Goal: Task Accomplishment & Management: Manage account settings

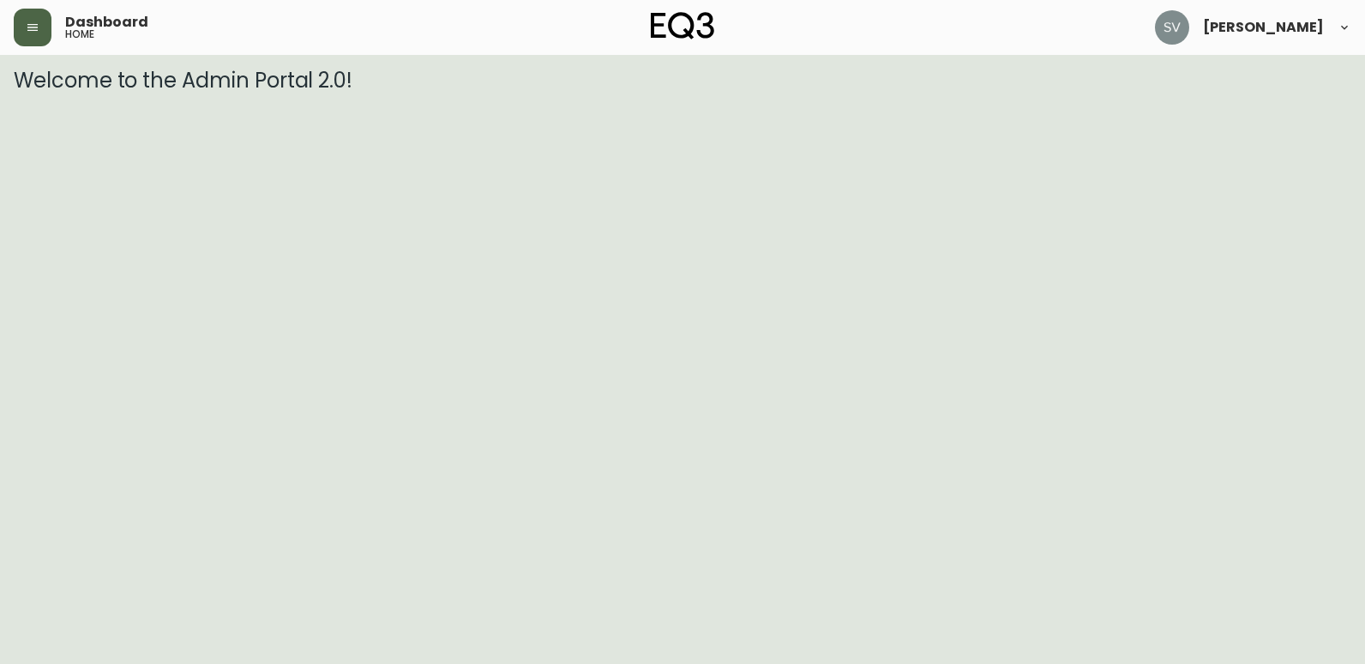
click at [41, 27] on button "button" at bounding box center [33, 28] width 38 height 38
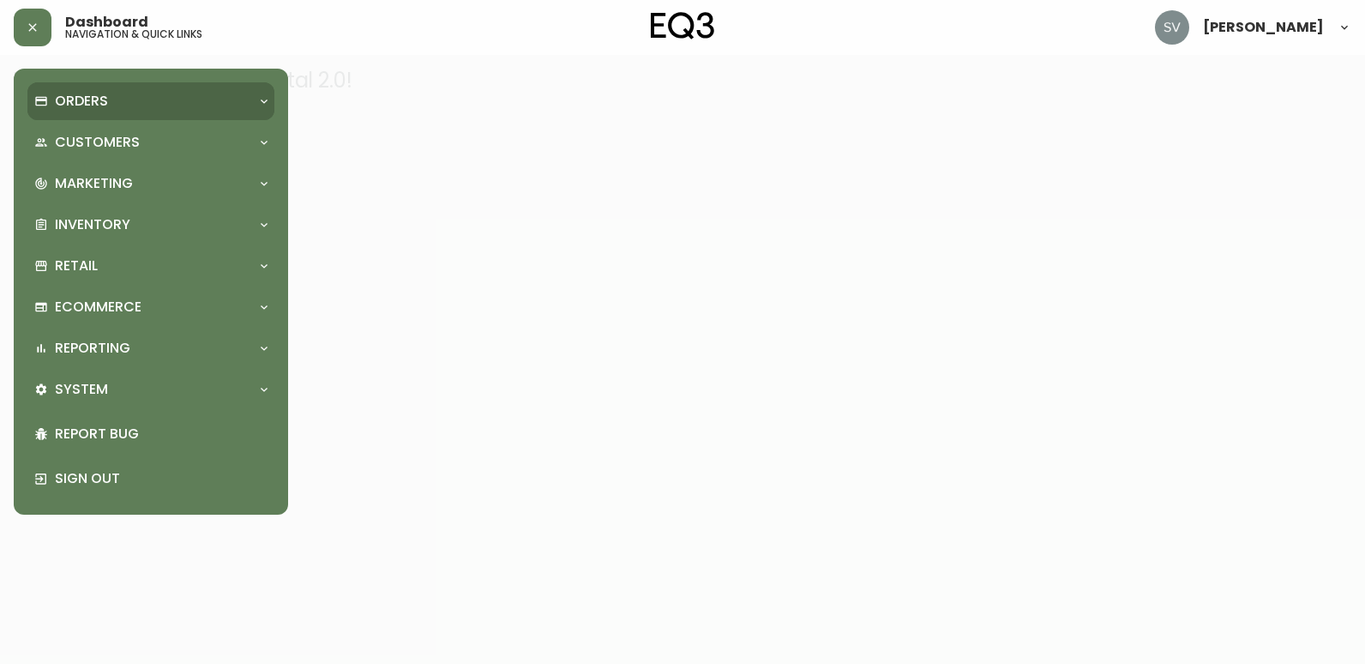
click at [128, 105] on div "Orders" at bounding box center [142, 101] width 216 height 19
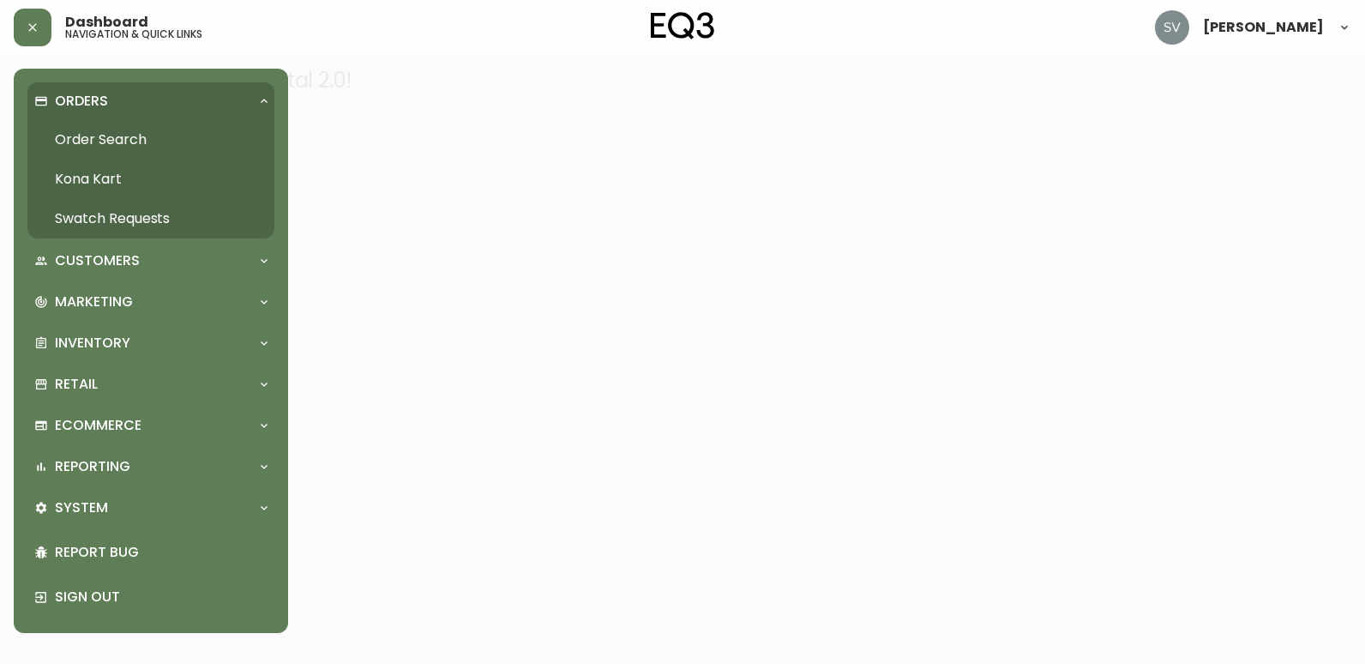
click at [148, 135] on link "Order Search" at bounding box center [150, 139] width 247 height 39
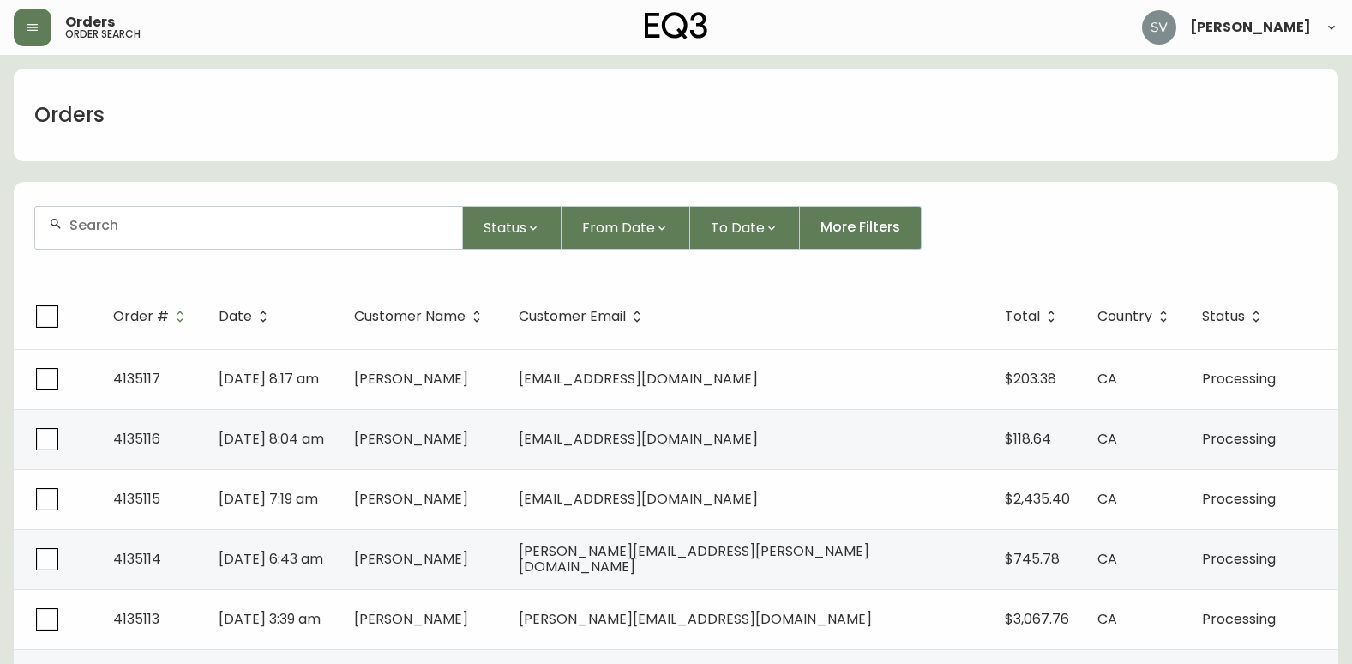
click at [268, 232] on input "text" at bounding box center [258, 225] width 379 height 16
paste input "4134950"
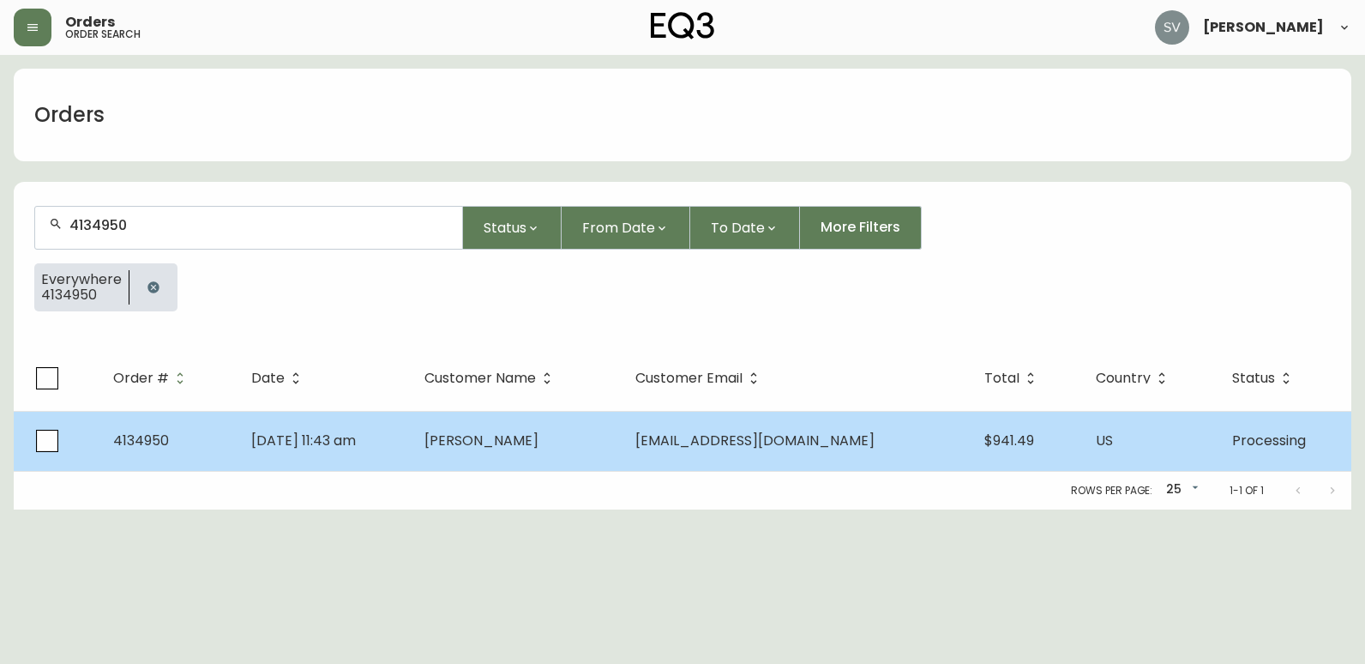
type input "4134950"
click at [557, 450] on td "Jon Hajrizi" at bounding box center [516, 441] width 211 height 60
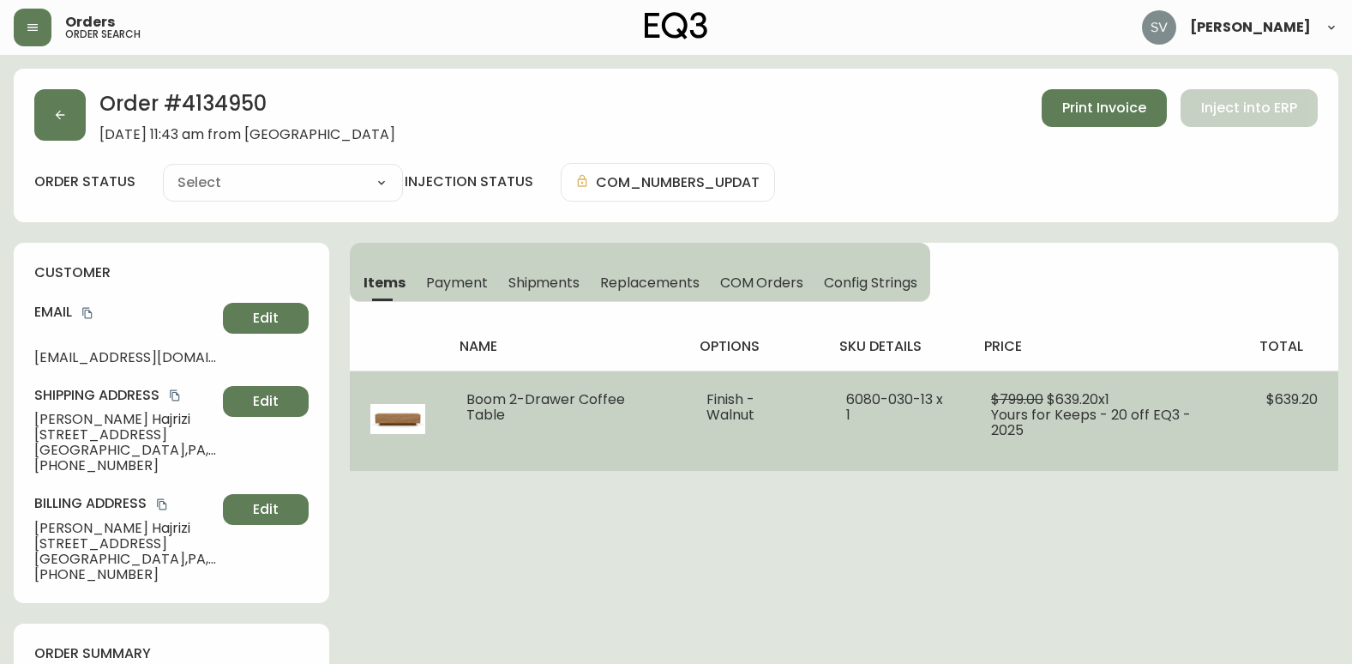
type input "Processing"
select select "PROCESSING"
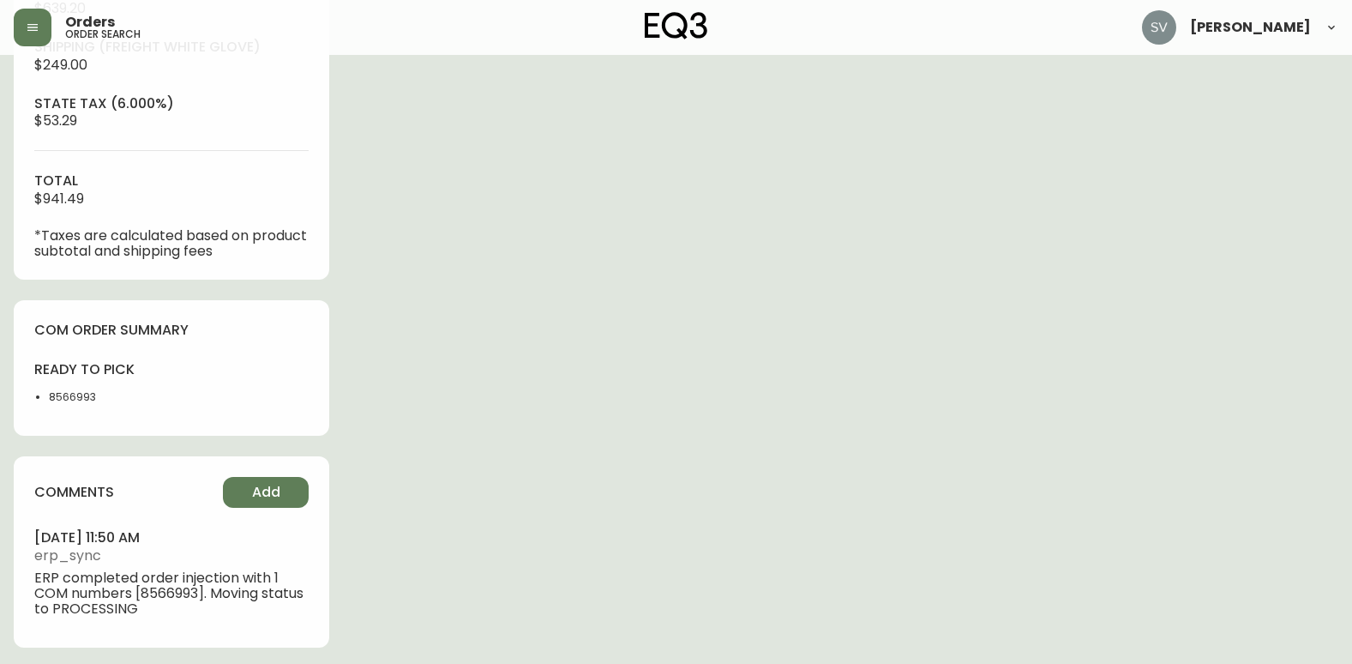
scroll to position [706, 0]
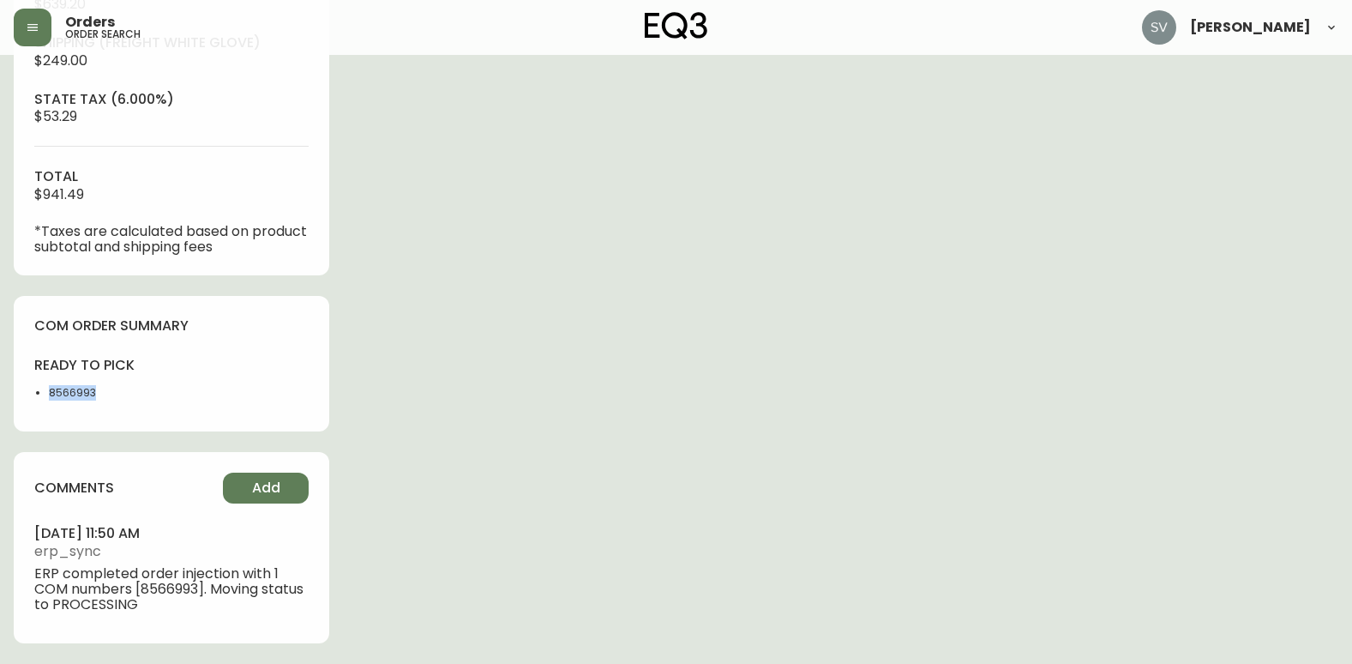
drag, startPoint x: 115, startPoint y: 398, endPoint x: 40, endPoint y: 398, distance: 74.6
click at [40, 398] on ul "8566993" at bounding box center [97, 392] width 127 height 15
drag, startPoint x: 40, startPoint y: 398, endPoint x: 52, endPoint y: 398, distance: 12.0
copy li "8566993"
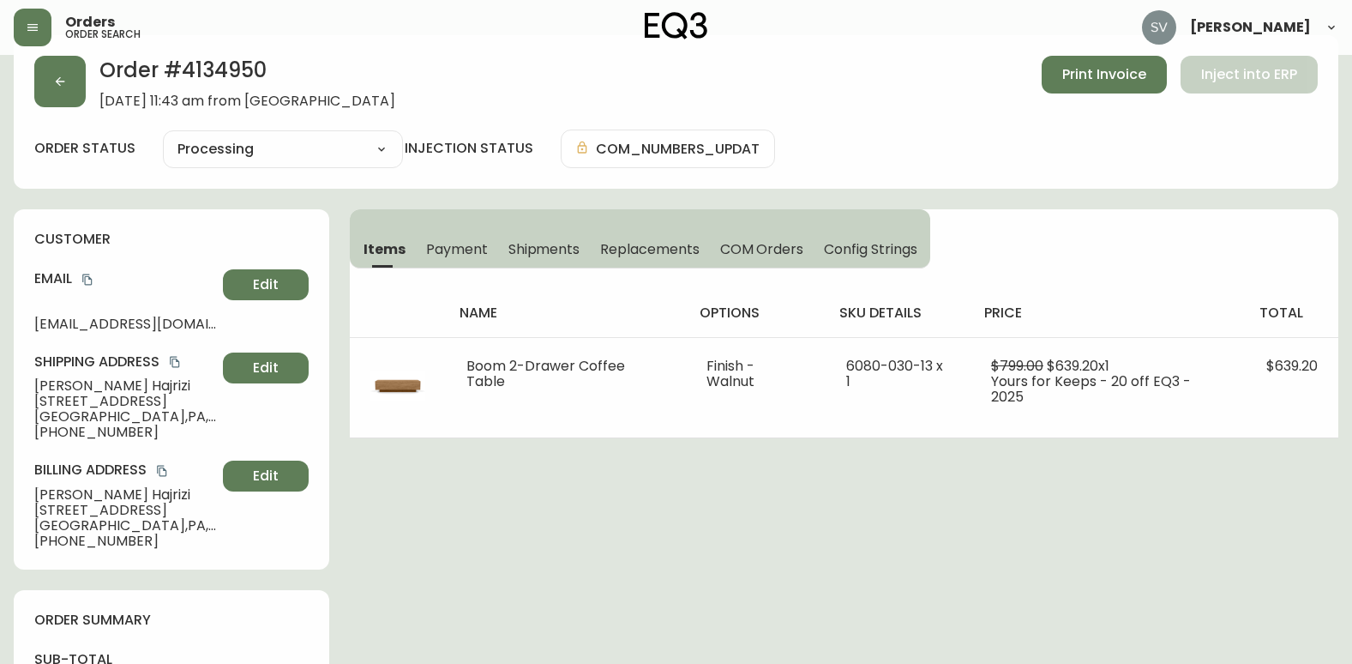
scroll to position [0, 0]
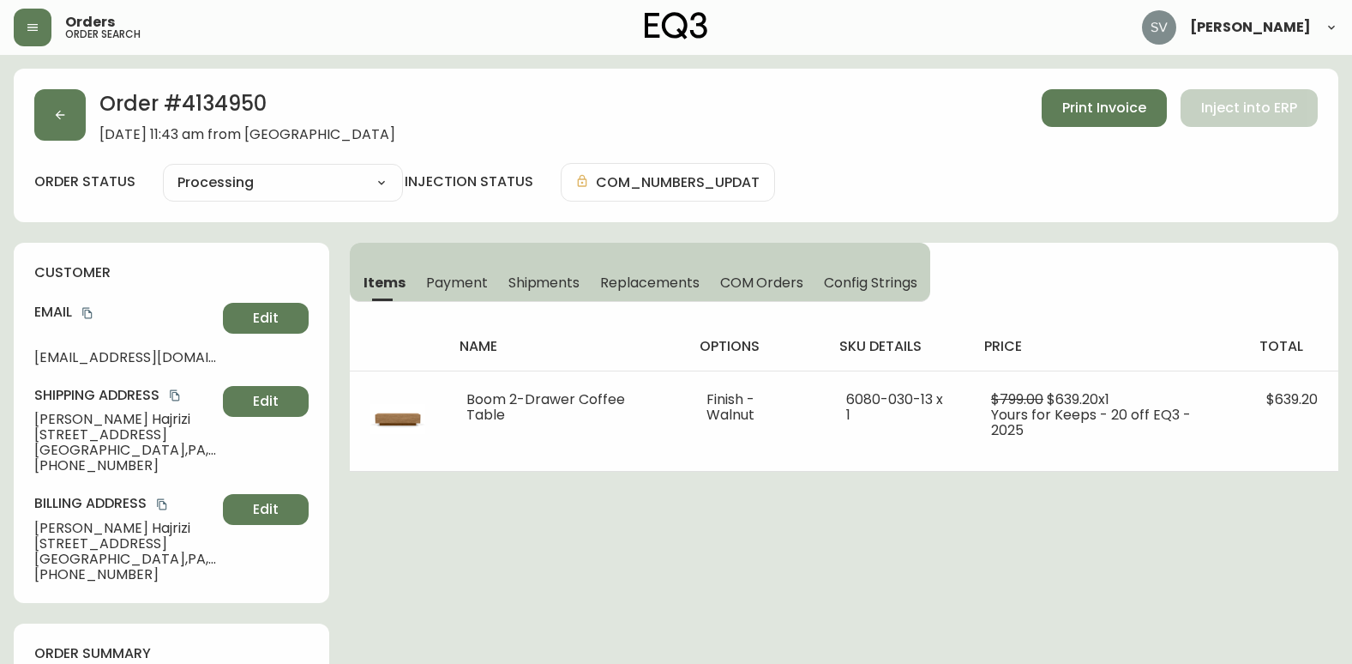
click at [83, 142] on div "Order # 4134950 August 30, 2025 at 11:43 am from US_EN Print Invoice Inject int…" at bounding box center [676, 146] width 1325 height 154
click at [75, 118] on button "button" at bounding box center [59, 114] width 51 height 51
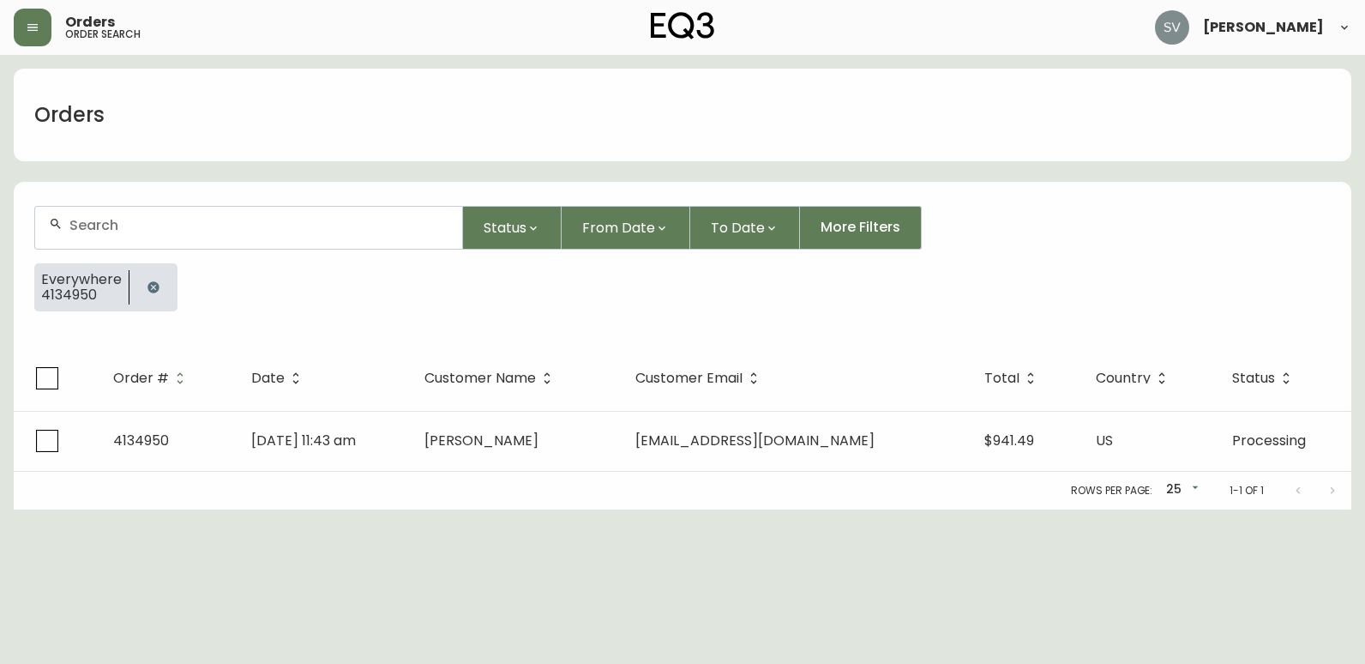
click at [154, 284] on icon "button" at bounding box center [153, 286] width 11 height 11
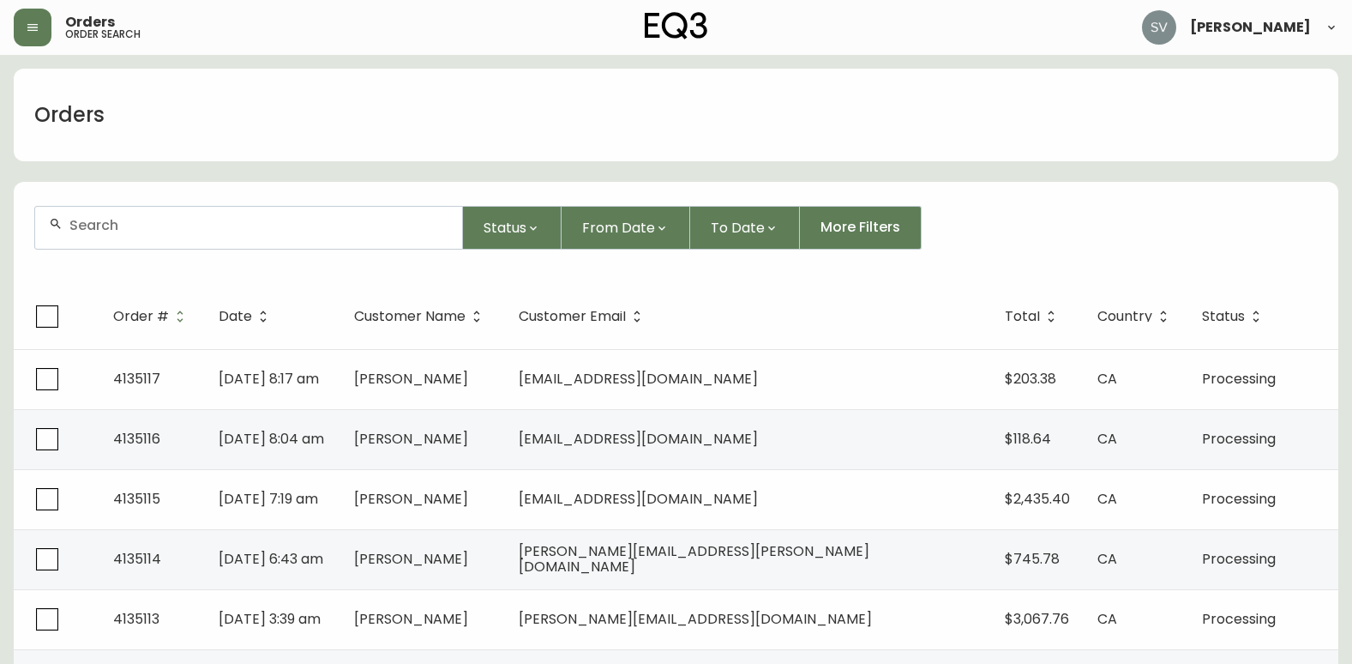
click at [236, 230] on input "text" at bounding box center [258, 225] width 379 height 16
paste input "4133761"
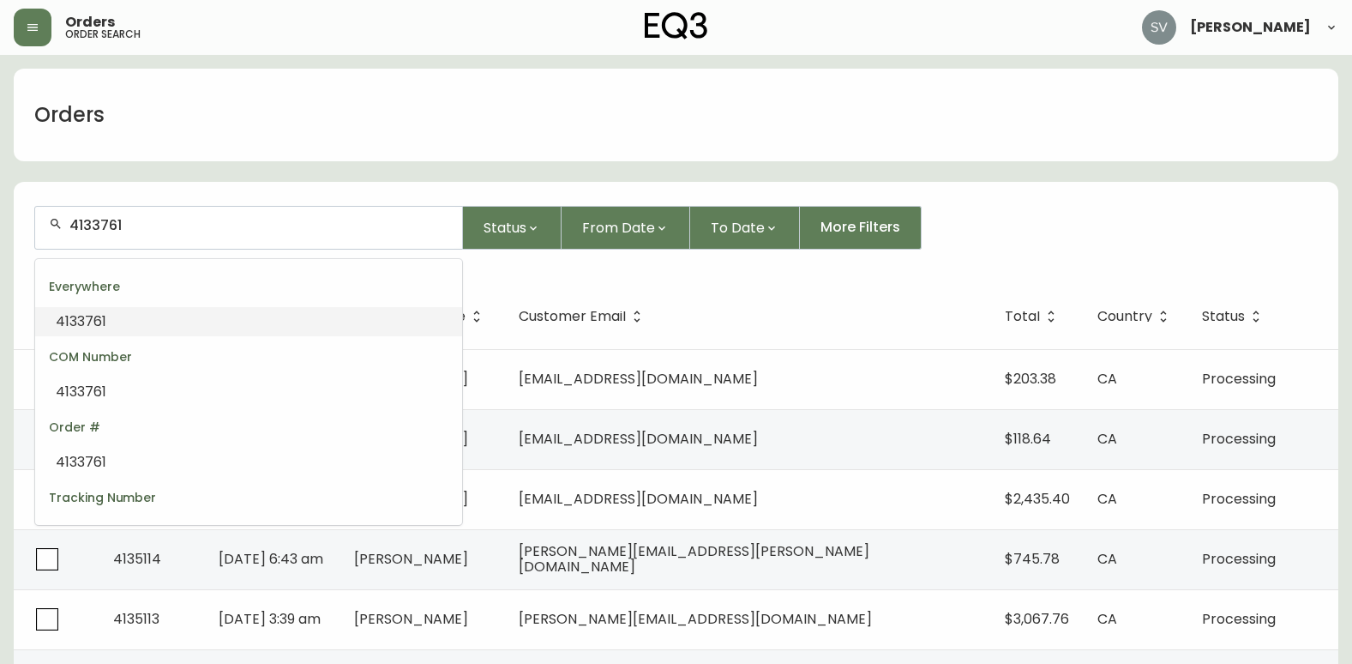
click at [129, 313] on li "4133761" at bounding box center [248, 321] width 427 height 29
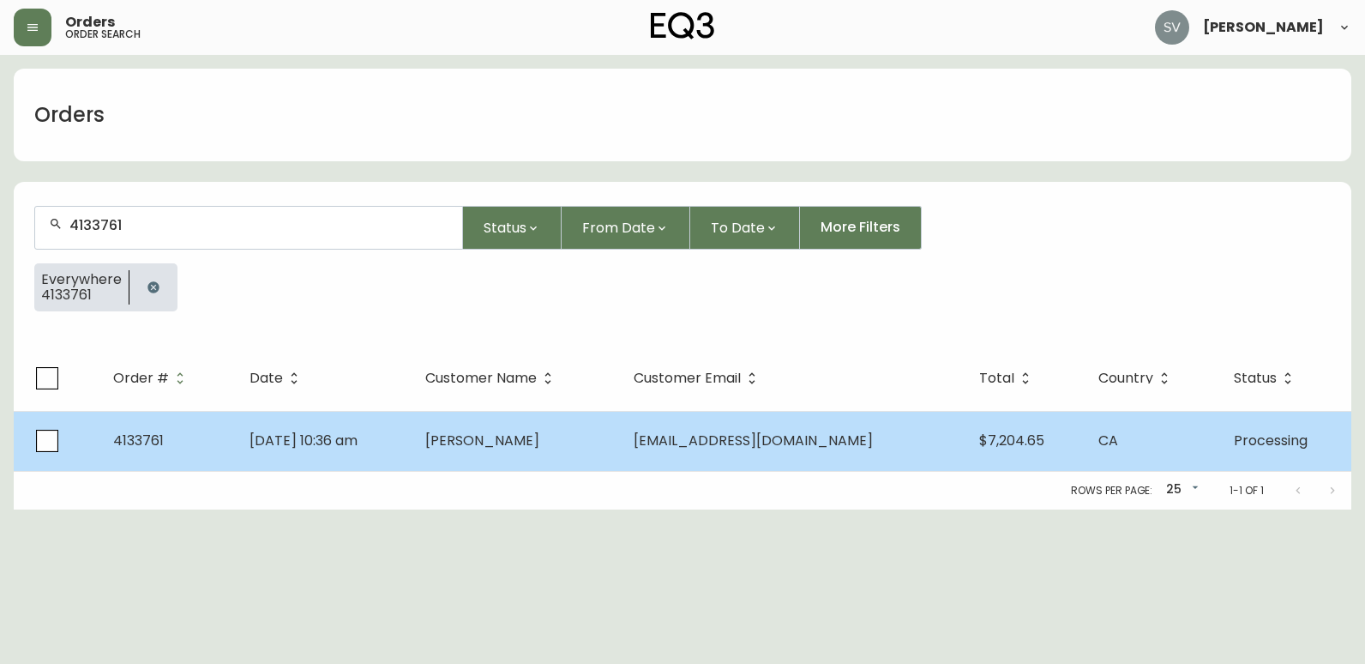
type input "4133761"
click at [472, 433] on span "Victoria Thorpe" at bounding box center [482, 441] width 114 height 20
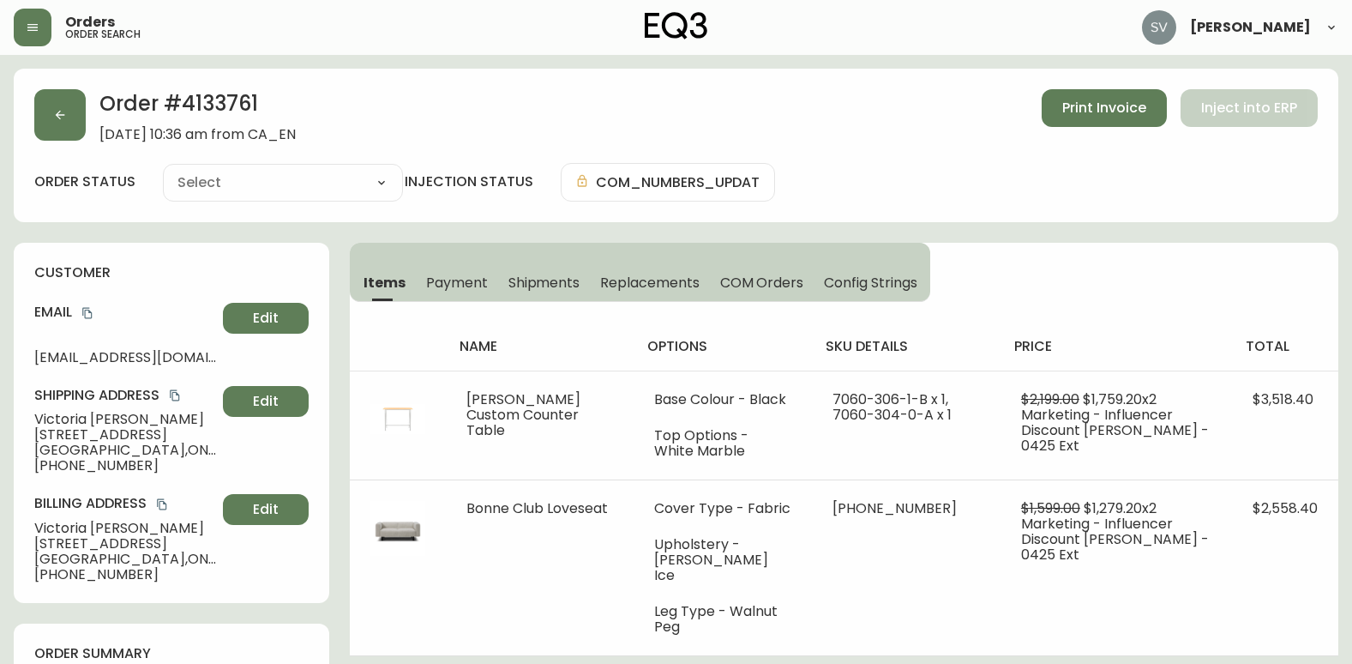
type input "Processing"
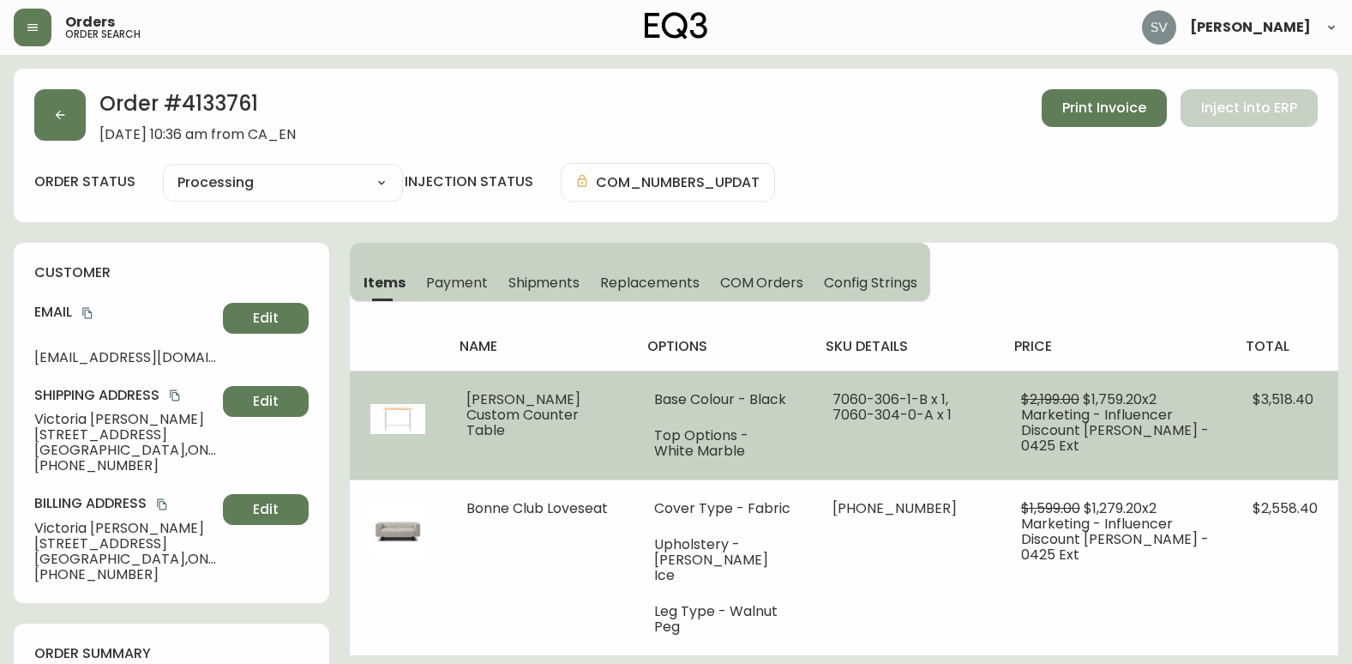
select select "PROCESSING"
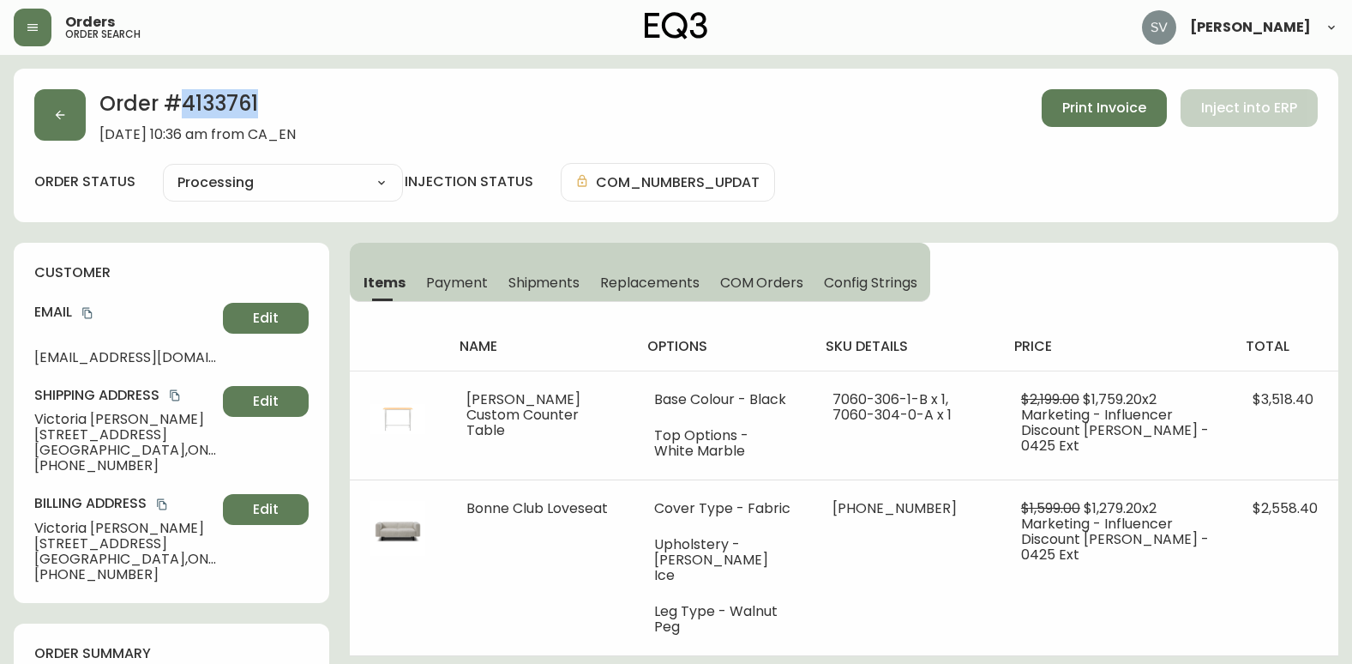
drag, startPoint x: 271, startPoint y: 105, endPoint x: 188, endPoint y: 106, distance: 83.2
click at [188, 106] on h2 "Order # 4133761" at bounding box center [197, 108] width 196 height 38
copy h2 "4133761"
click at [232, 106] on h2 "Order # 4133761" at bounding box center [197, 108] width 196 height 38
drag, startPoint x: 288, startPoint y: 99, endPoint x: 118, endPoint y: 102, distance: 169.8
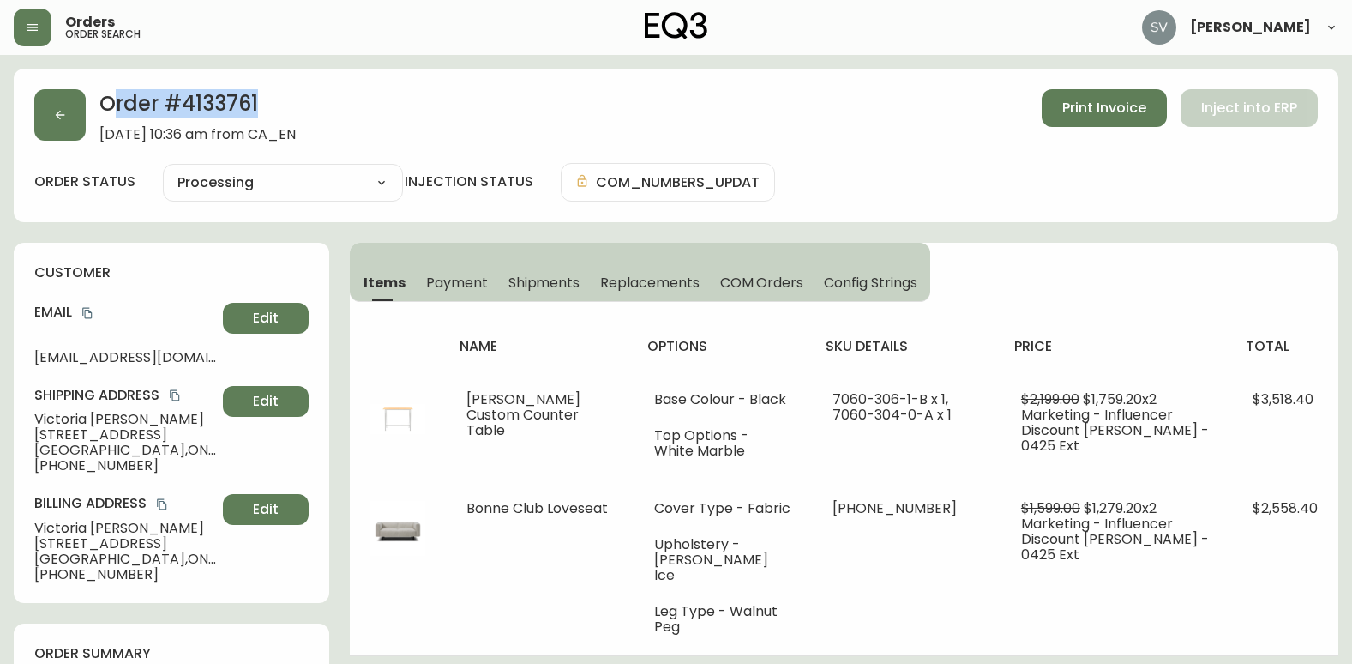
click at [118, 102] on h2 "Order # 4133761" at bounding box center [197, 108] width 196 height 38
click at [86, 310] on icon "copy" at bounding box center [86, 313] width 9 height 11
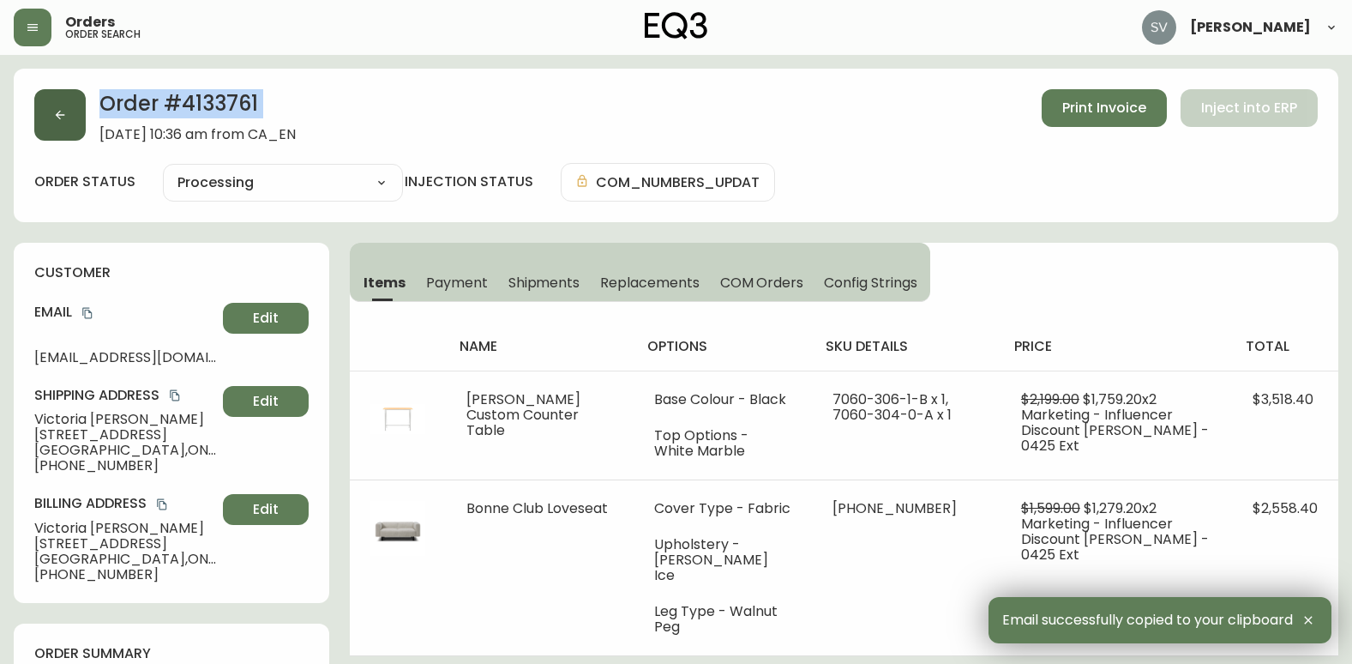
click at [76, 98] on button "button" at bounding box center [59, 114] width 51 height 51
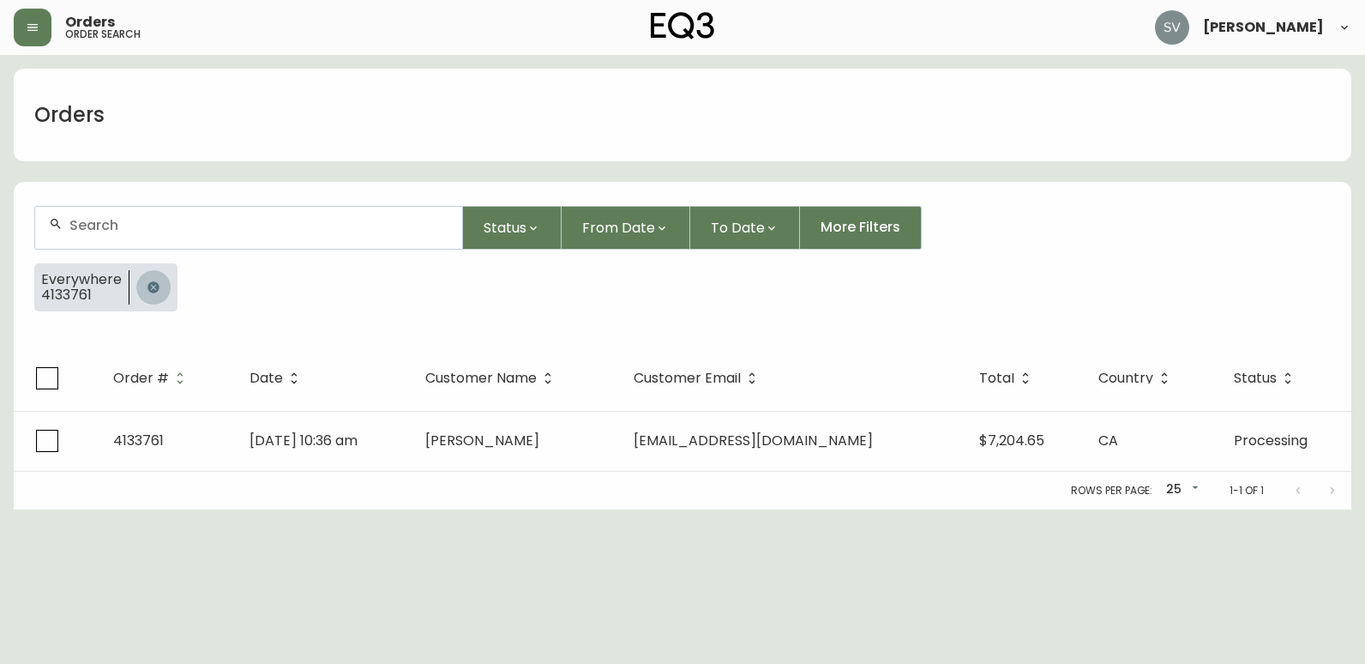
click at [153, 285] on icon "button" at bounding box center [153, 286] width 11 height 11
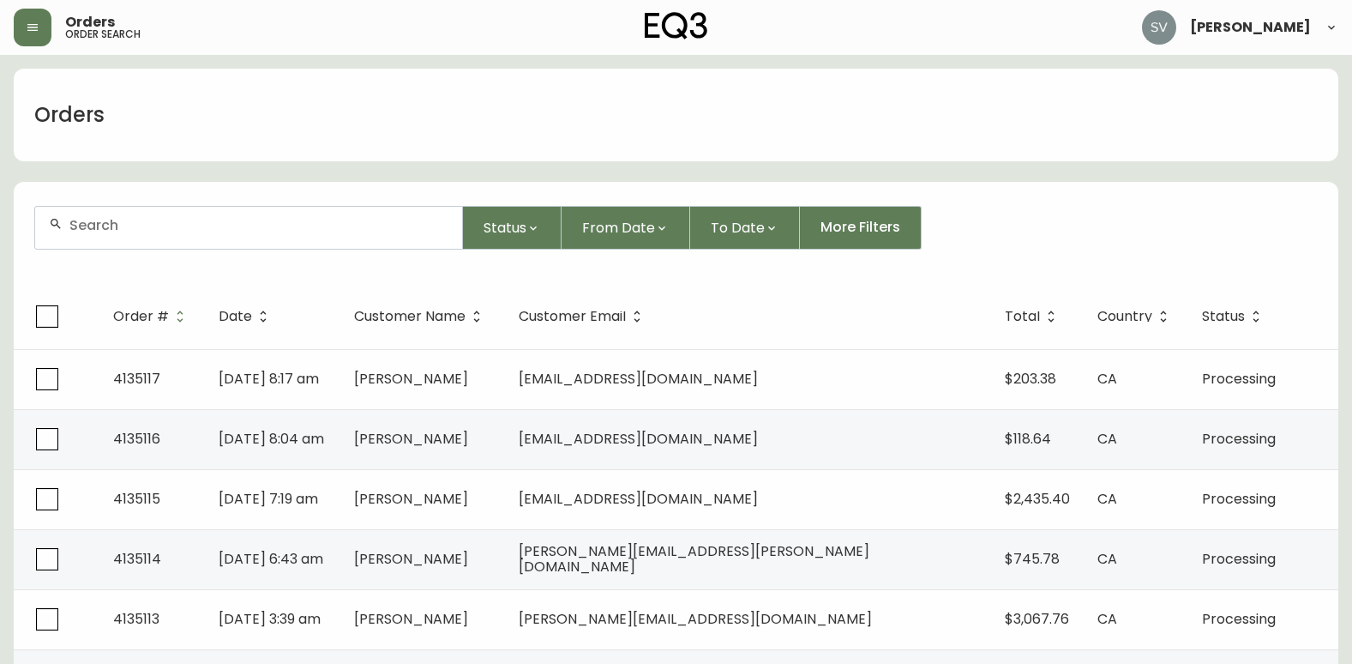
click at [201, 221] on input "text" at bounding box center [258, 225] width 379 height 16
paste input "4134589"
type input "4134589"
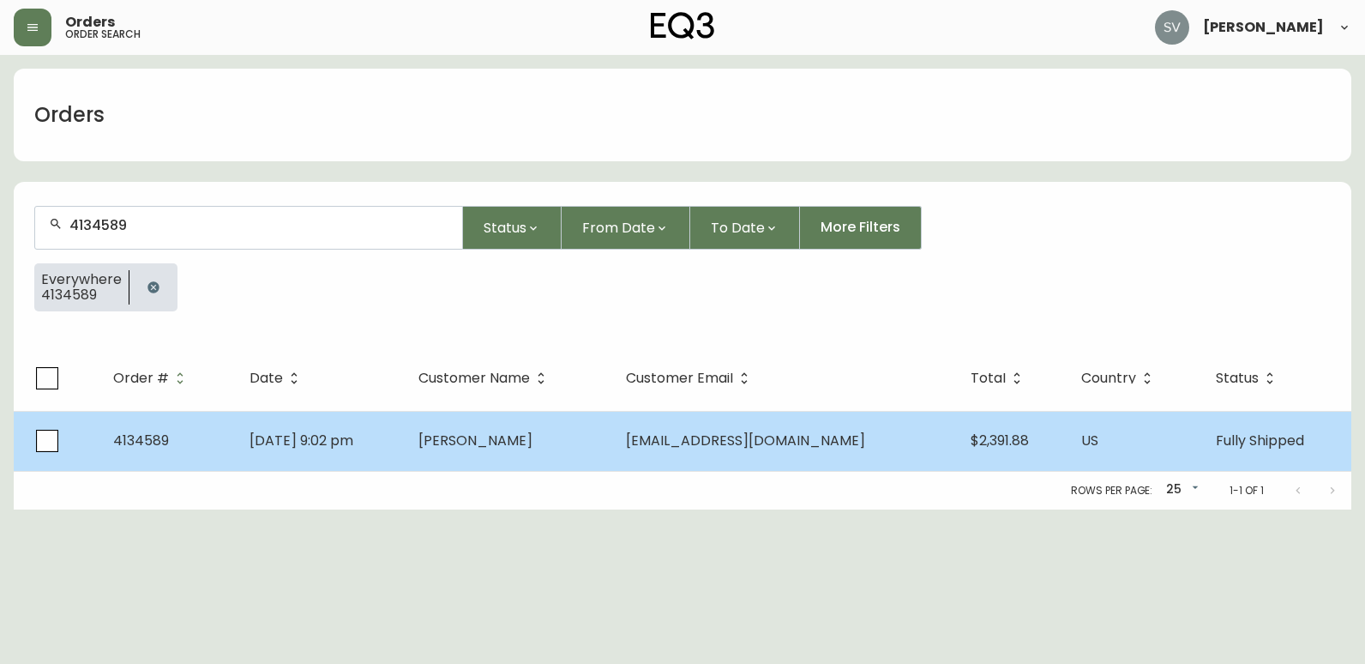
click at [495, 452] on td "[PERSON_NAME]" at bounding box center [509, 441] width 208 height 60
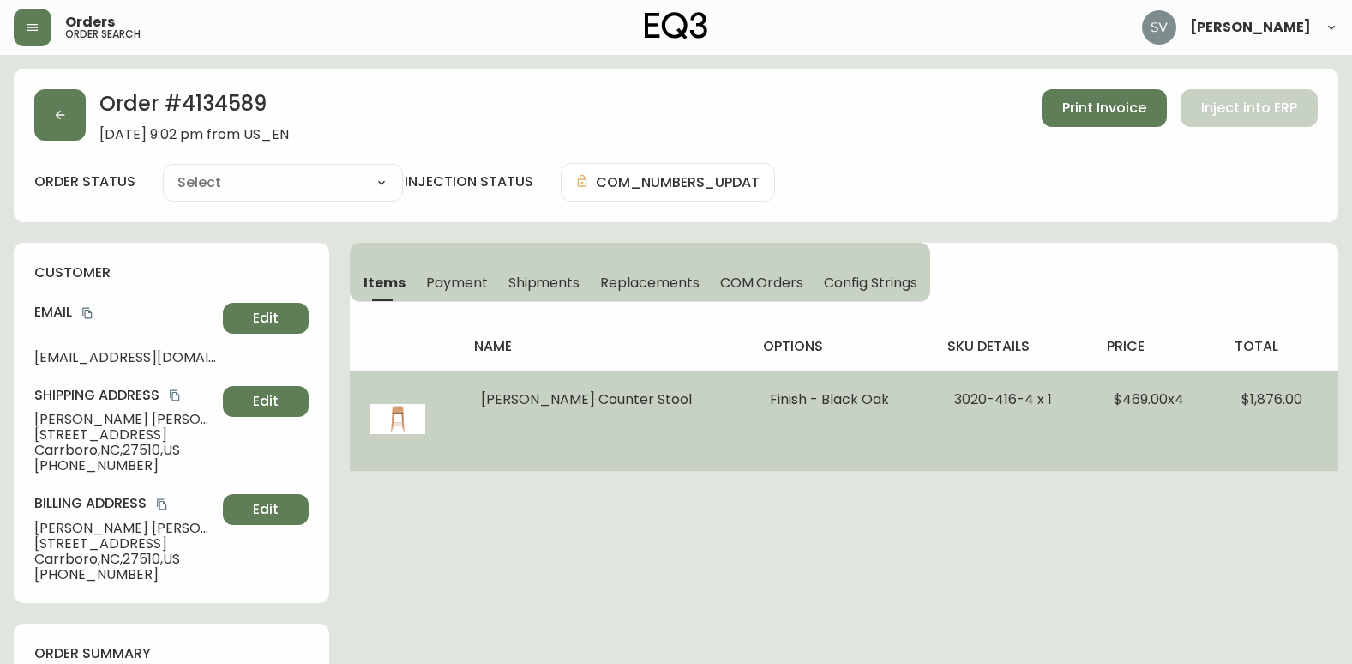
type input "Fully Shipped"
select select "FULLY_SHIPPED"
drag, startPoint x: 992, startPoint y: 404, endPoint x: 912, endPoint y: 406, distance: 79.8
click at [954, 406] on span "3020-416-4 x 1" at bounding box center [1003, 399] width 98 height 20
copy span "[PHONE_NUMBER]"
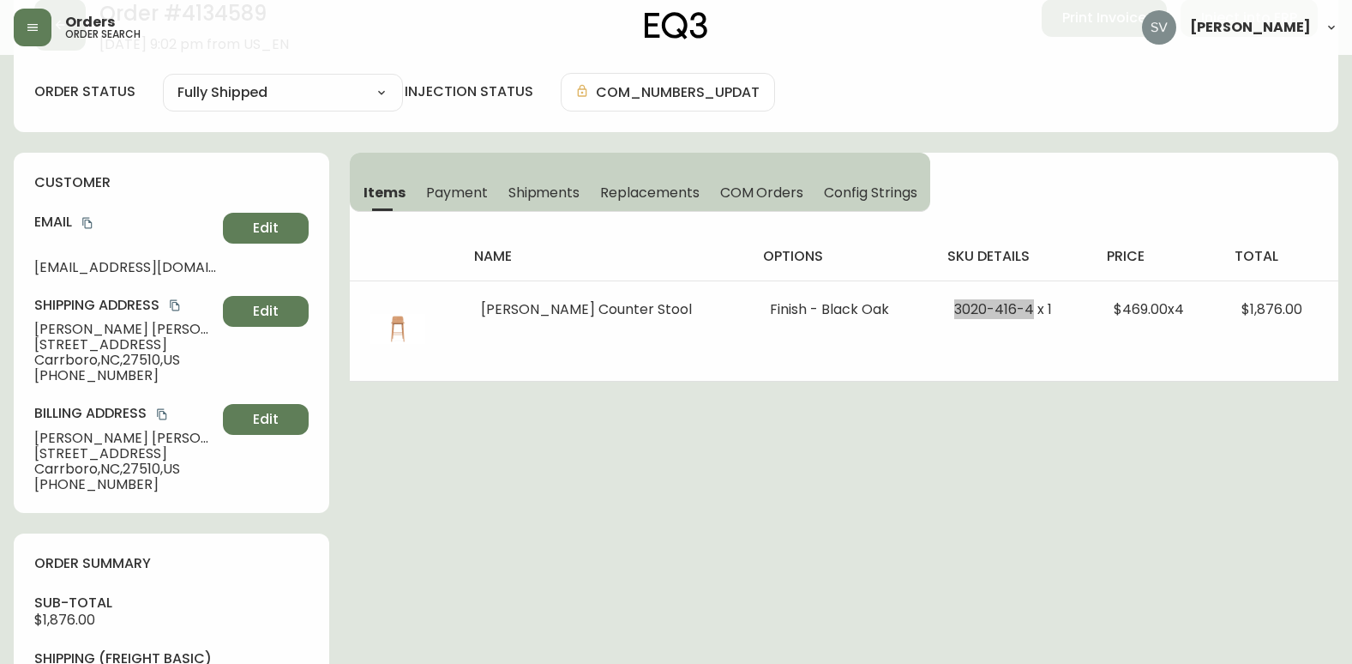
scroll to position [86, 0]
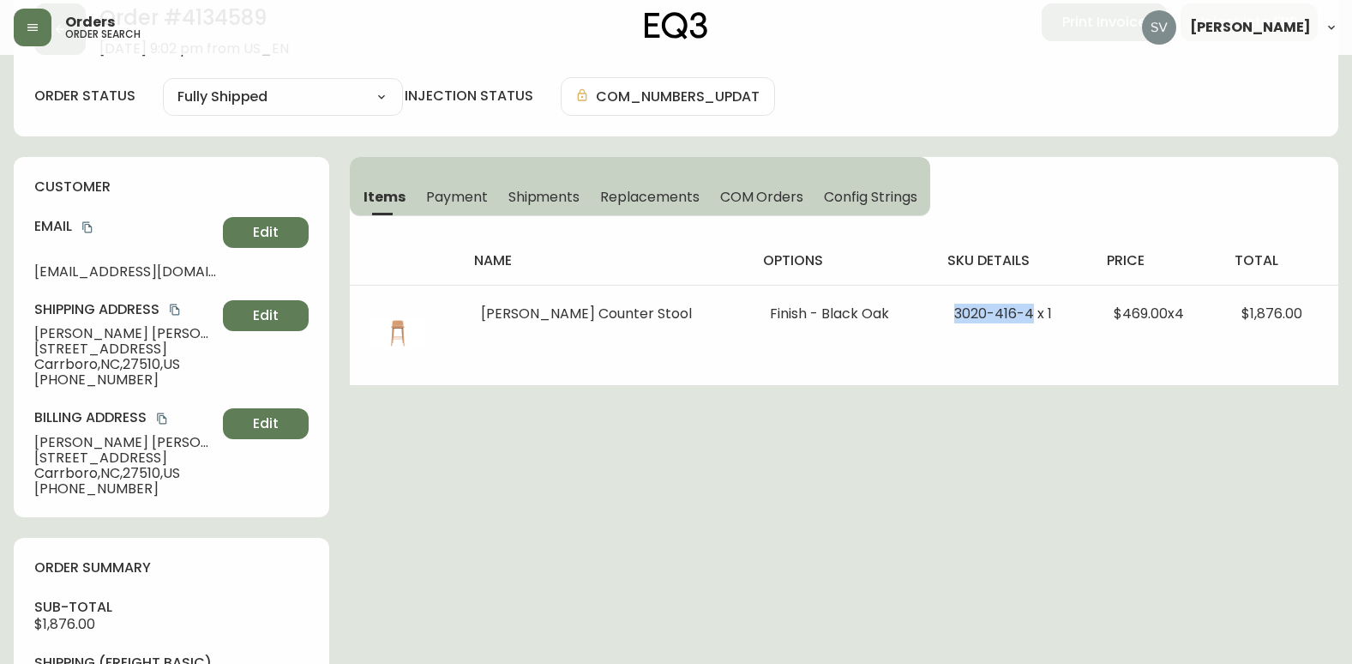
click at [525, 196] on span "Shipments" at bounding box center [545, 197] width 72 height 18
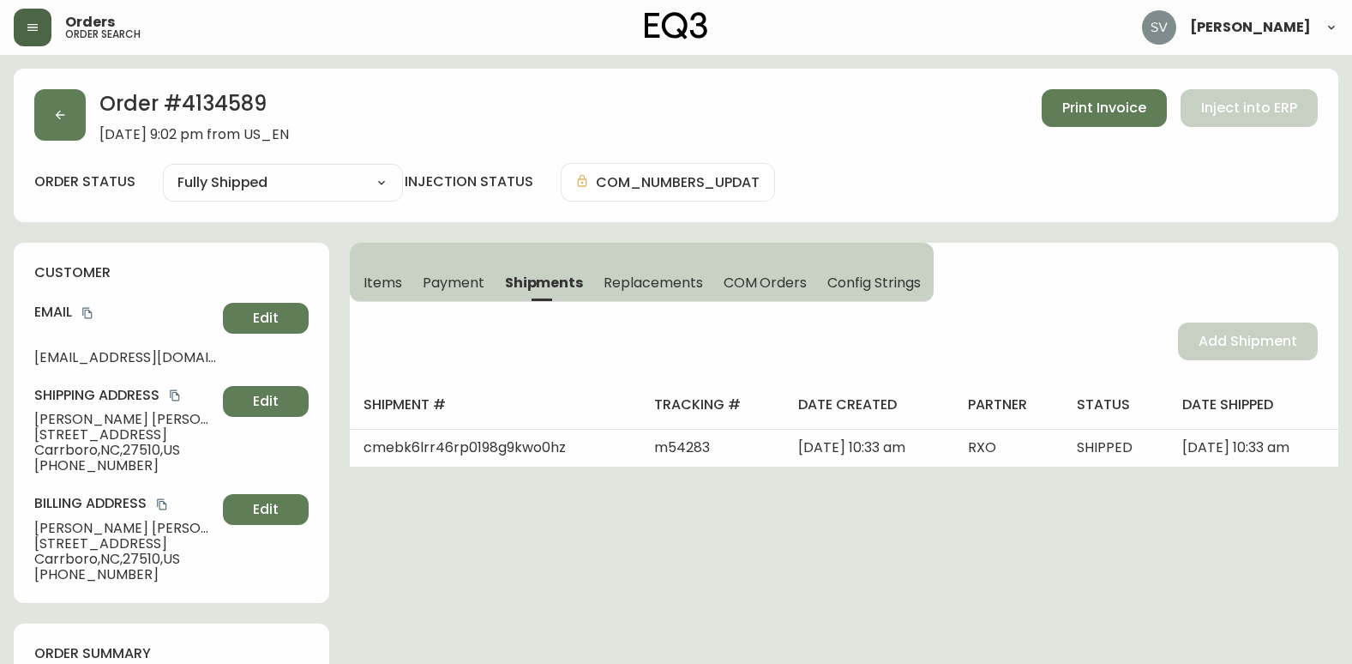
click at [35, 21] on icon "button" at bounding box center [33, 28] width 14 height 14
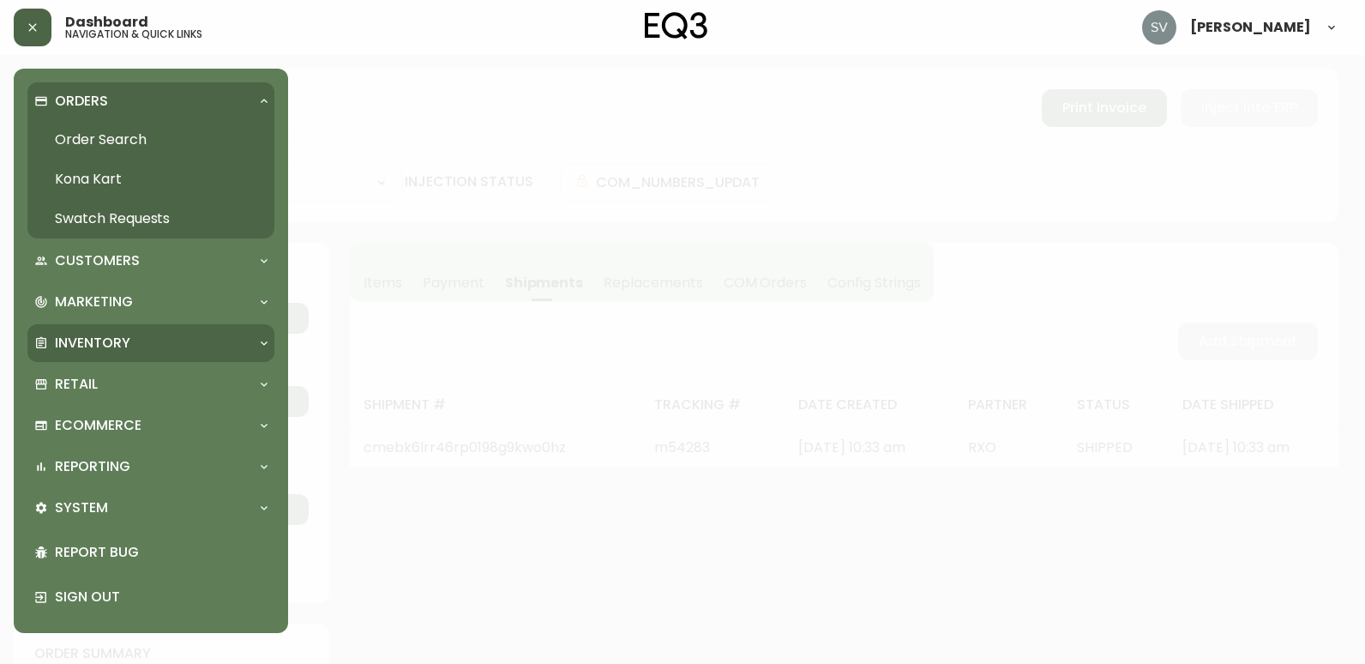
click at [159, 342] on div "Inventory" at bounding box center [142, 343] width 216 height 19
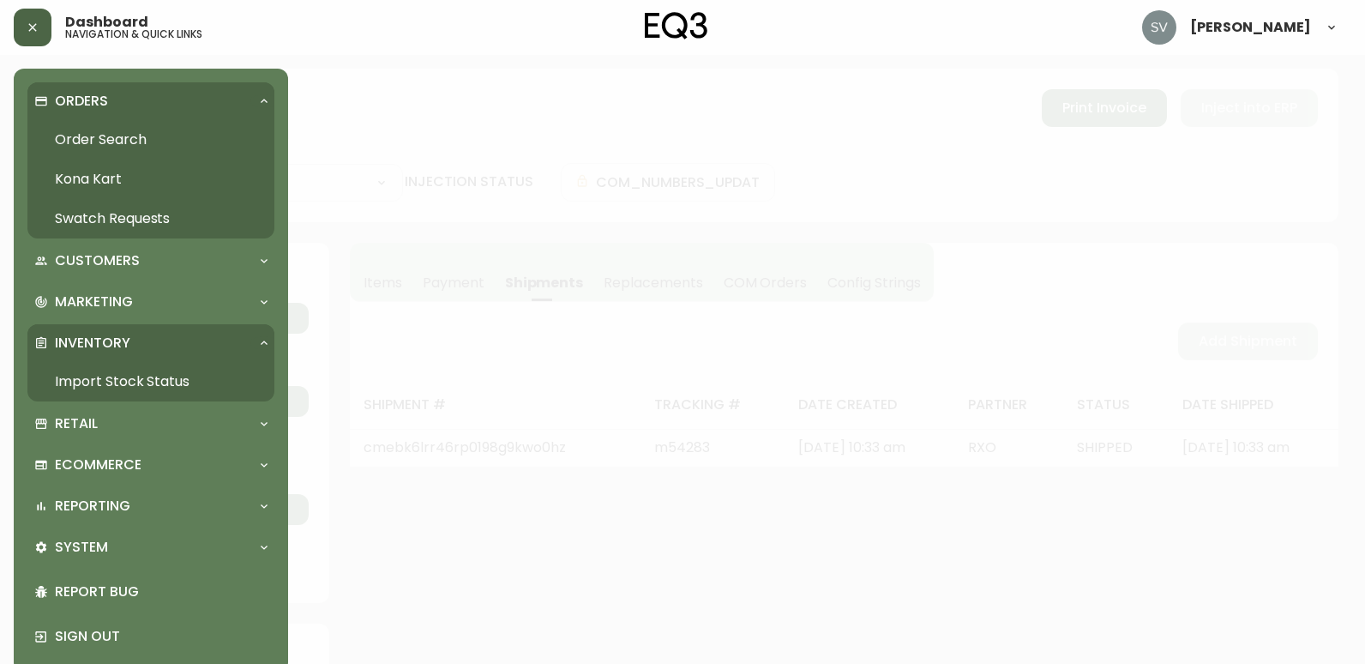
click at [144, 385] on link "Import Stock Status" at bounding box center [150, 381] width 247 height 39
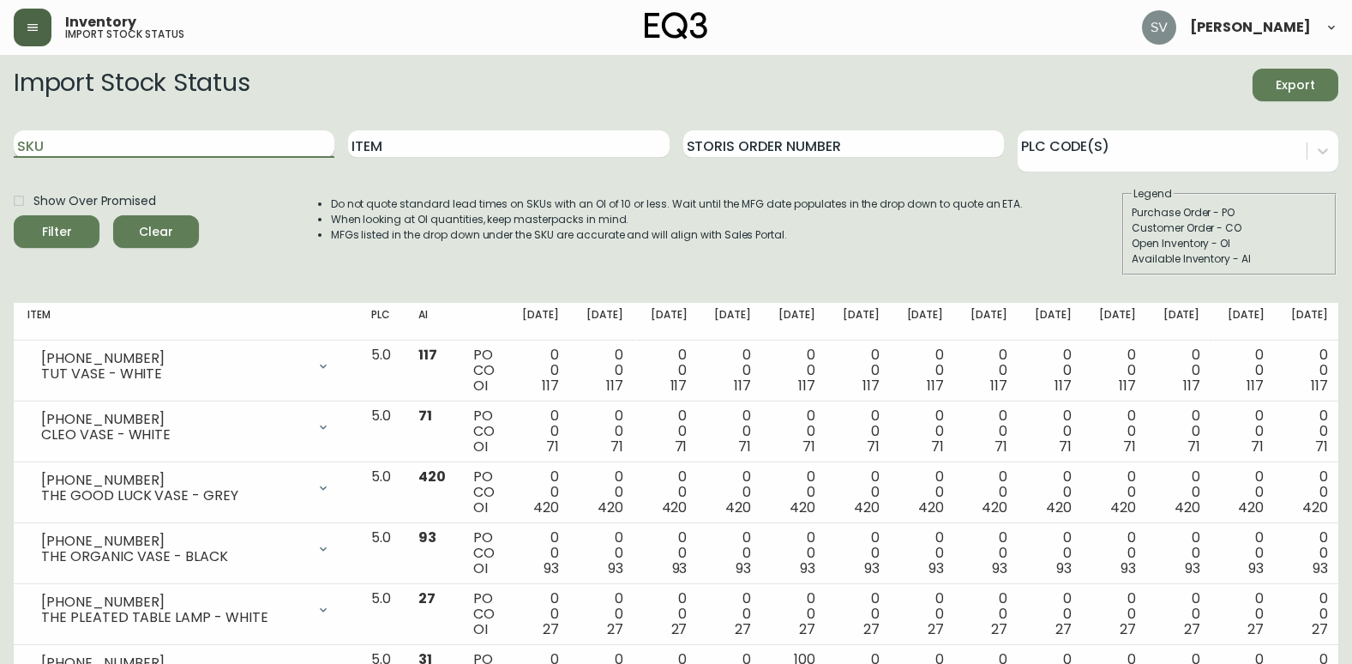
click at [170, 141] on input "SKU" at bounding box center [174, 143] width 321 height 27
paste input "3020-663-13-A"
click at [14, 215] on button "Filter" at bounding box center [57, 231] width 86 height 33
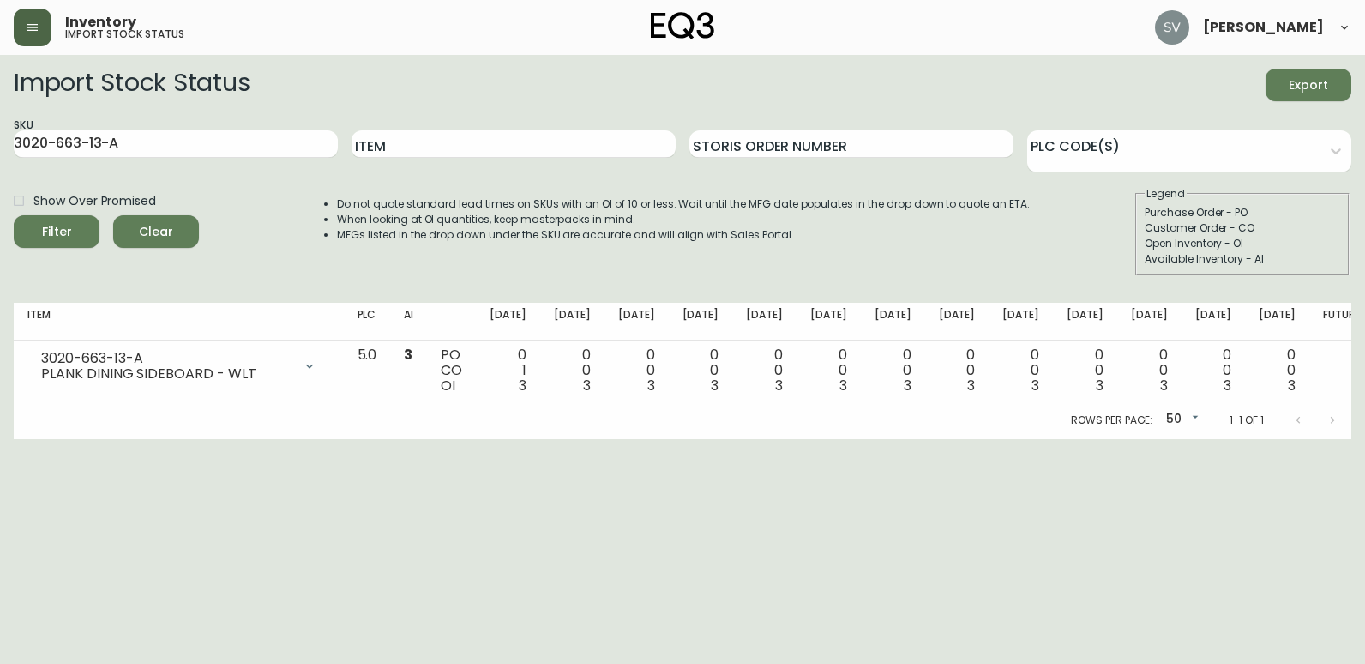
click at [1009, 439] on html "Inventory import stock status Stephanie Vilaylack Import Stock Status Export SK…" at bounding box center [682, 219] width 1365 height 439
drag, startPoint x: 197, startPoint y: 151, endPoint x: 0, endPoint y: 145, distance: 197.3
click at [0, 145] on html "Inventory import stock status Stephanie Vilaylack Import Stock Status Export SK…" at bounding box center [682, 219] width 1365 height 439
paste input "3020-664-13-B"
type input "3020-664-13-B"
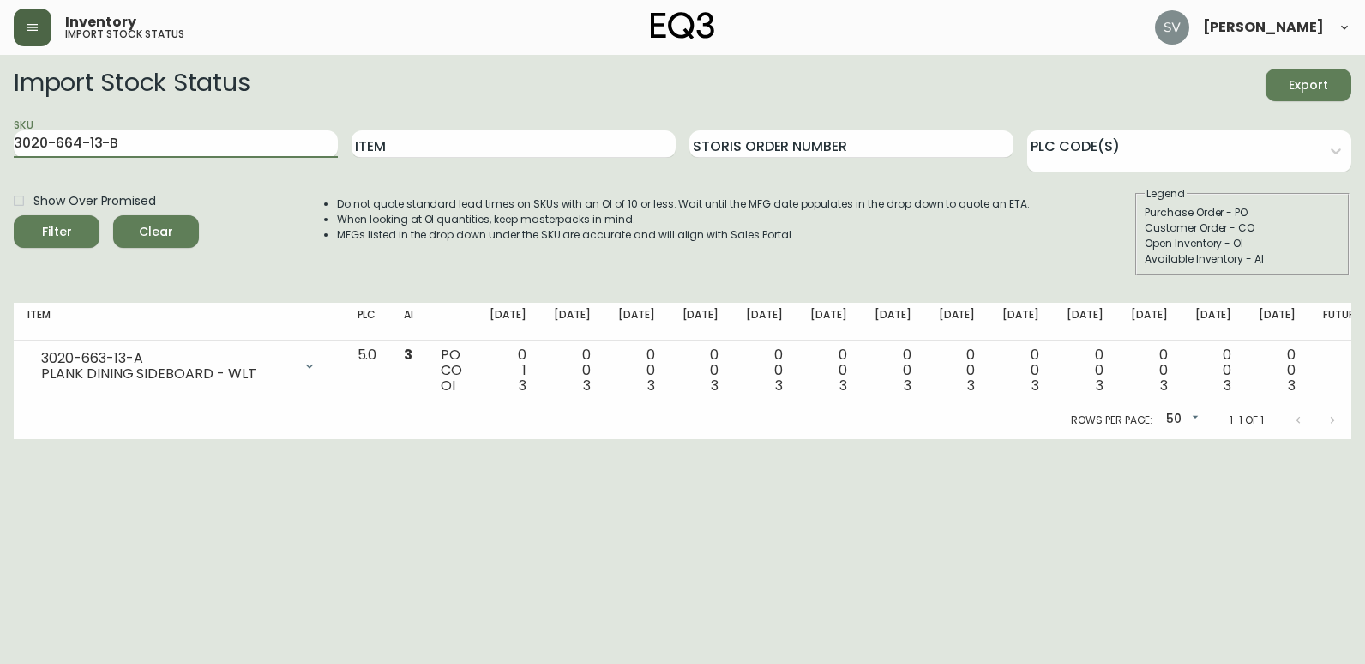
click at [14, 215] on button "Filter" at bounding box center [57, 231] width 86 height 33
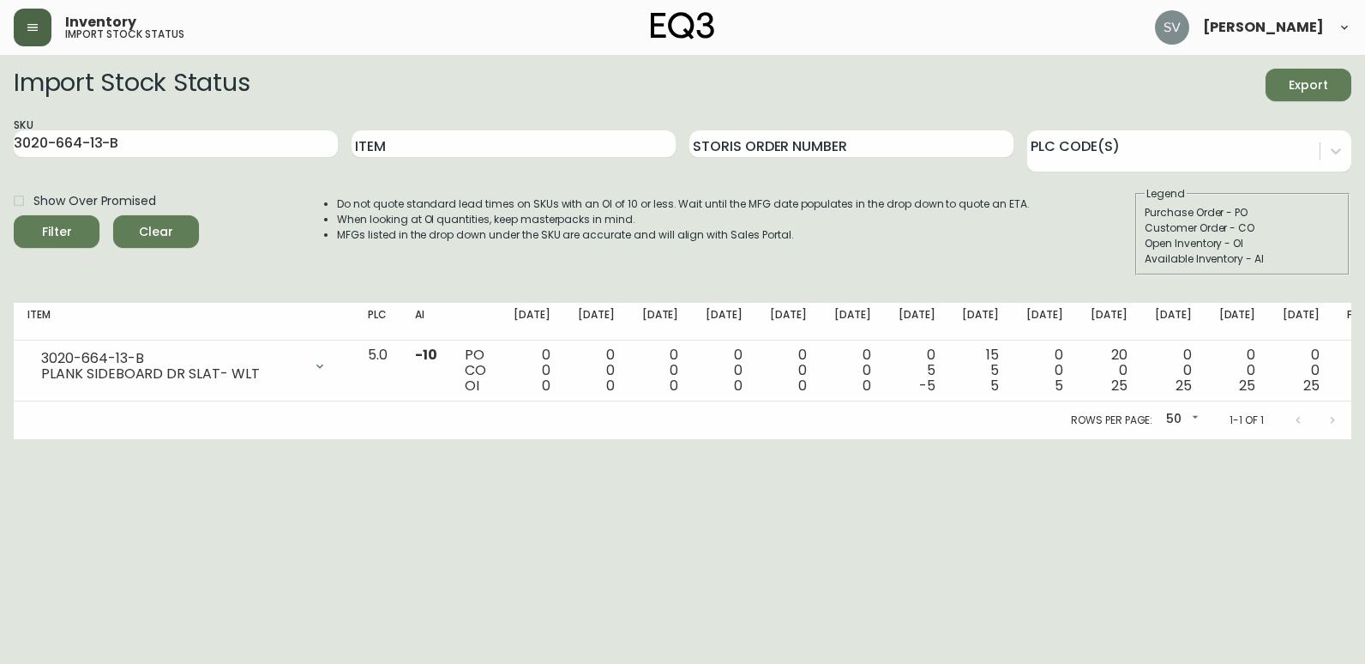
click at [642, 439] on html "Inventory import stock status Stephanie Vilaylack Import Stock Status Export SK…" at bounding box center [682, 219] width 1365 height 439
click at [44, 21] on button "button" at bounding box center [33, 28] width 38 height 38
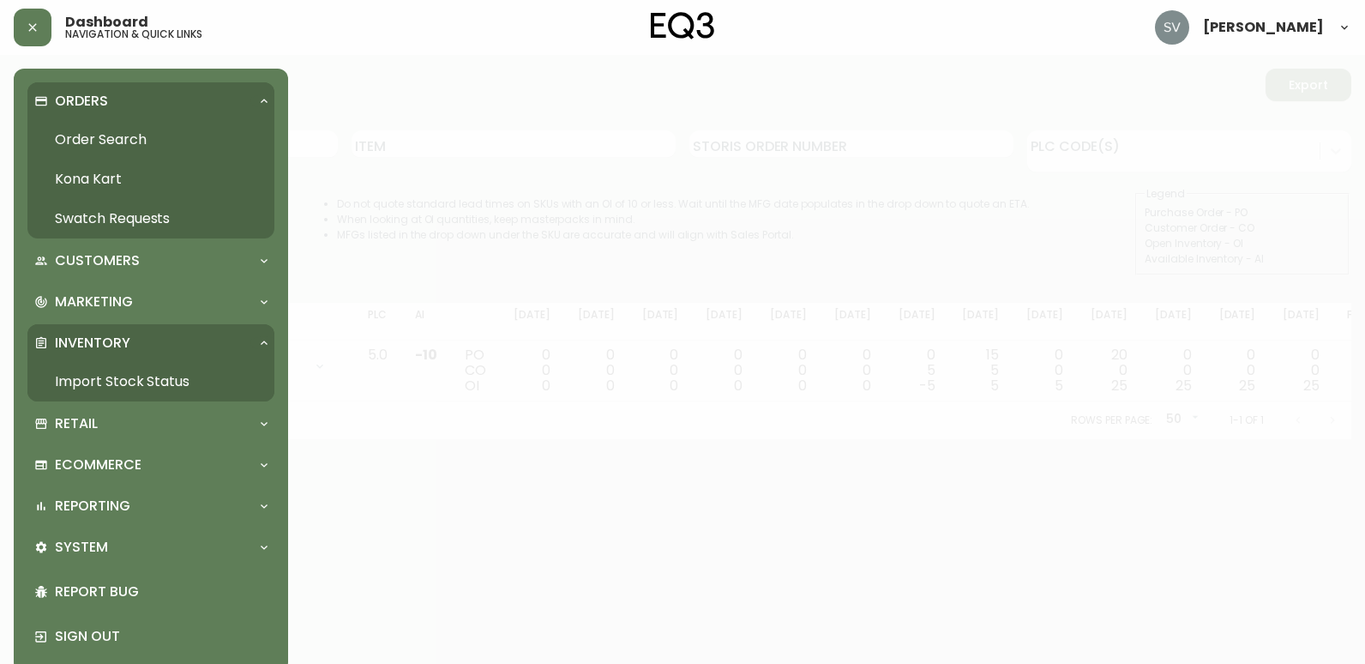
click at [106, 132] on link "Order Search" at bounding box center [150, 139] width 247 height 39
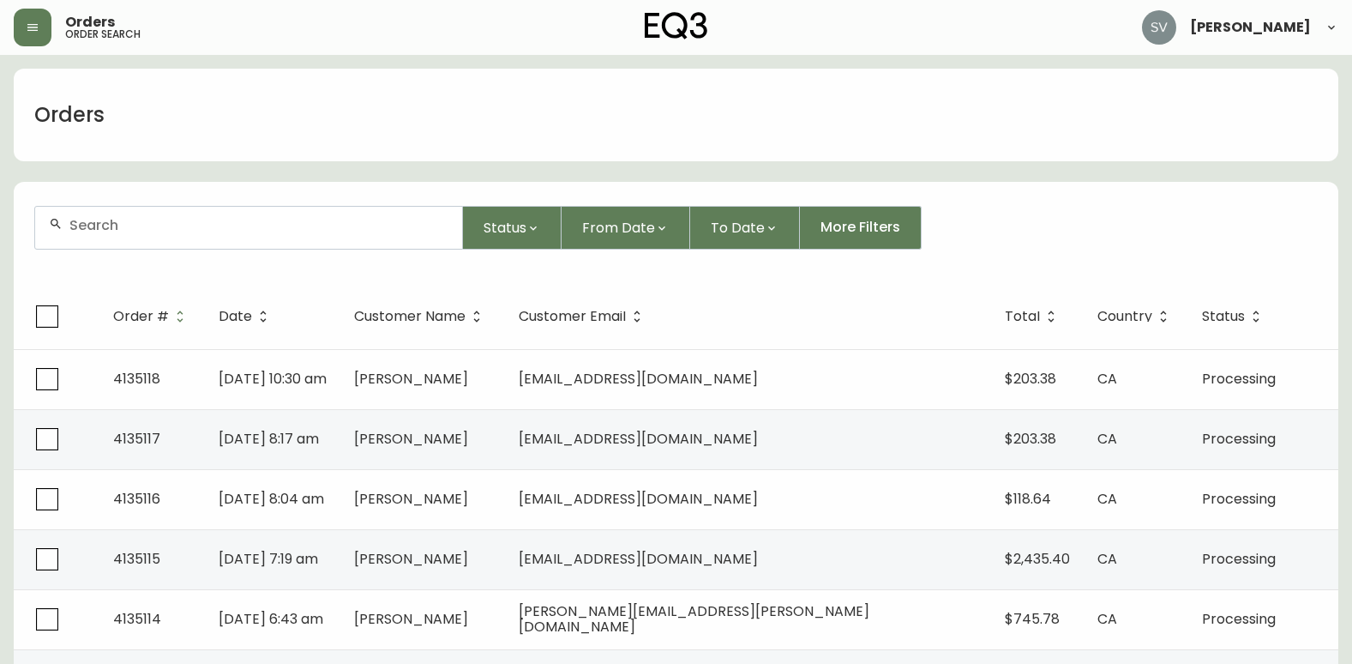
click at [274, 228] on input "text" at bounding box center [258, 225] width 379 height 16
paste input "4134195"
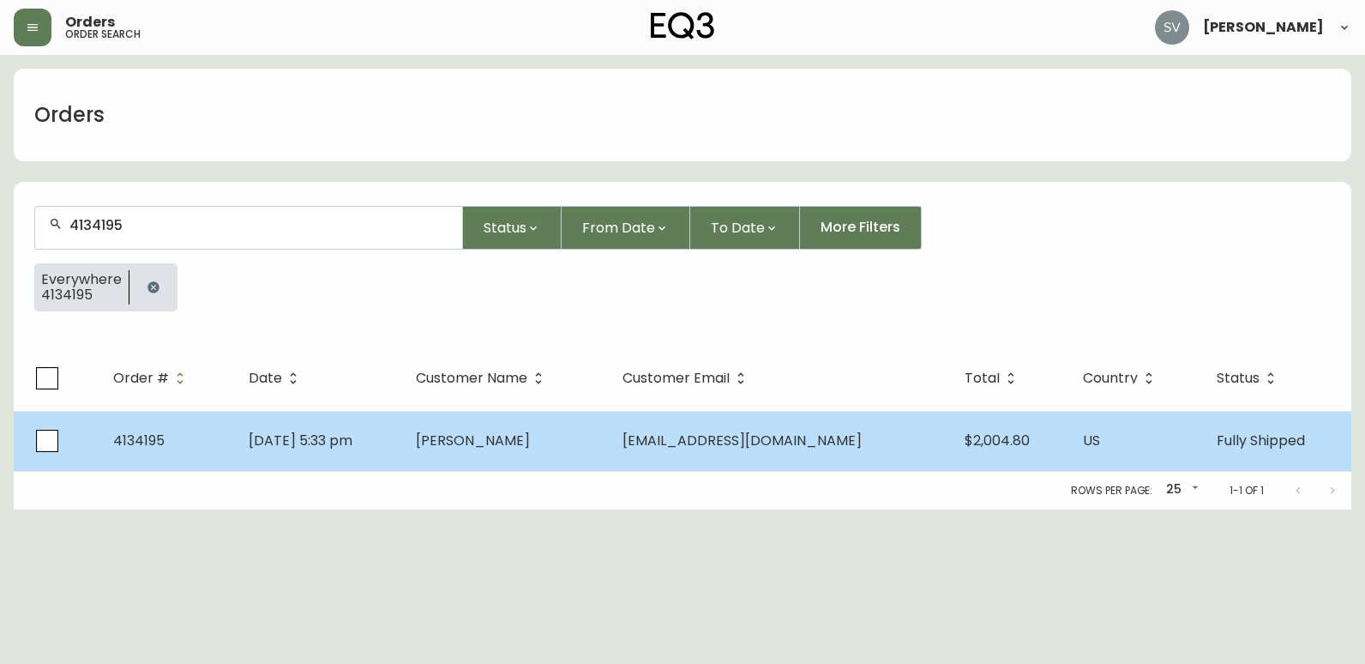
type input "4134195"
click at [592, 435] on td "[PERSON_NAME]" at bounding box center [505, 441] width 207 height 60
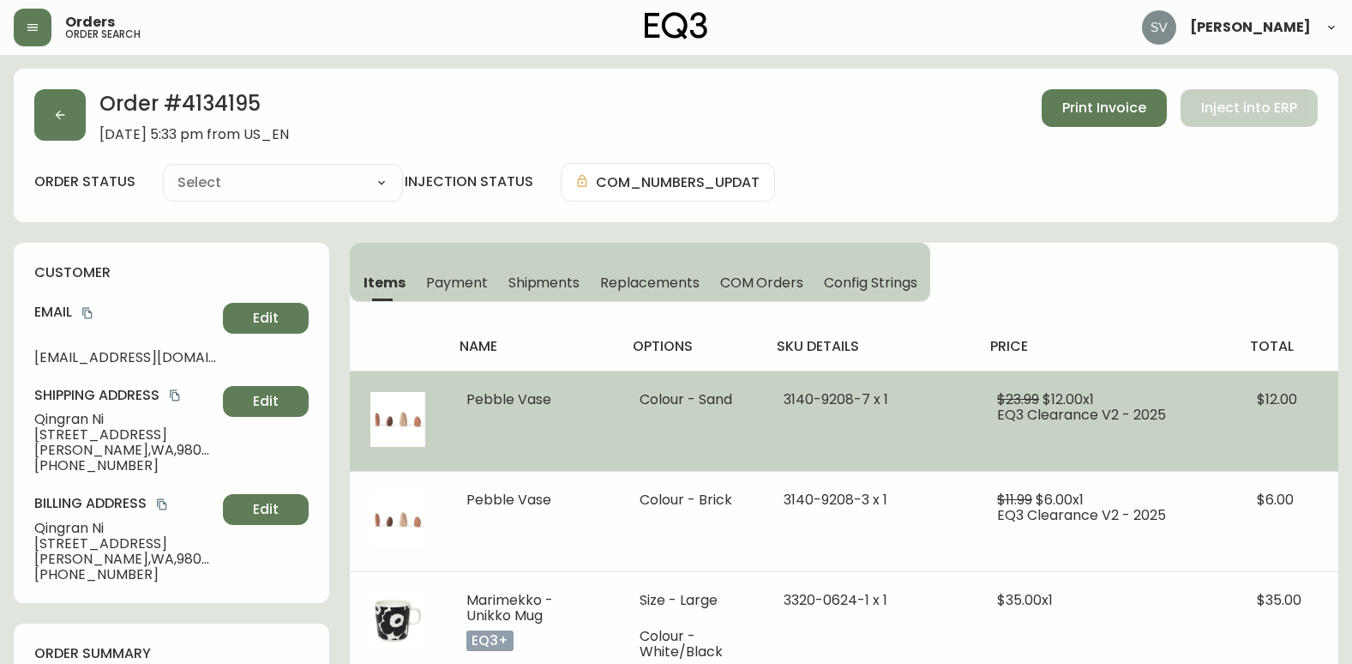
type input "Fully Shipped"
select select "FULLY_SHIPPED"
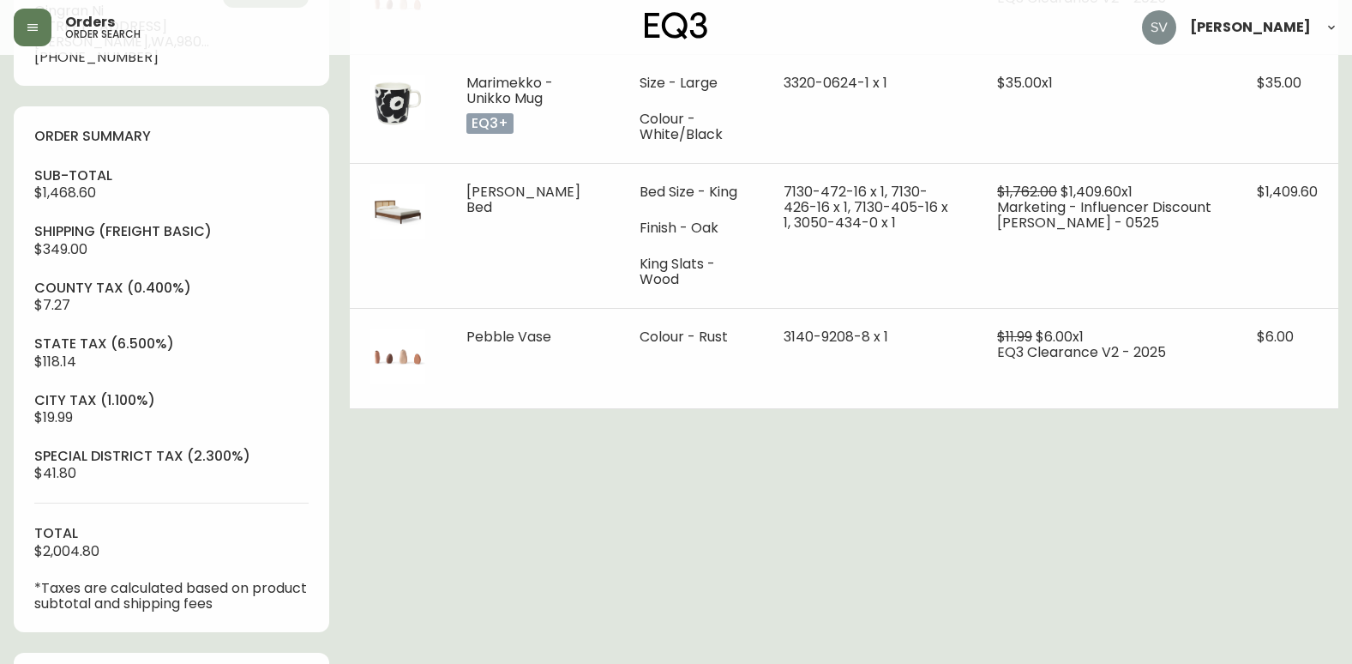
scroll to position [686, 0]
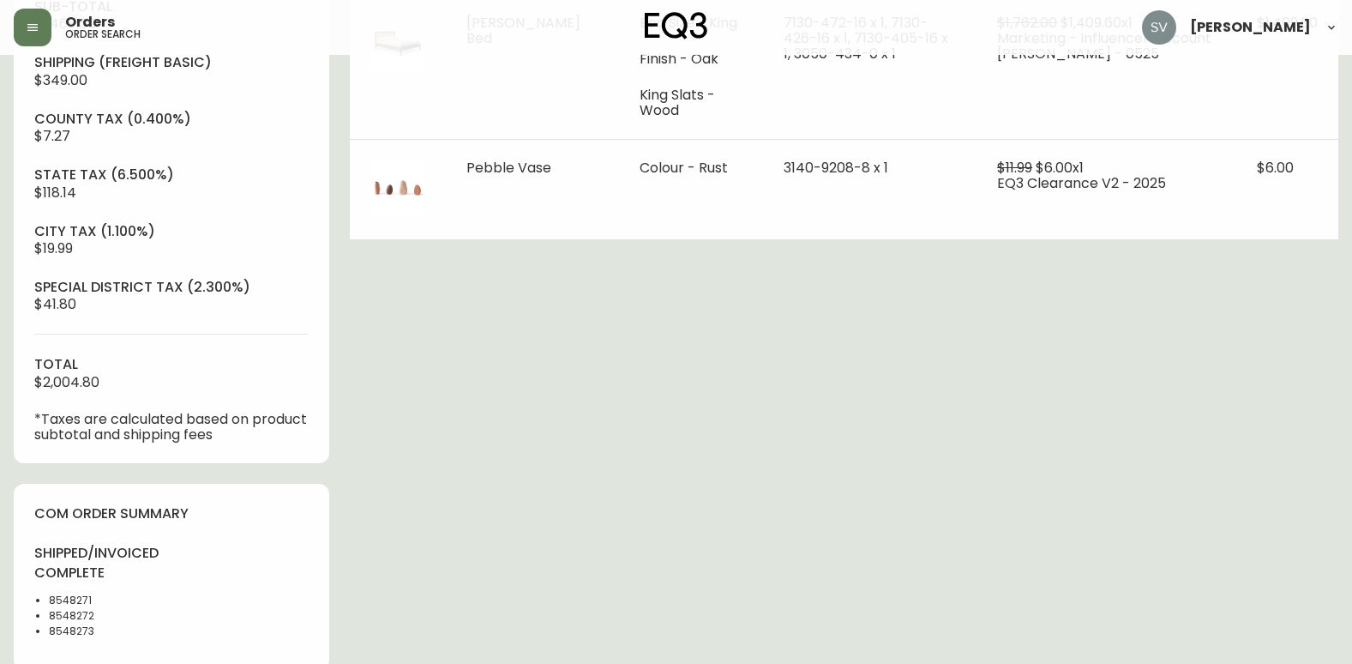
click at [1237, 575] on div "Order # 4134195 July 17, 2025 at 5:33 pm from US_EN Print Invoice Inject into E…" at bounding box center [676, 274] width 1325 height 1782
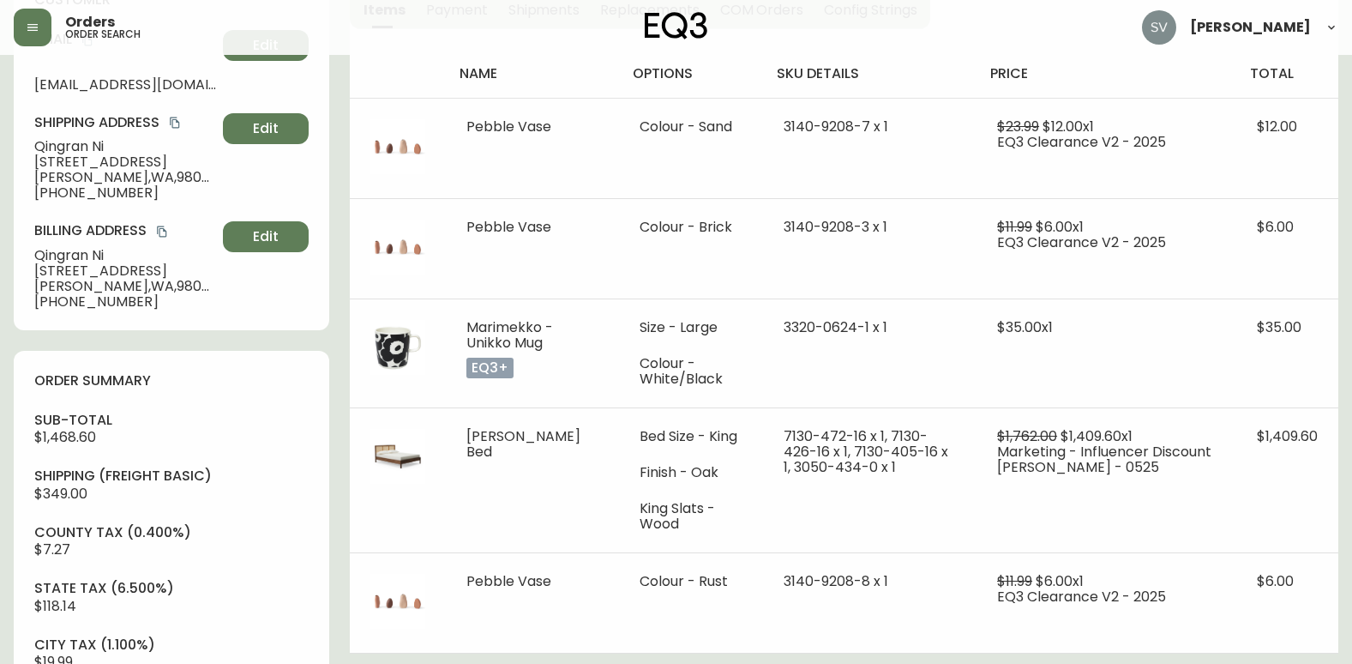
scroll to position [0, 0]
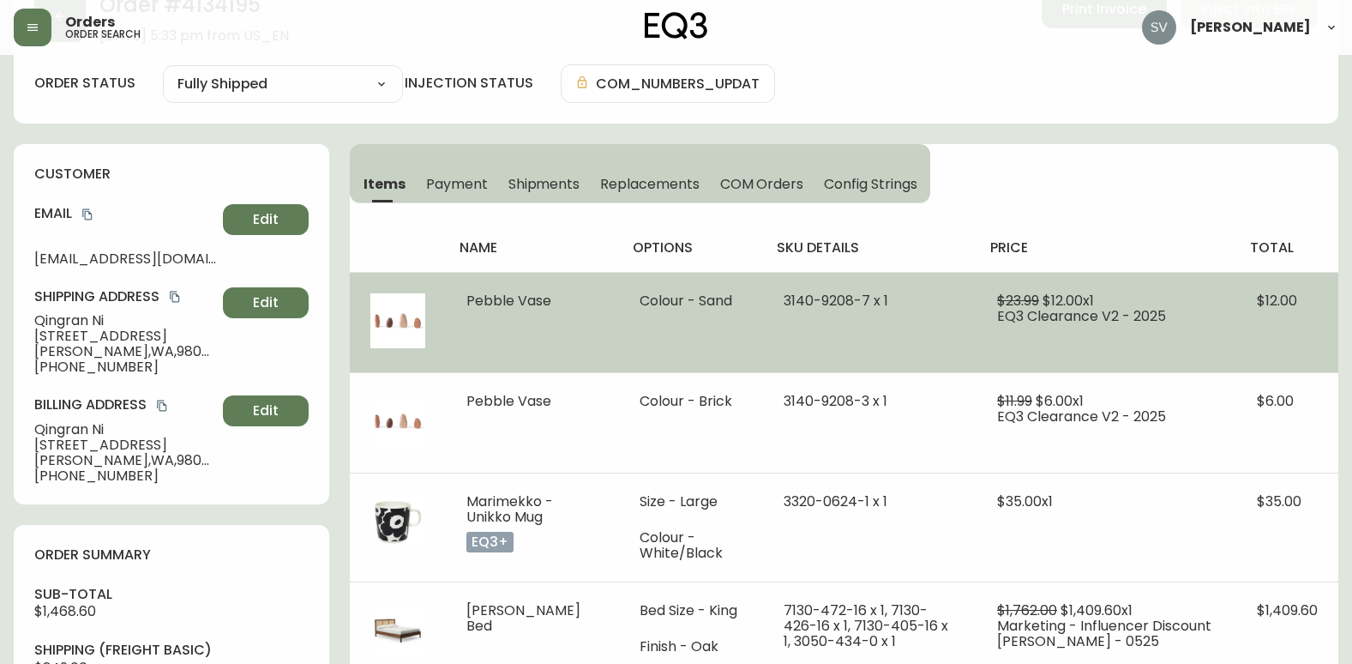
scroll to position [429, 0]
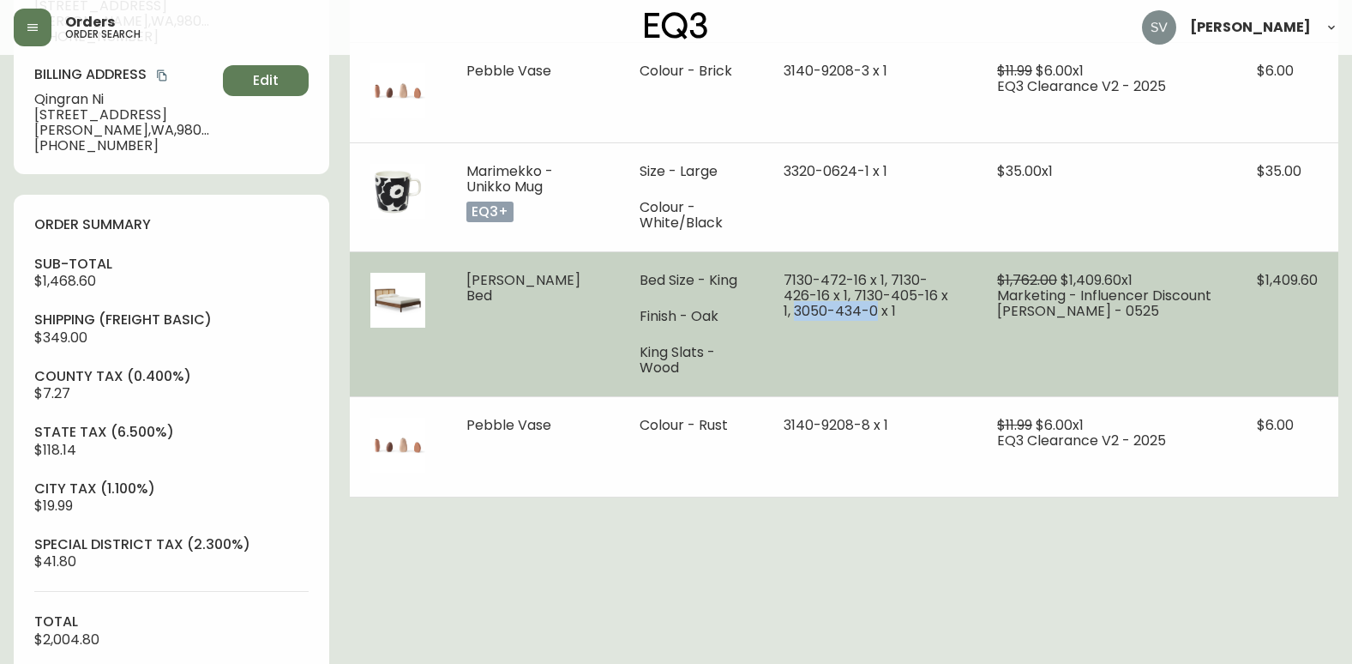
drag, startPoint x: 808, startPoint y: 311, endPoint x: 896, endPoint y: 293, distance: 90.1
click at [896, 293] on span "7130-472-16 x 1, 7130-426-16 x 1, 7130-405-16 x 1, 3050-434-0 x 1" at bounding box center [866, 295] width 165 height 51
copy span "[PHONE_NUMBER]"
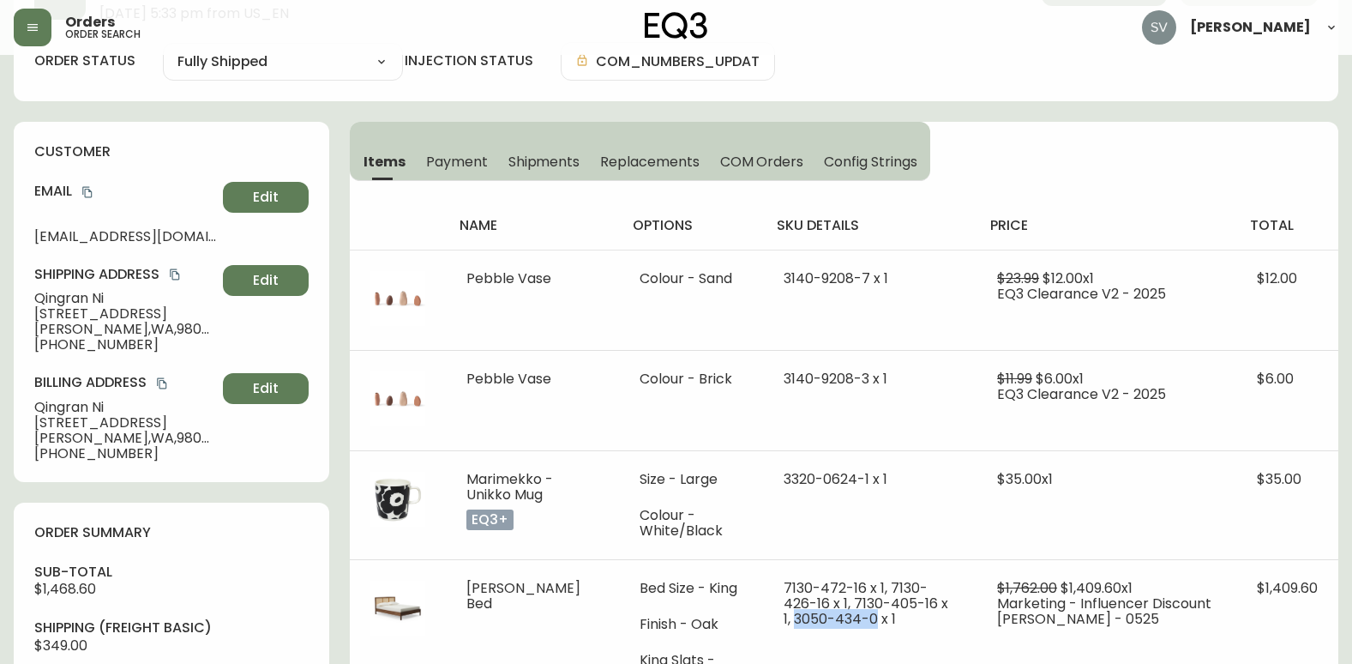
scroll to position [0, 0]
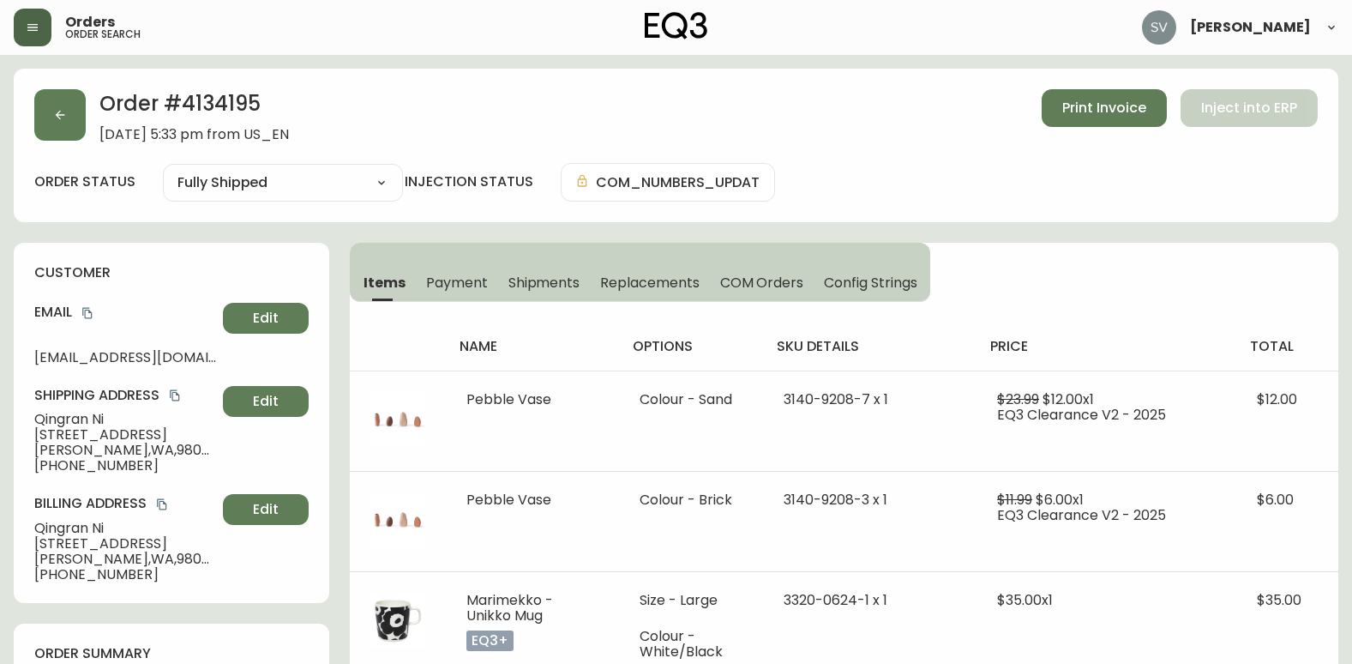
click at [31, 16] on button "button" at bounding box center [33, 28] width 38 height 38
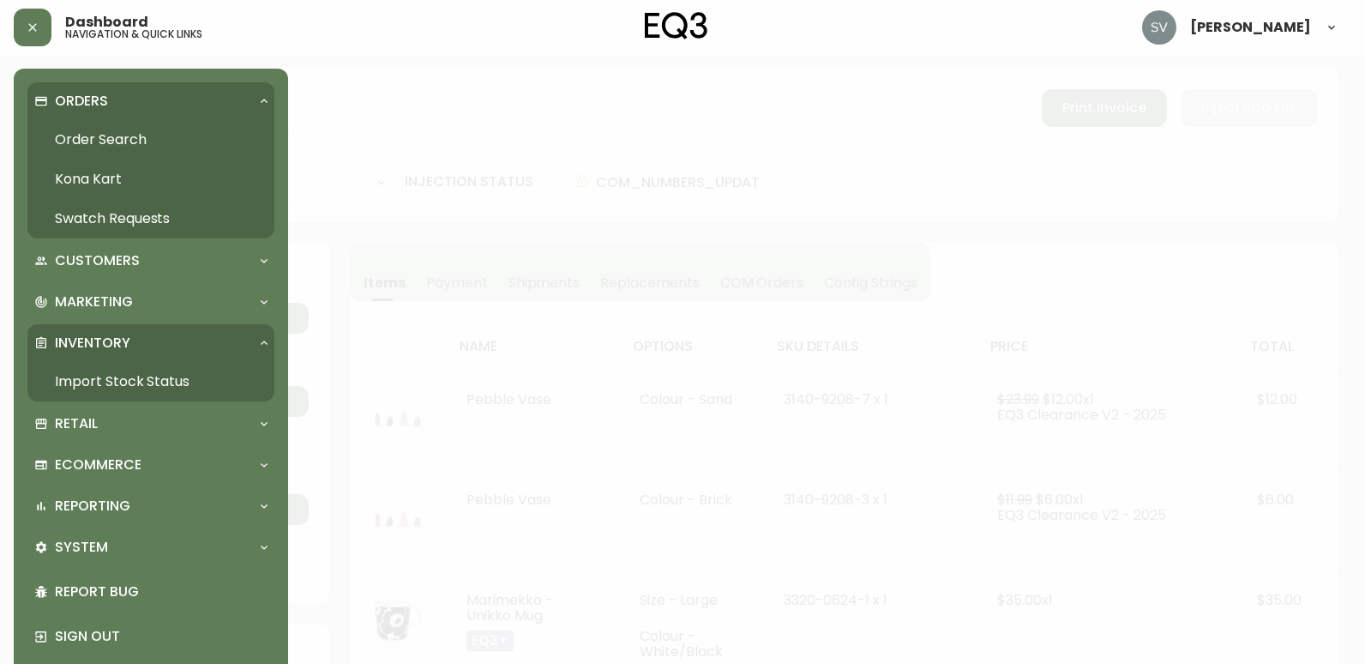
click at [132, 342] on div "Inventory" at bounding box center [142, 343] width 216 height 19
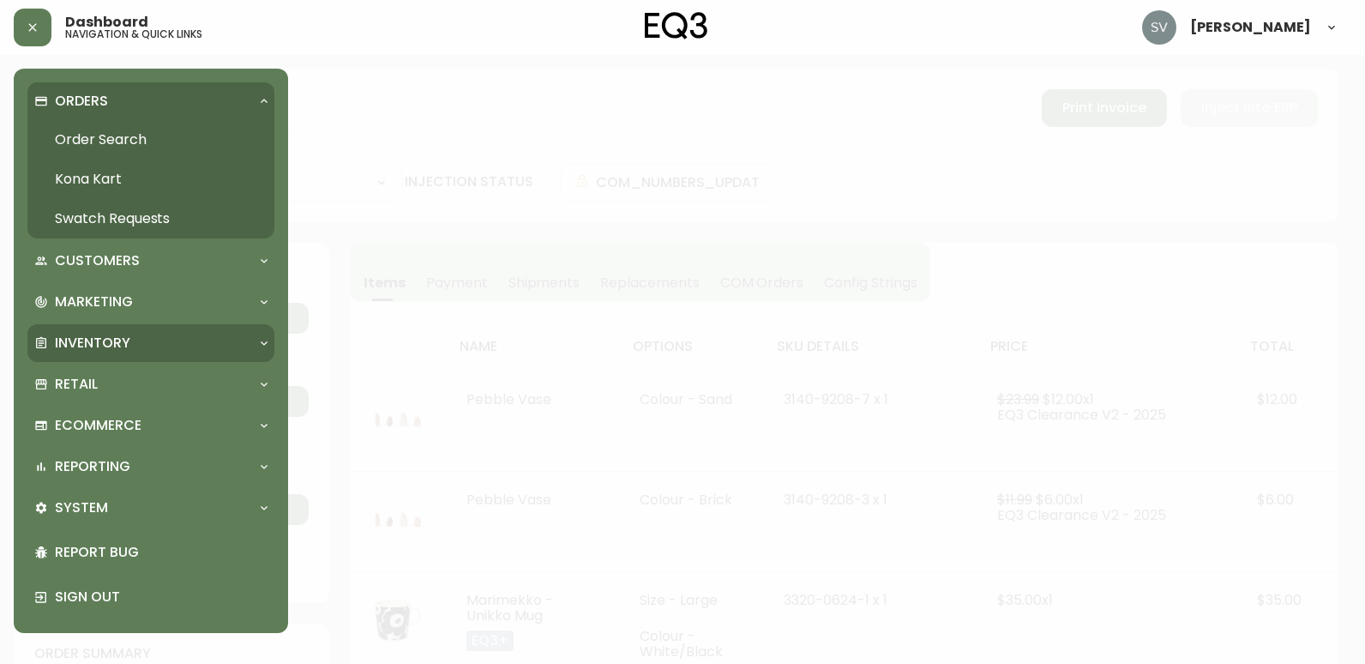
click at [140, 346] on div "Inventory" at bounding box center [142, 343] width 216 height 19
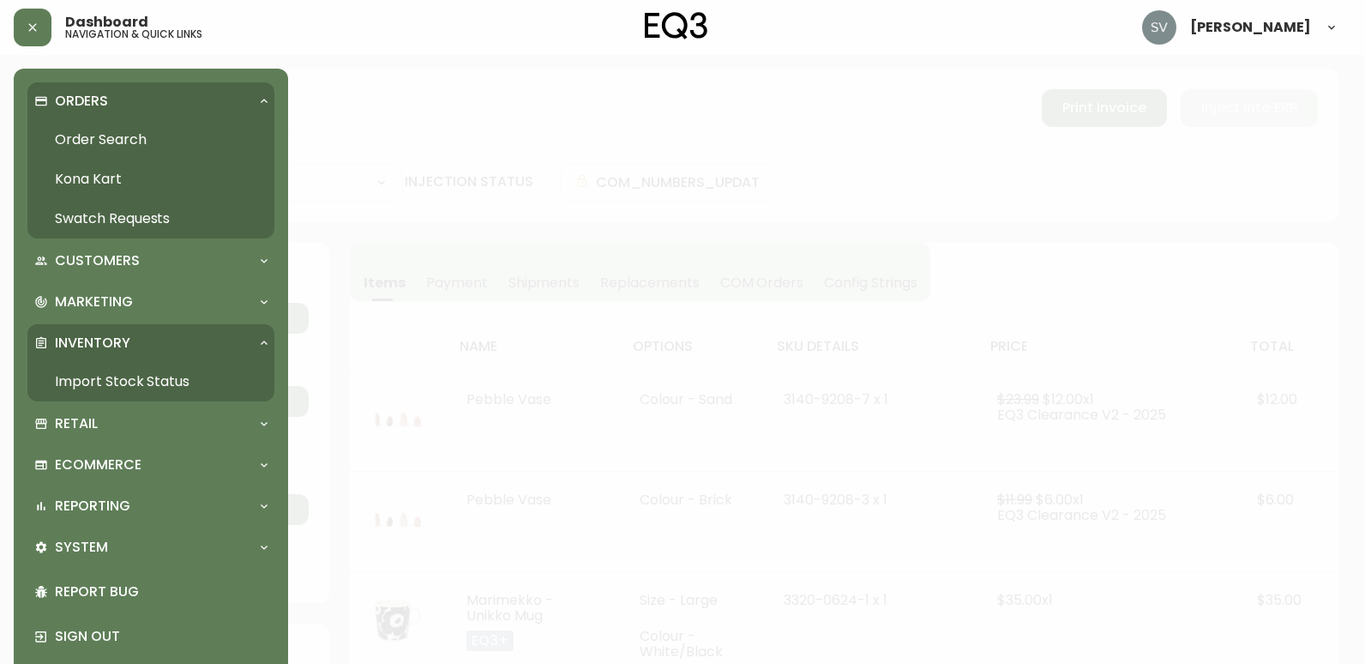
click at [133, 379] on link "Import Stock Status" at bounding box center [150, 381] width 247 height 39
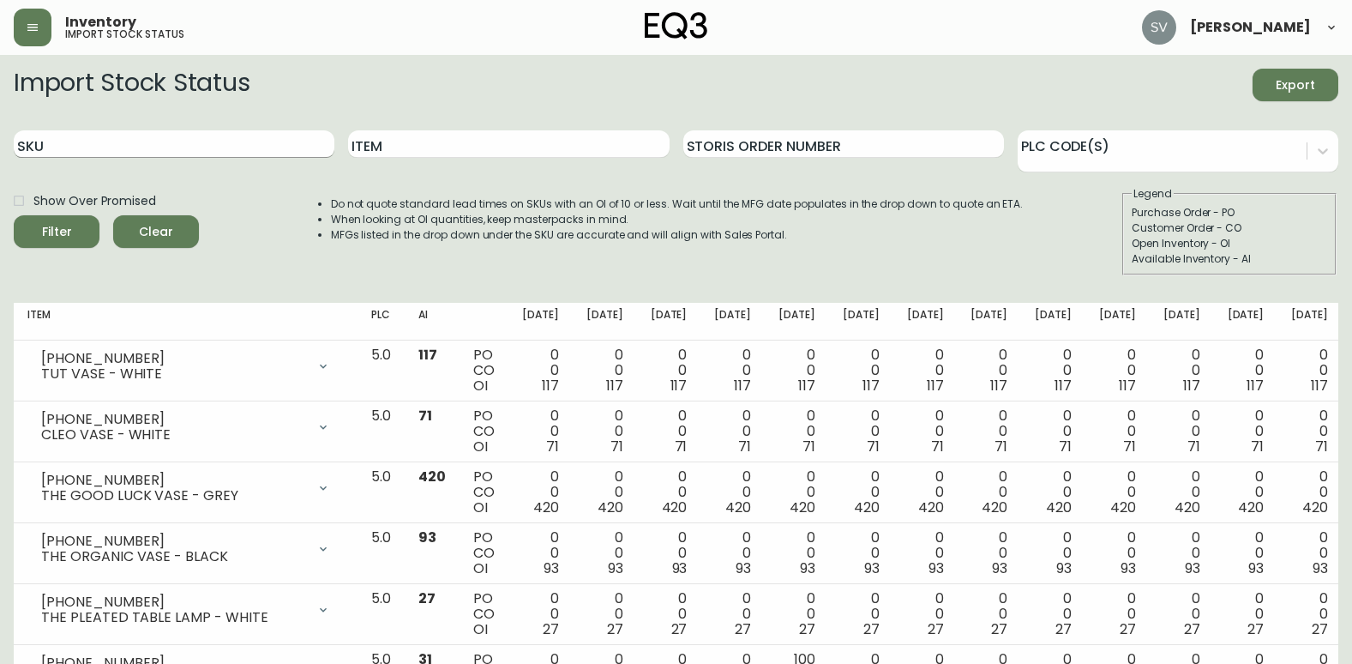
click at [179, 135] on input "SKU" at bounding box center [174, 143] width 321 height 27
paste input "[PHONE_NUMBER]"
type input "[PHONE_NUMBER]"
click at [14, 215] on button "Filter" at bounding box center [57, 231] width 86 height 33
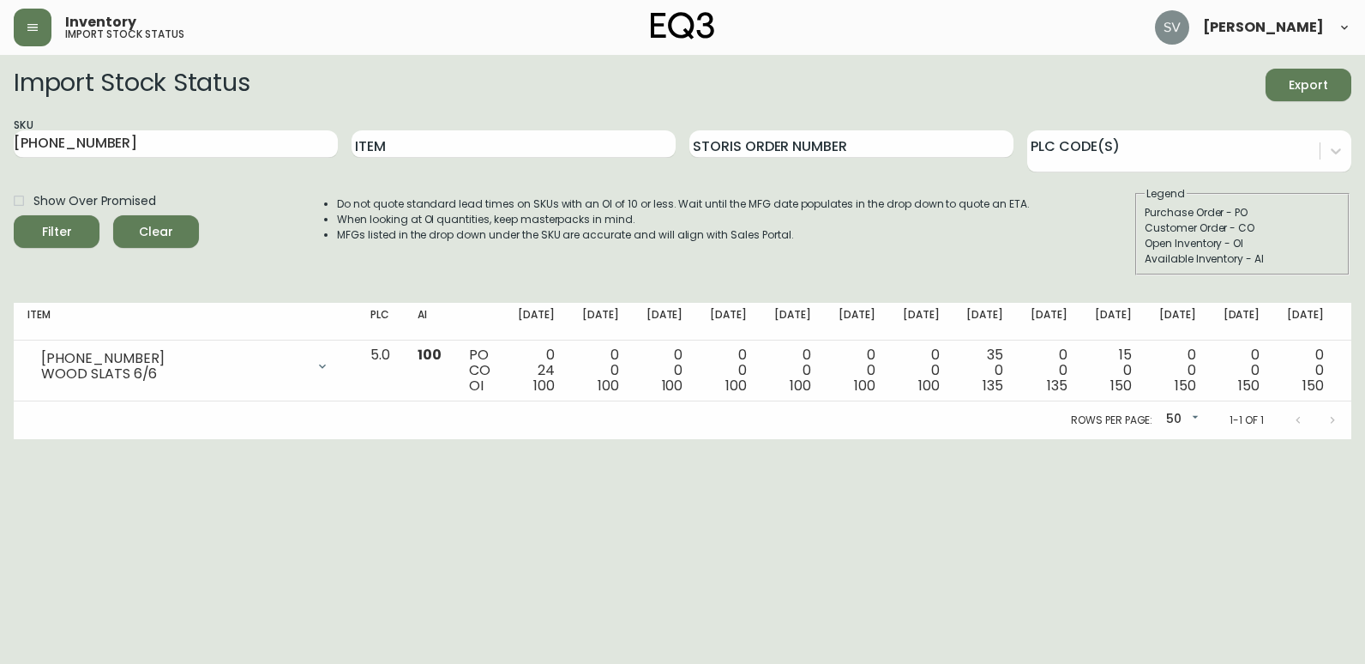
click at [19, 2] on div "Inventory import stock status Stephanie Vilaylack" at bounding box center [683, 27] width 1338 height 55
click at [21, 12] on button "button" at bounding box center [33, 28] width 38 height 38
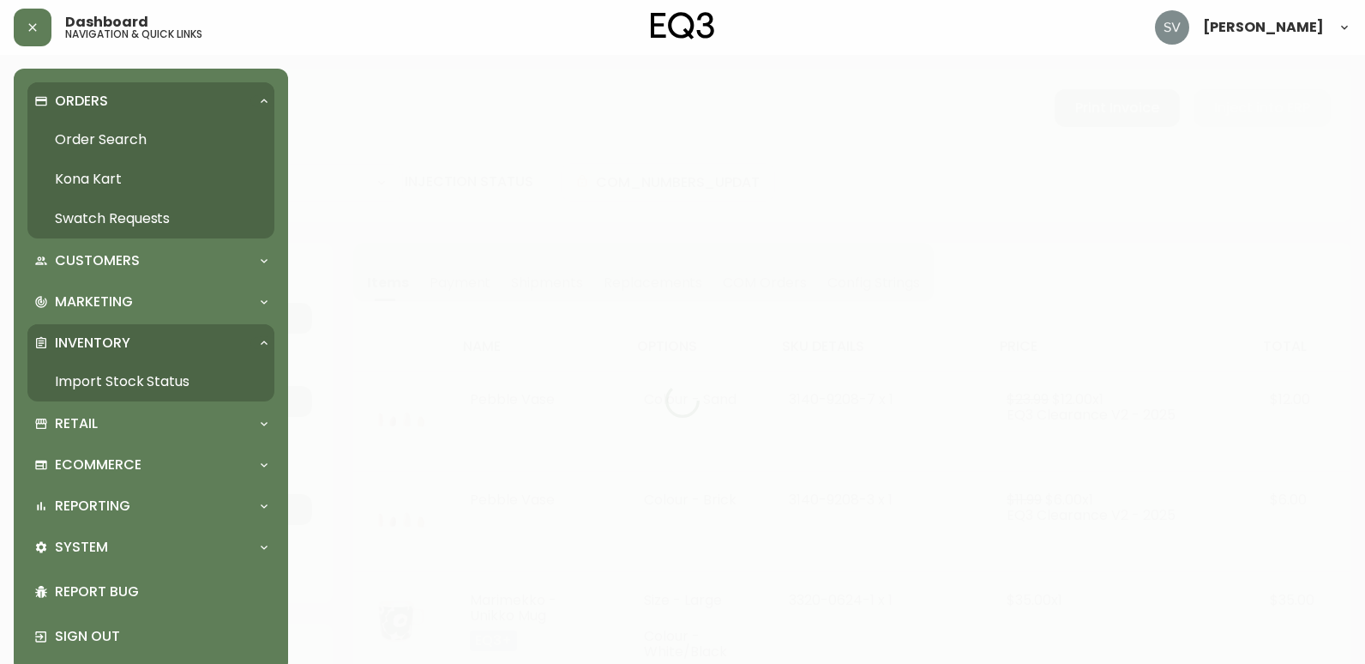
type input "Fully Shipped"
select select "FULLY_SHIPPED"
click at [24, 26] on button "button" at bounding box center [33, 28] width 38 height 38
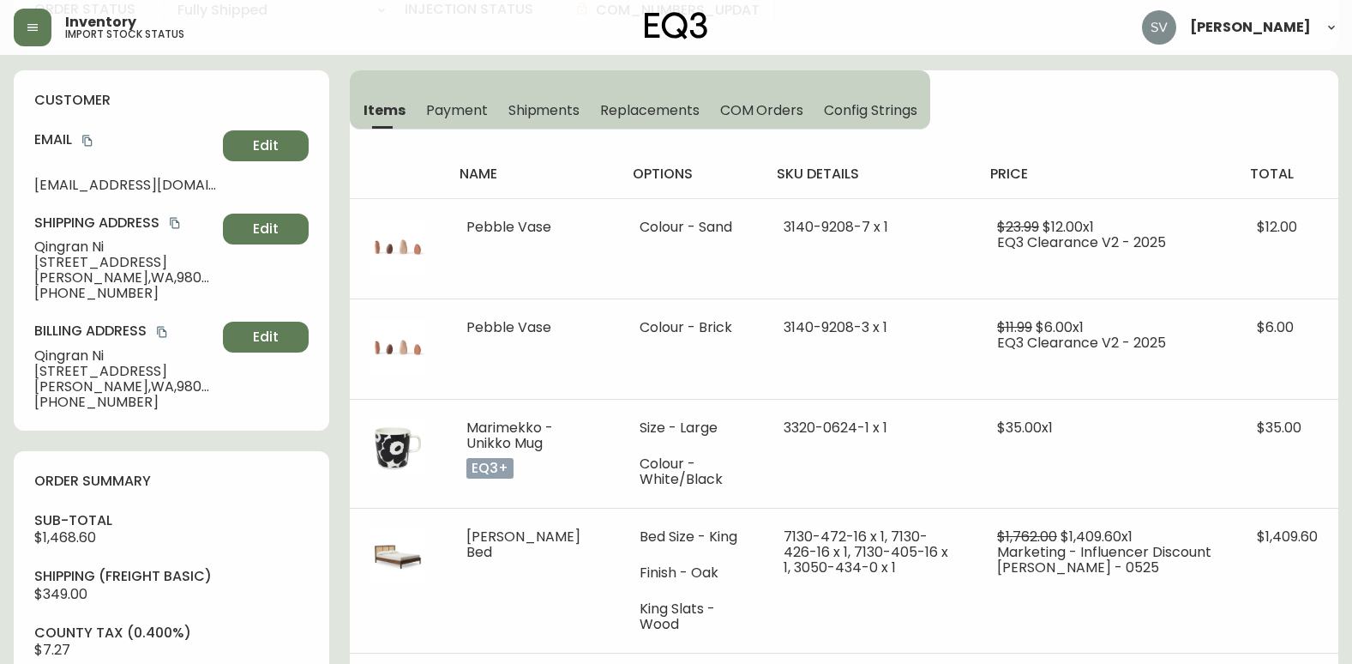
scroll to position [172, 0]
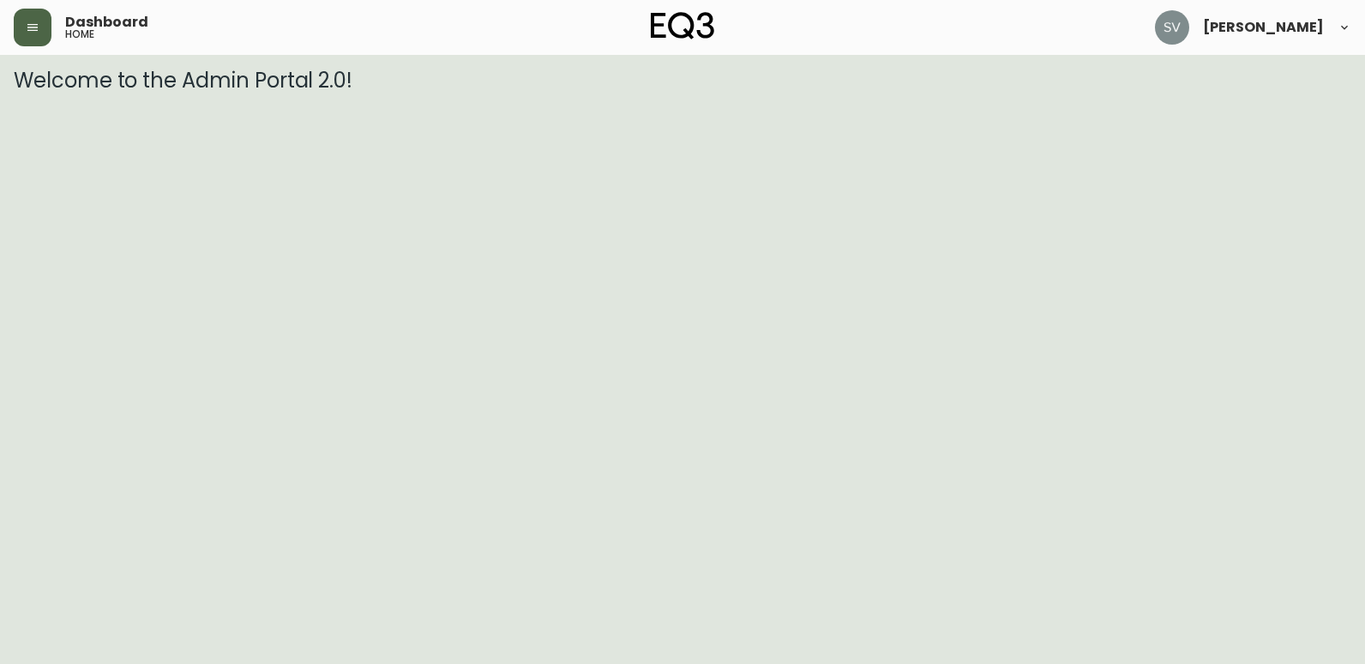
click at [27, 23] on icon "button" at bounding box center [33, 28] width 14 height 14
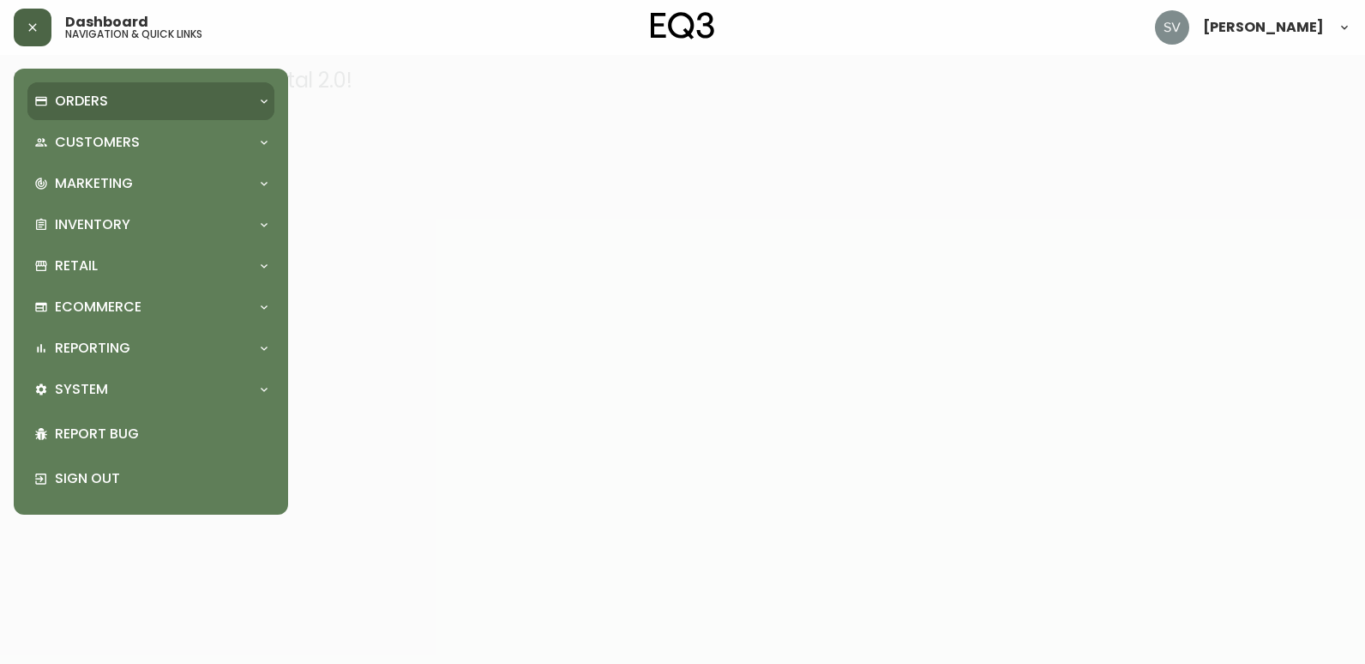
click at [128, 113] on div "Orders" at bounding box center [150, 101] width 247 height 38
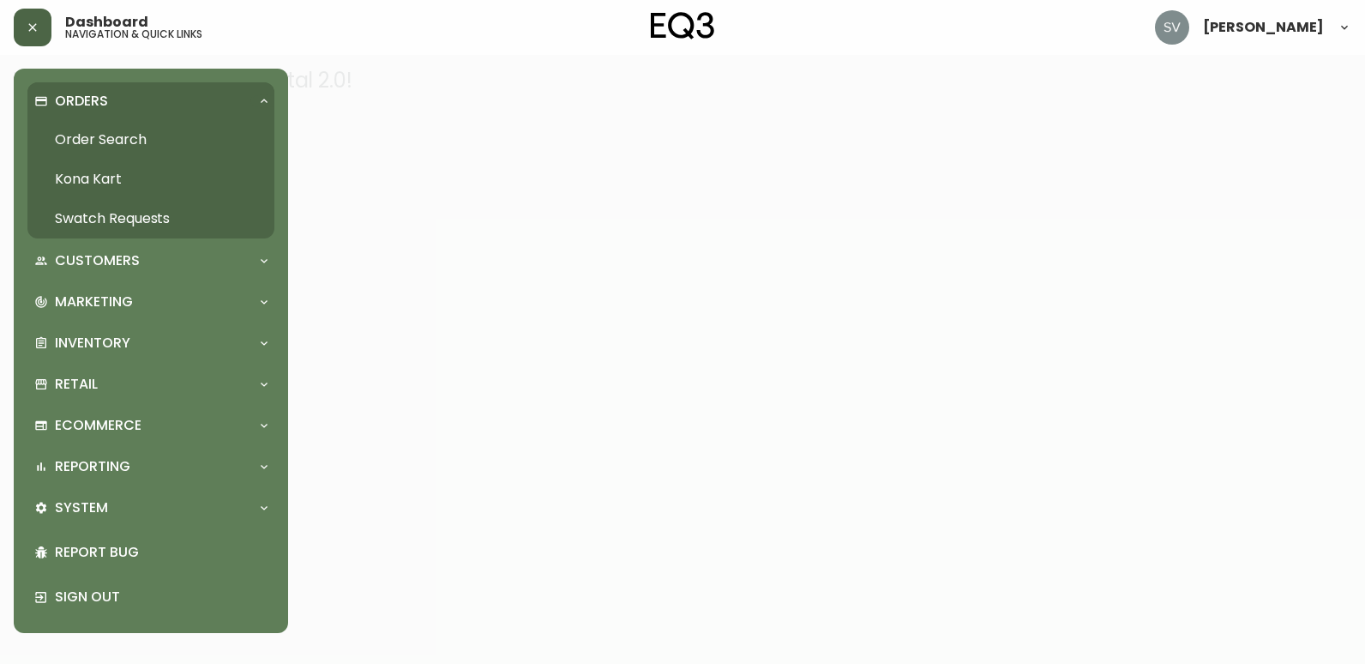
click at [130, 141] on link "Order Search" at bounding box center [150, 139] width 247 height 39
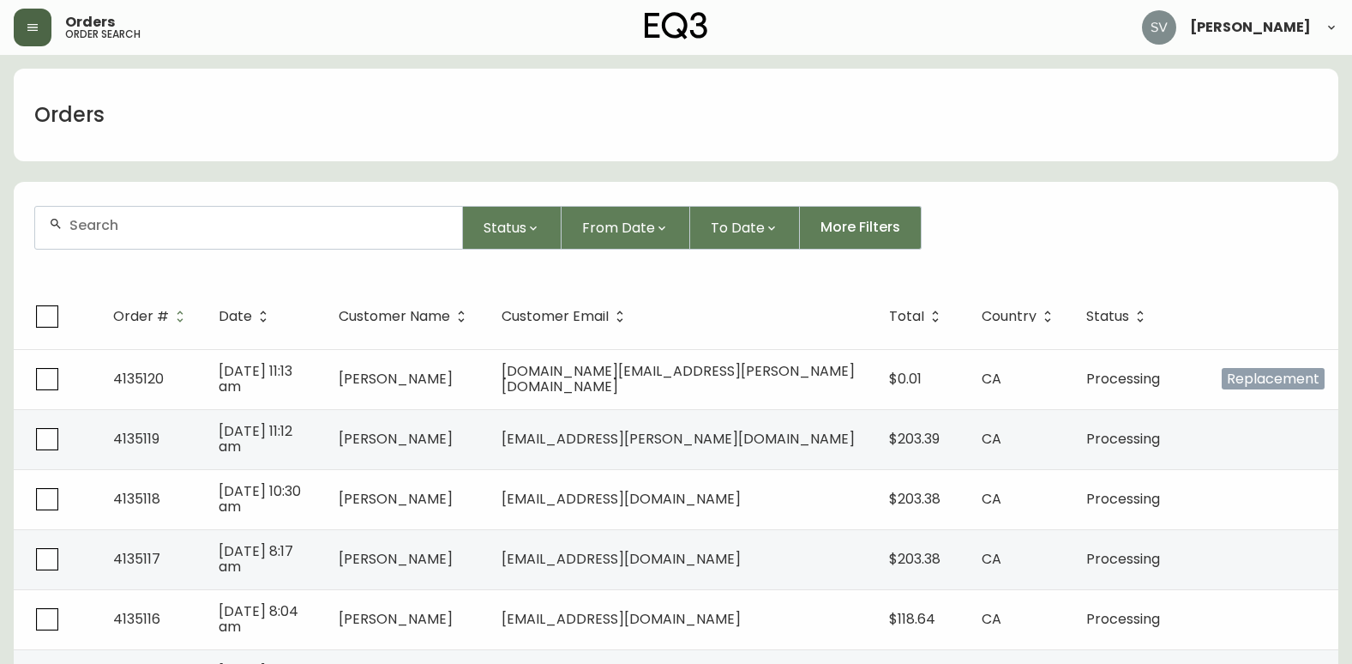
click at [157, 218] on div at bounding box center [248, 228] width 427 height 42
paste input "4134195"
type input "4134195"
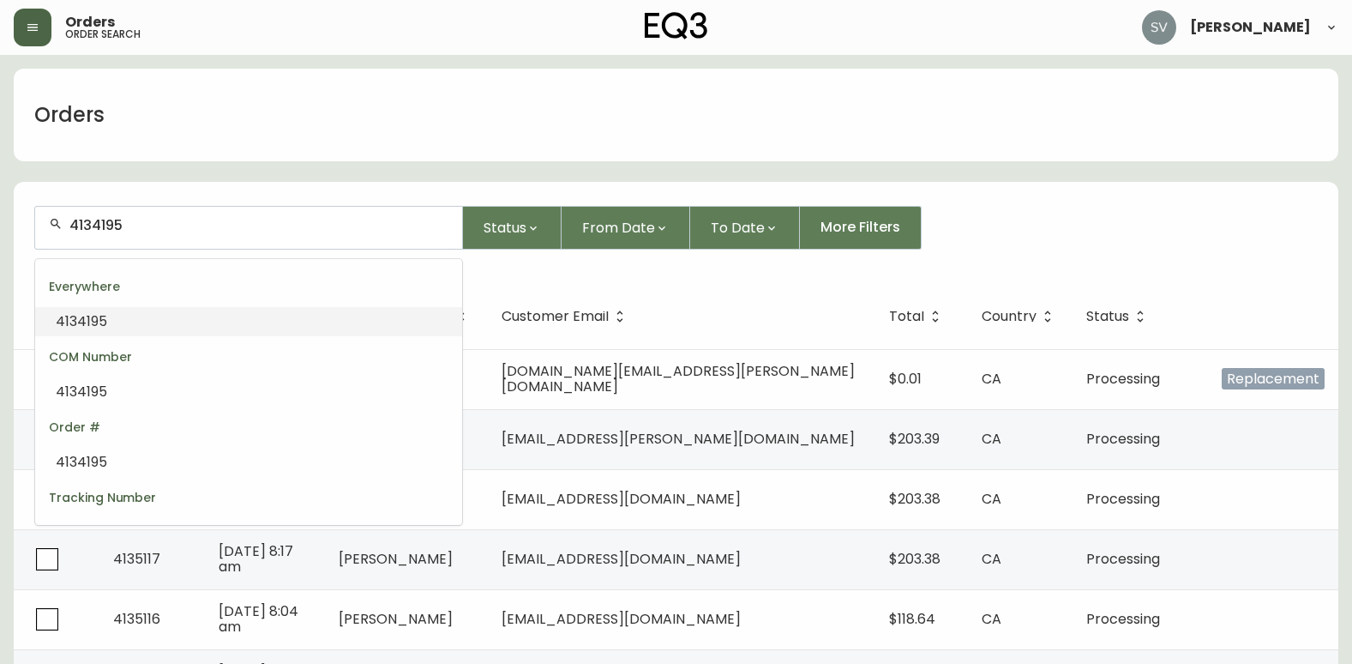
click at [157, 224] on input "4134195" at bounding box center [258, 225] width 379 height 16
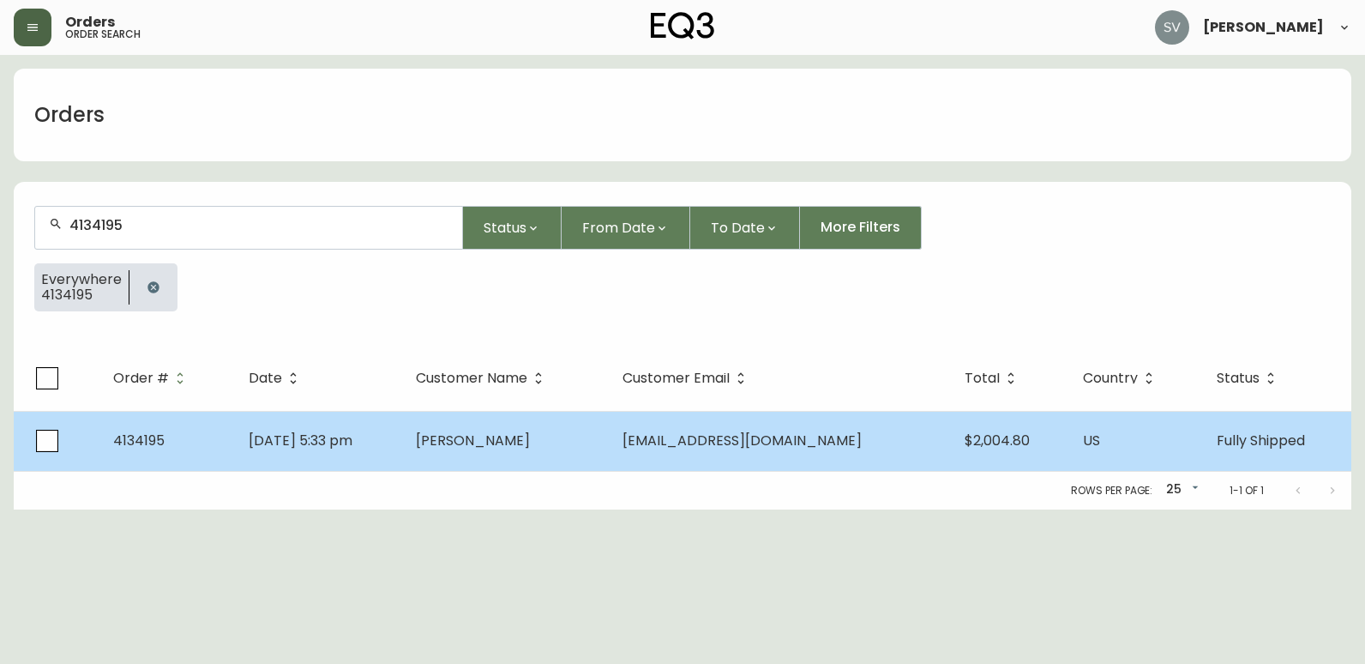
click at [400, 412] on td "[DATE] 5:33 pm" at bounding box center [319, 441] width 168 height 60
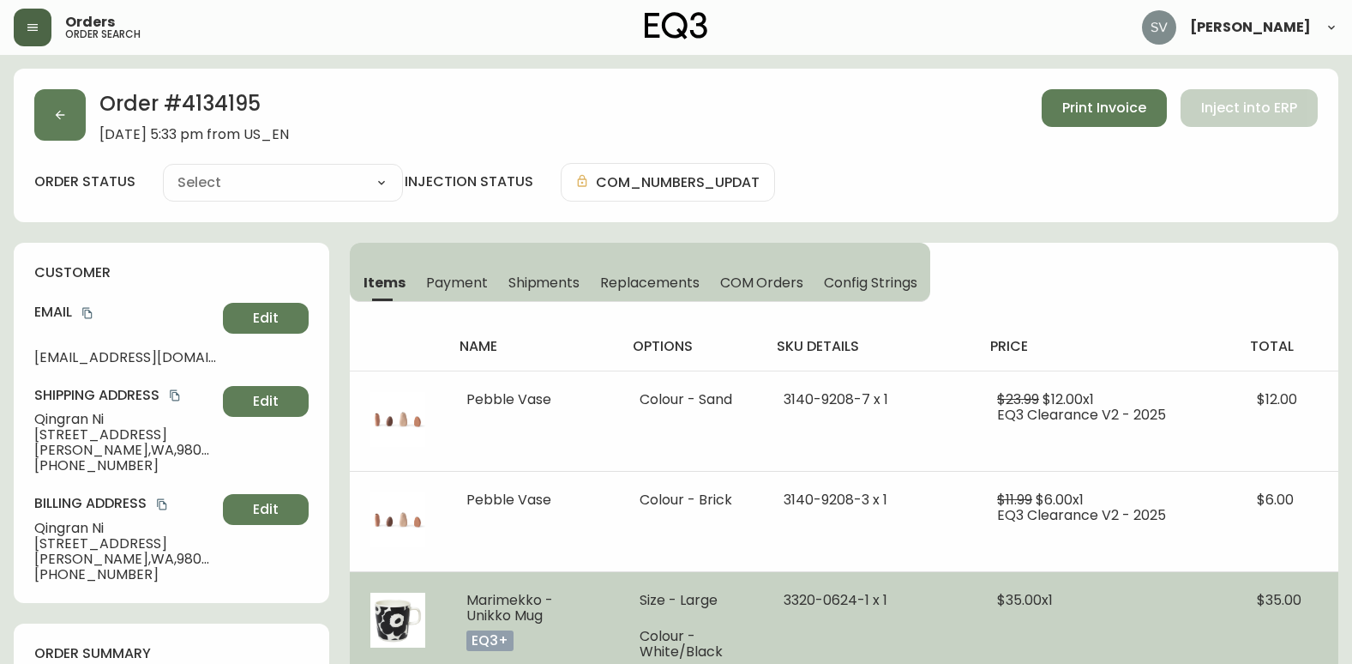
type input "Fully Shipped"
select select "FULLY_SHIPPED"
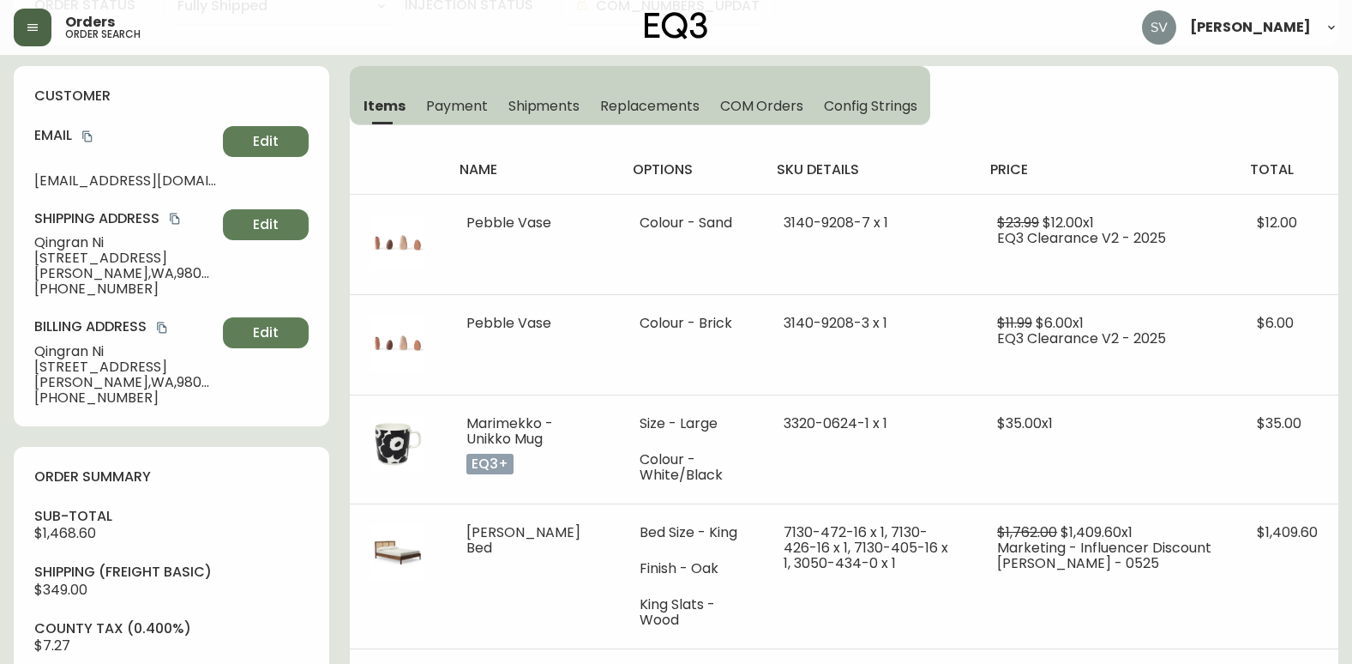
scroll to position [172, 0]
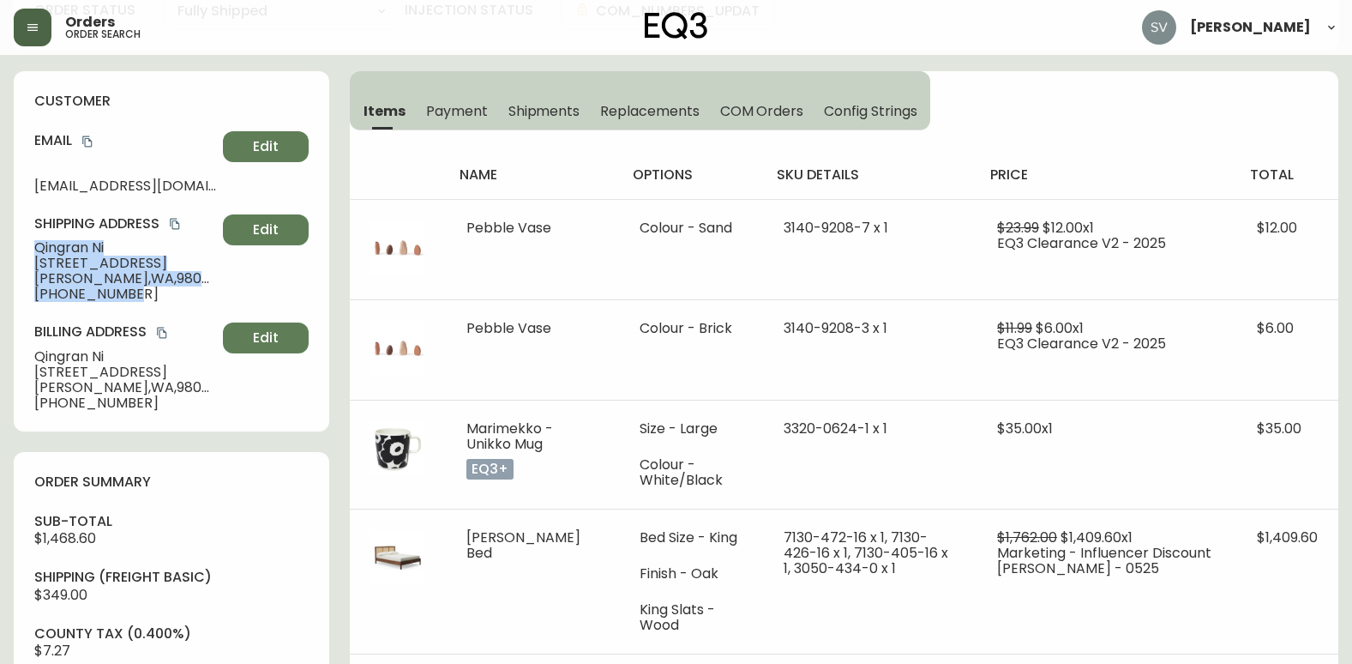
drag, startPoint x: 142, startPoint y: 297, endPoint x: 24, endPoint y: 249, distance: 127.7
click at [24, 249] on div "customer Email [EMAIL_ADDRESS][DOMAIN_NAME] Edit Shipping Address [GEOGRAPHIC_D…" at bounding box center [172, 251] width 316 height 360
drag, startPoint x: 24, startPoint y: 249, endPoint x: 60, endPoint y: 259, distance: 37.5
copy div "Qingran Ni [STREET_ADDRESS] [PHONE_NUMBER]"
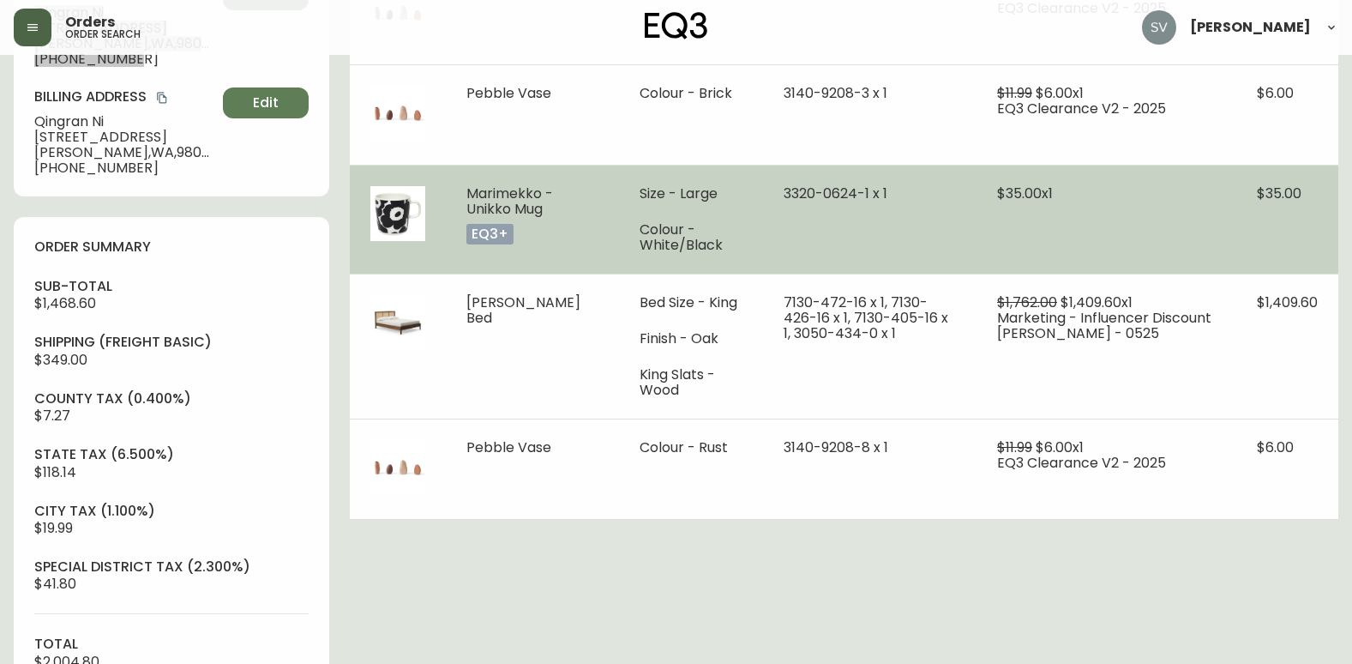
scroll to position [429, 0]
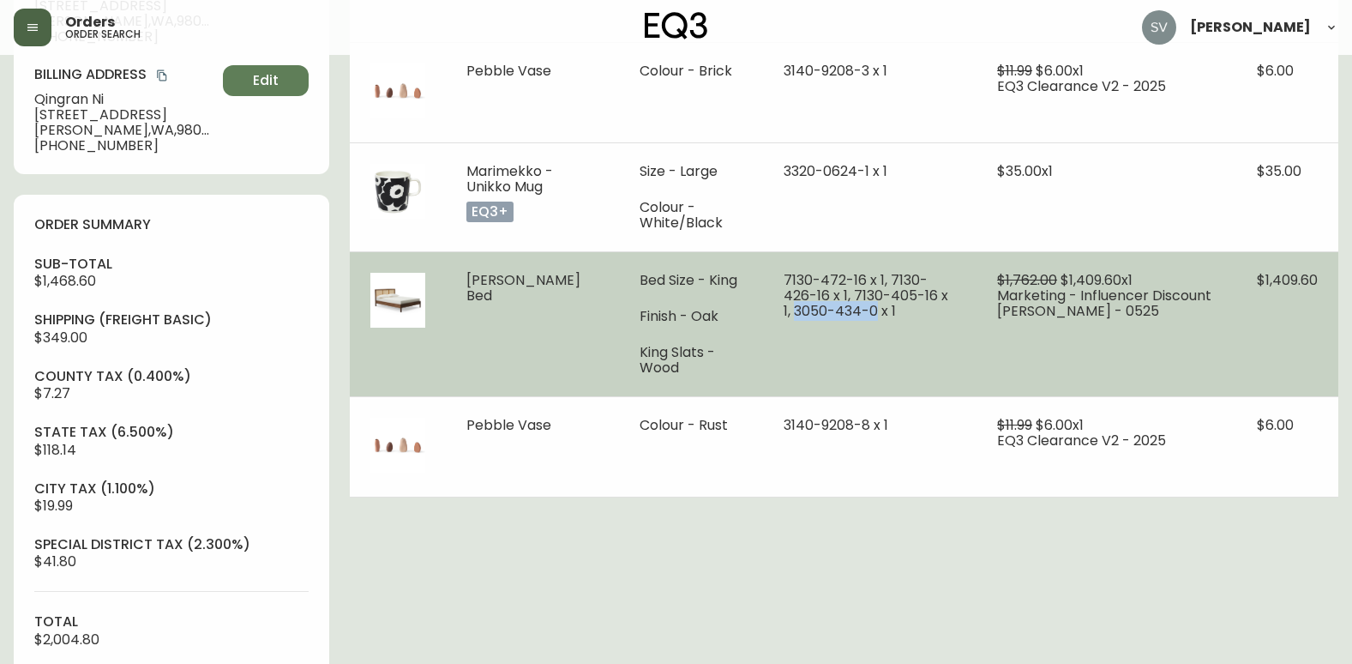
drag, startPoint x: 808, startPoint y: 312, endPoint x: 897, endPoint y: 295, distance: 90.8
click at [897, 295] on span "7130-472-16 x 1, 7130-426-16 x 1, 7130-405-16 x 1, 3050-434-0 x 1" at bounding box center [866, 295] width 165 height 51
copy span "[PHONE_NUMBER]"
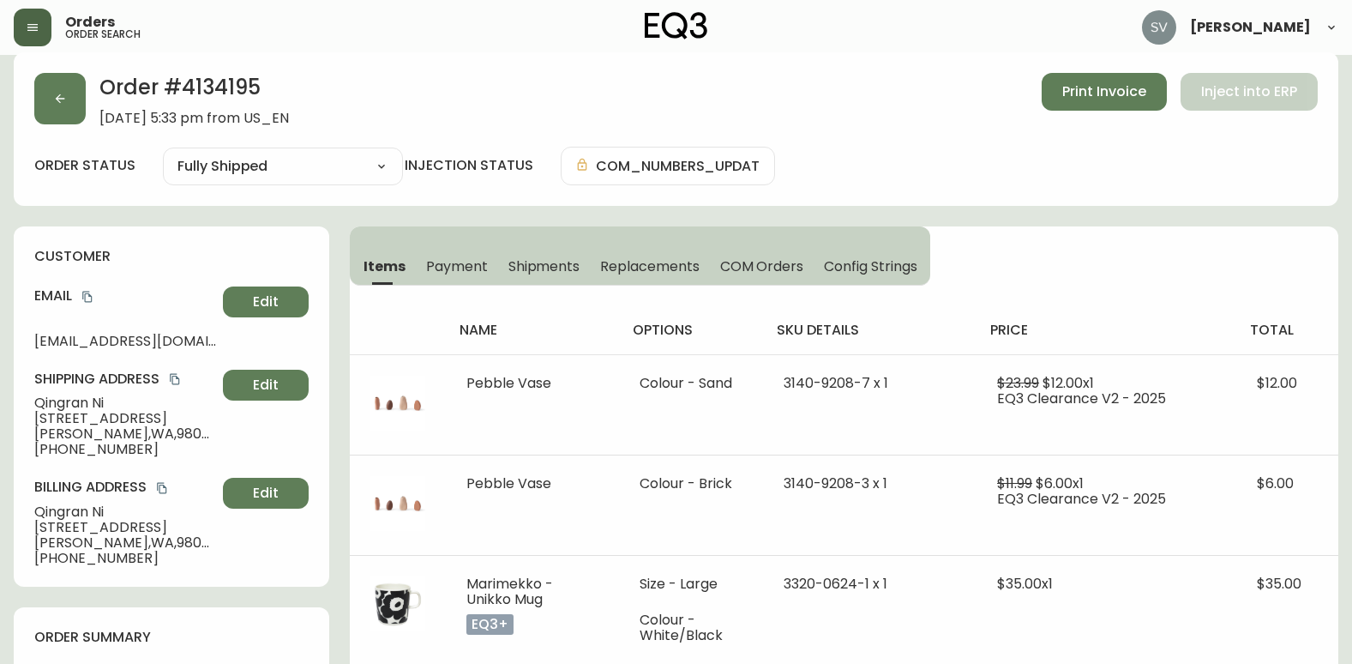
scroll to position [0, 0]
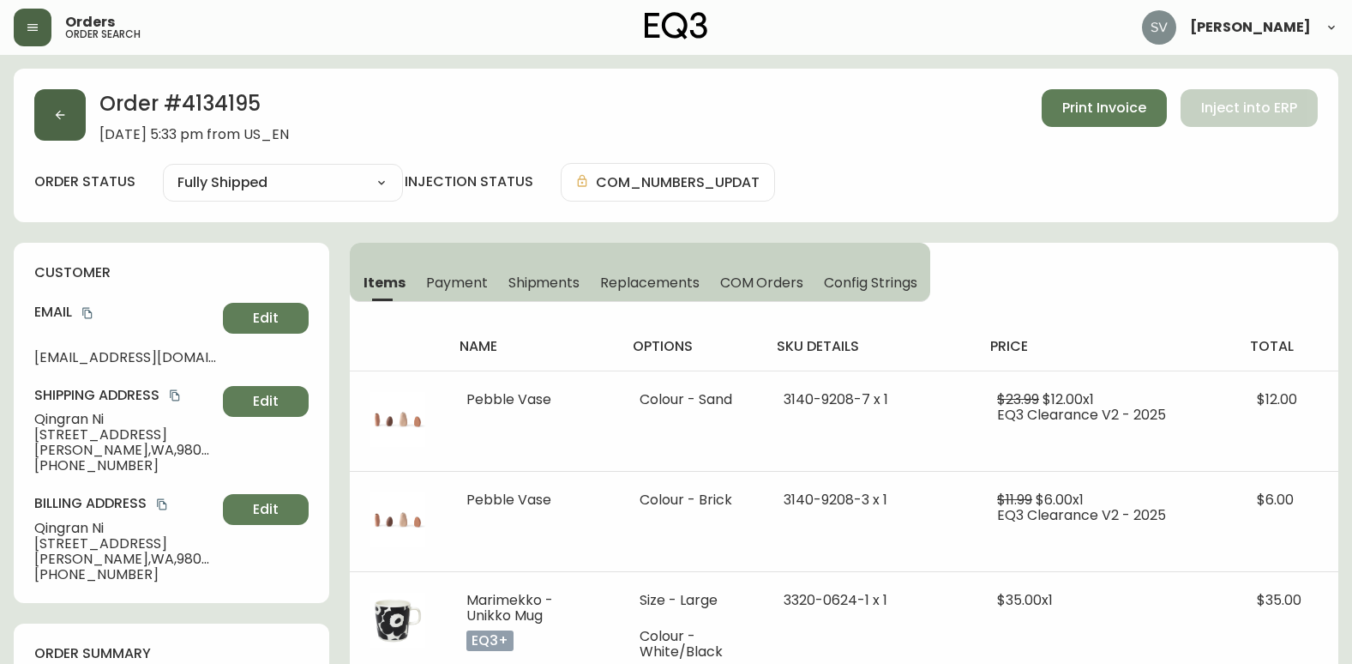
click at [44, 108] on button "button" at bounding box center [59, 114] width 51 height 51
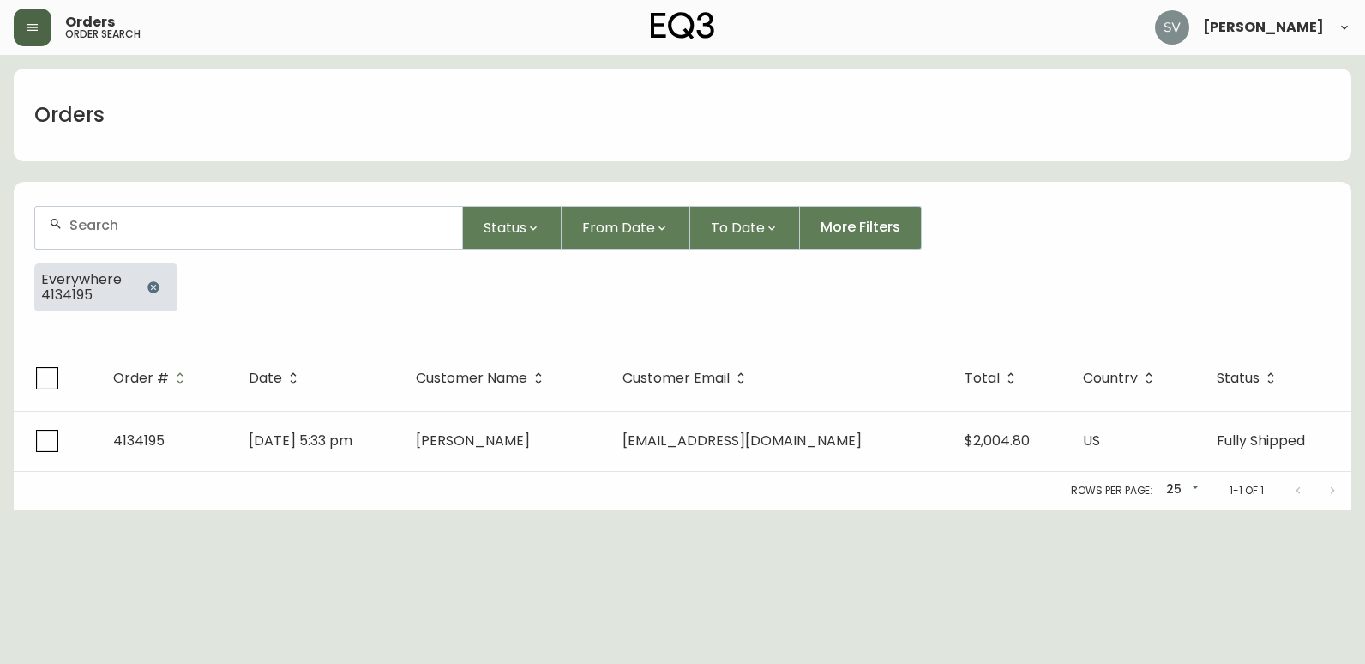
click at [149, 292] on icon "button" at bounding box center [153, 286] width 11 height 11
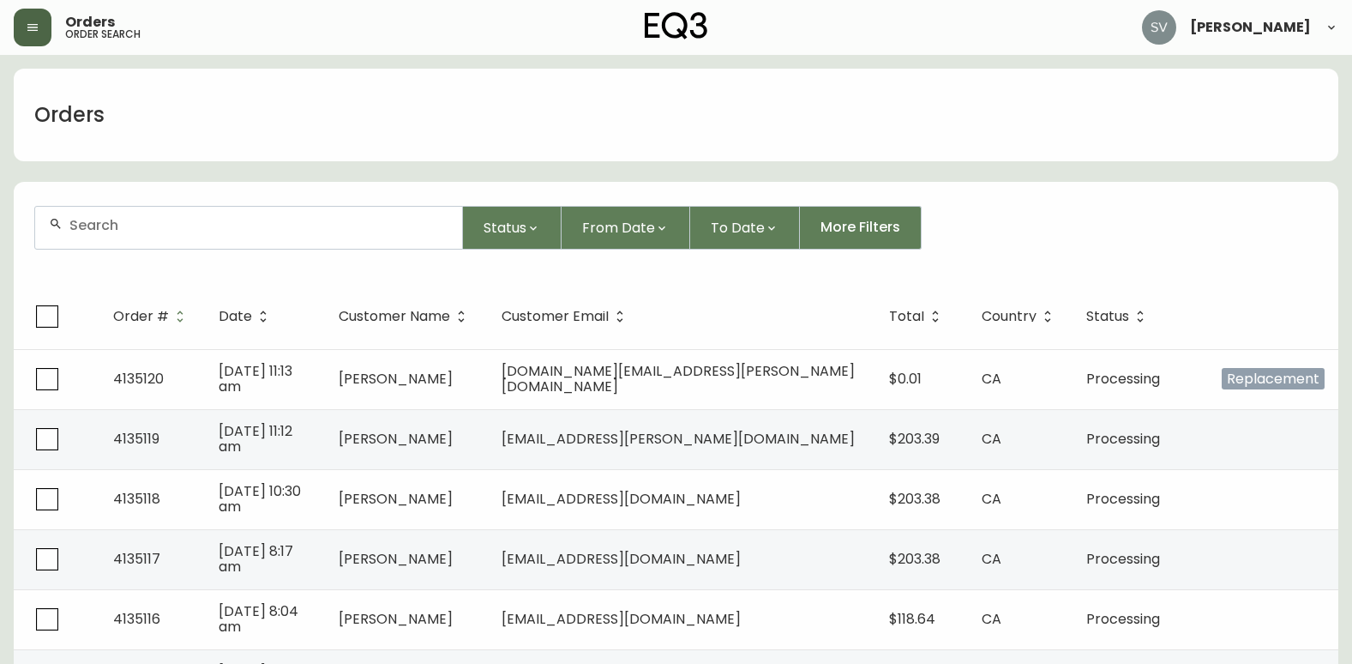
click at [161, 222] on input "text" at bounding box center [258, 225] width 379 height 16
paste input "4134589"
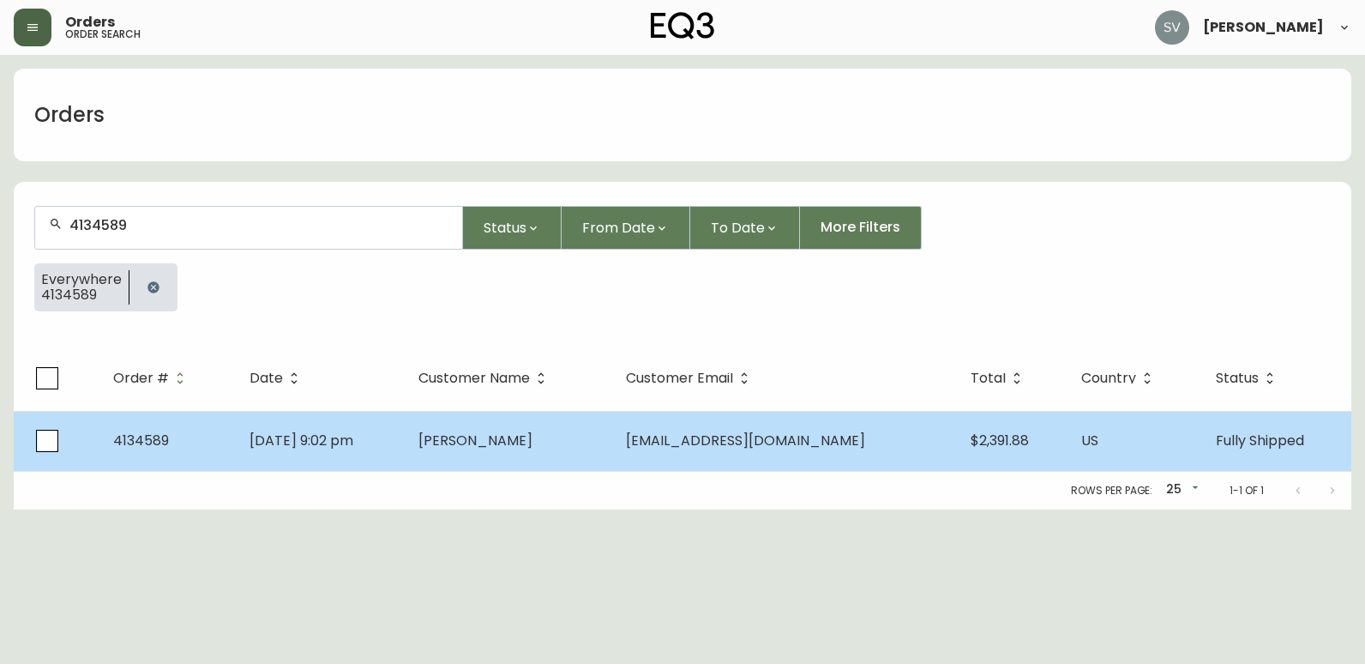
type input "4134589"
click at [612, 429] on td "[PERSON_NAME]" at bounding box center [509, 441] width 208 height 60
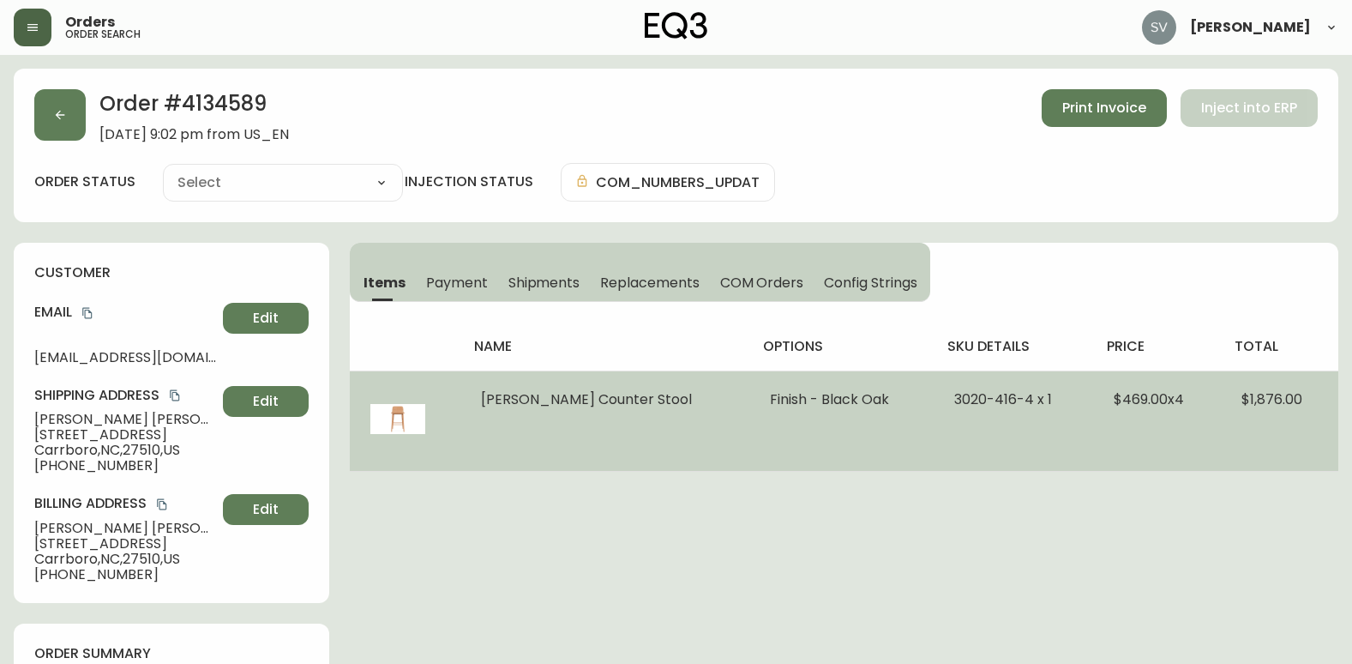
type input "Fully Shipped"
select select "FULLY_SHIPPED"
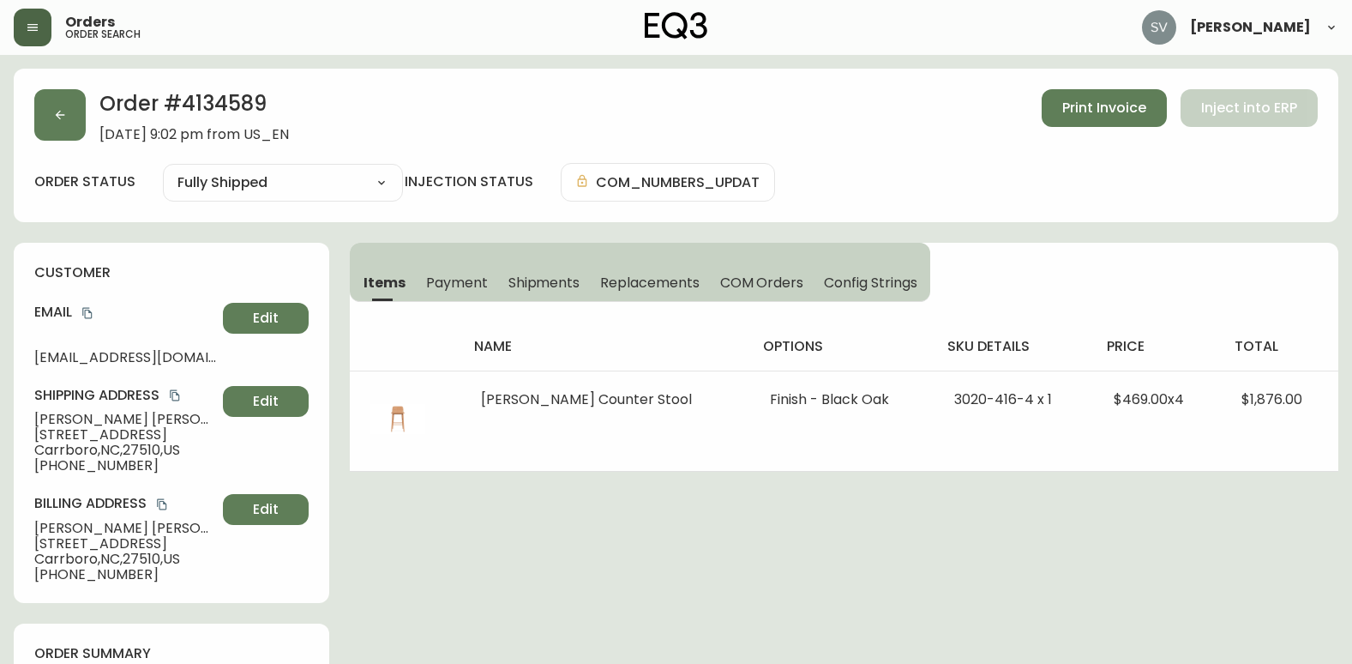
click at [87, 312] on icon "copy" at bounding box center [87, 313] width 12 height 12
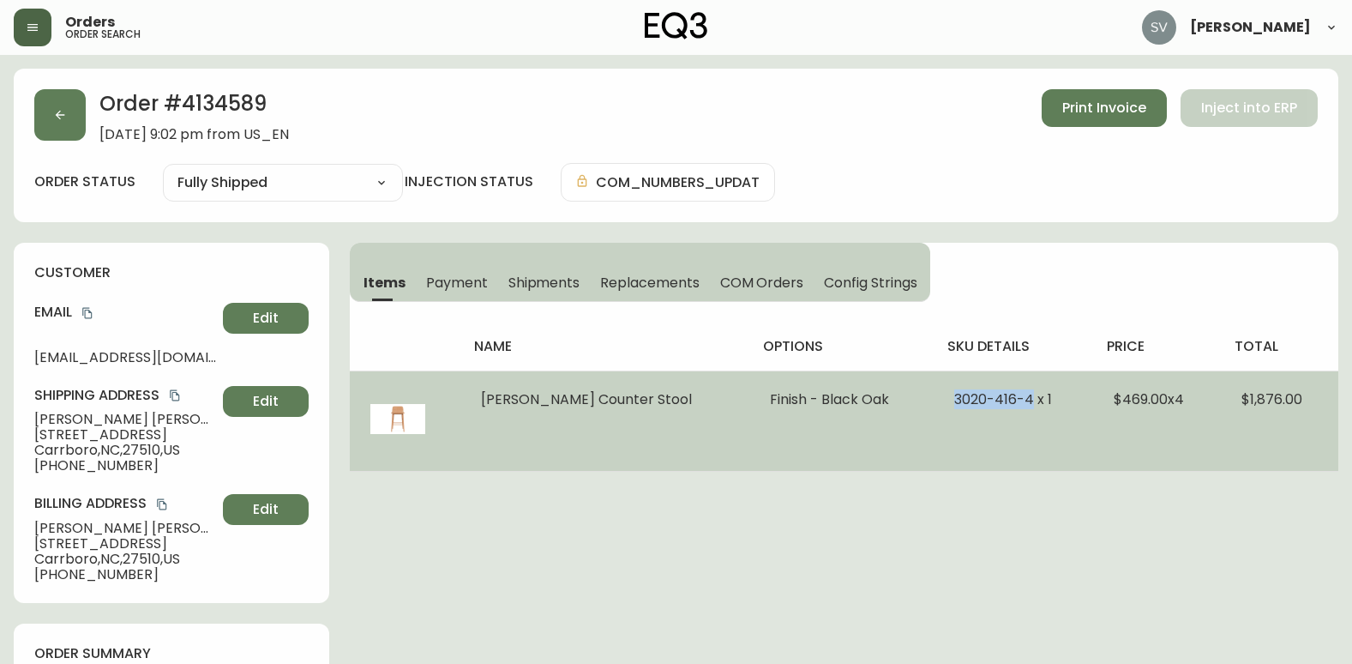
drag, startPoint x: 988, startPoint y: 398, endPoint x: 889, endPoint y: 402, distance: 98.7
click at [889, 402] on tr "[PERSON_NAME] Counter Stool Finish - Black Oak 3020-416-4 x 1 $469.00 x 4 $1,87…" at bounding box center [844, 420] width 989 height 100
drag, startPoint x: 889, startPoint y: 402, endPoint x: 931, endPoint y: 398, distance: 42.2
copy tr "[PHONE_NUMBER]"
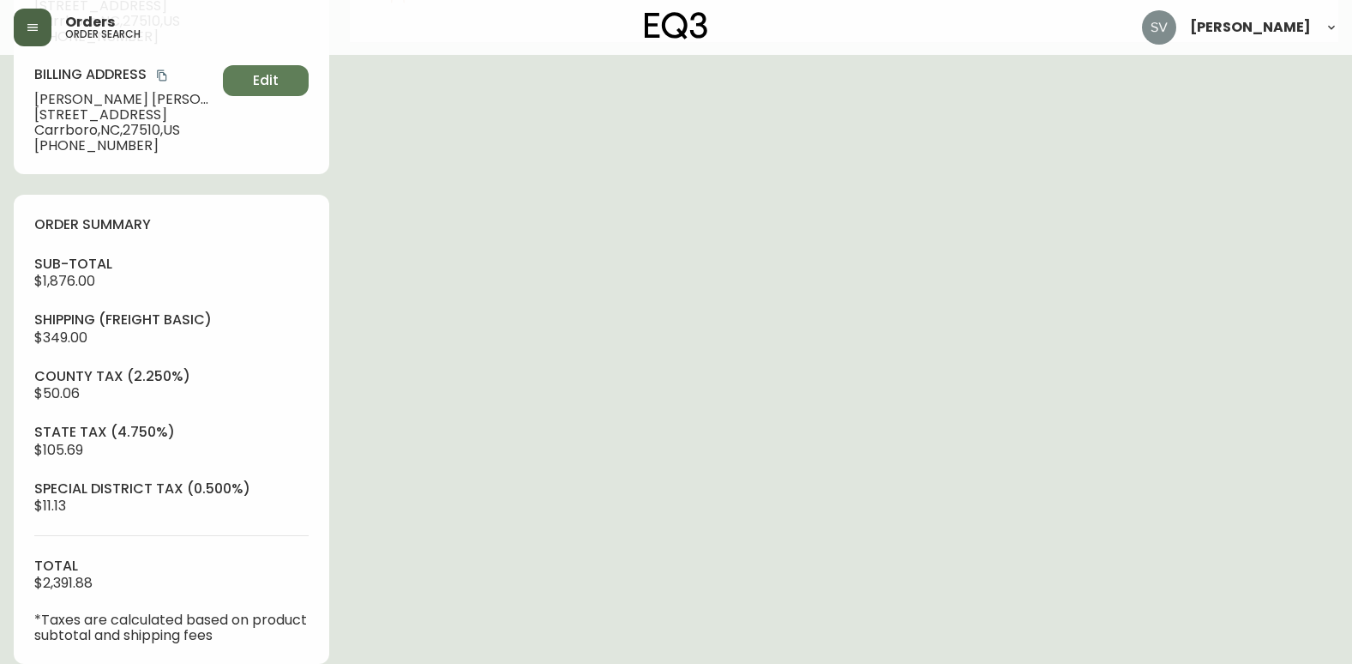
scroll to position [515, 0]
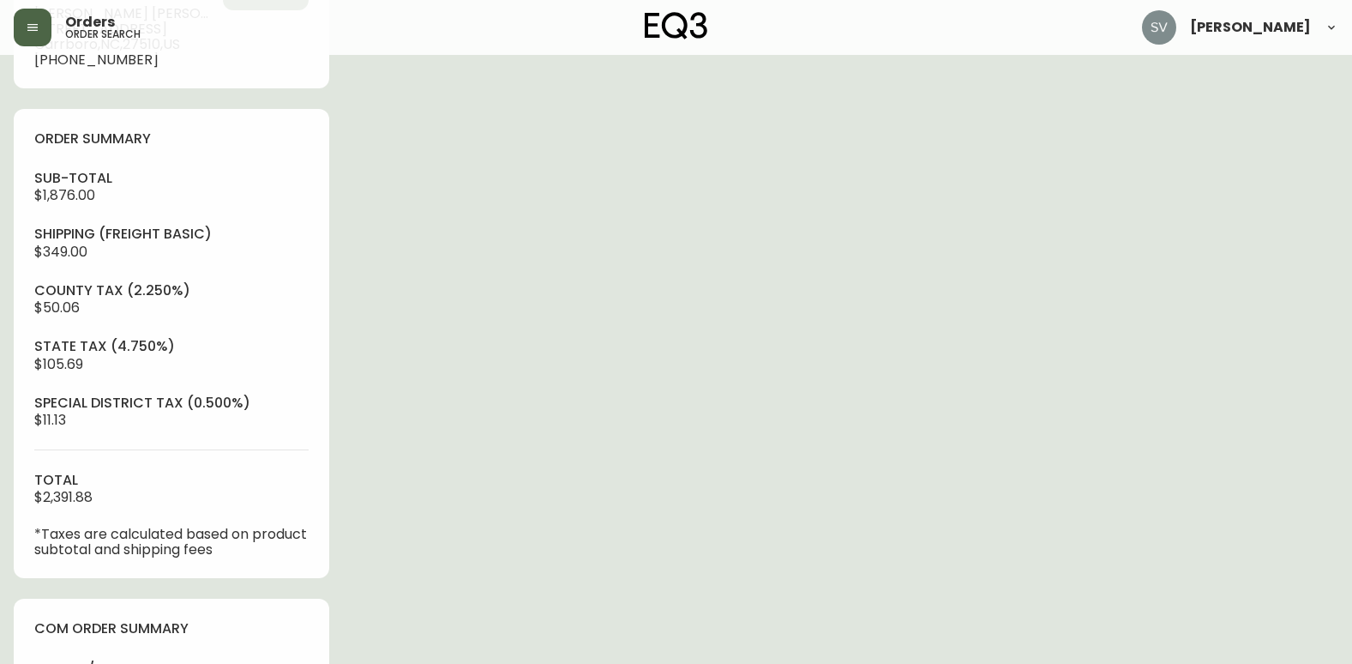
click at [1058, 638] on div "Order # 4134589 [DATE] 9:02 pm from US_EN Print Invoice Inject into ERP order s…" at bounding box center [676, 401] width 1325 height 1695
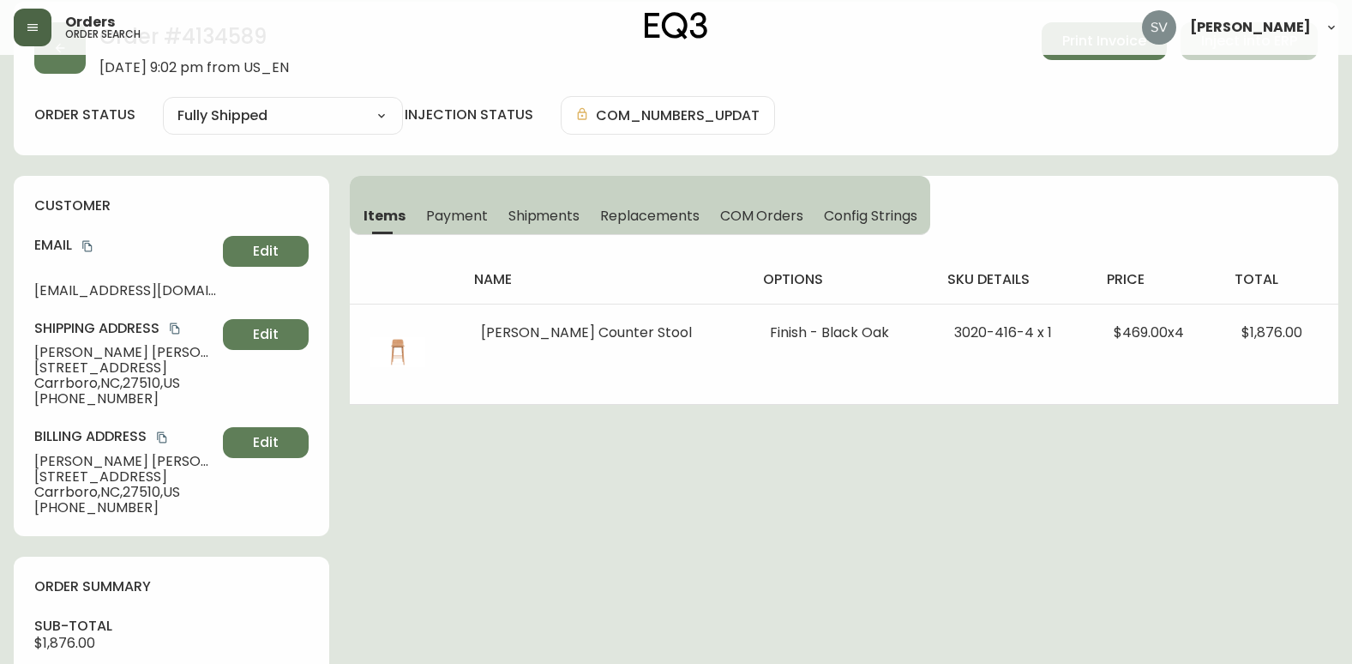
scroll to position [86, 0]
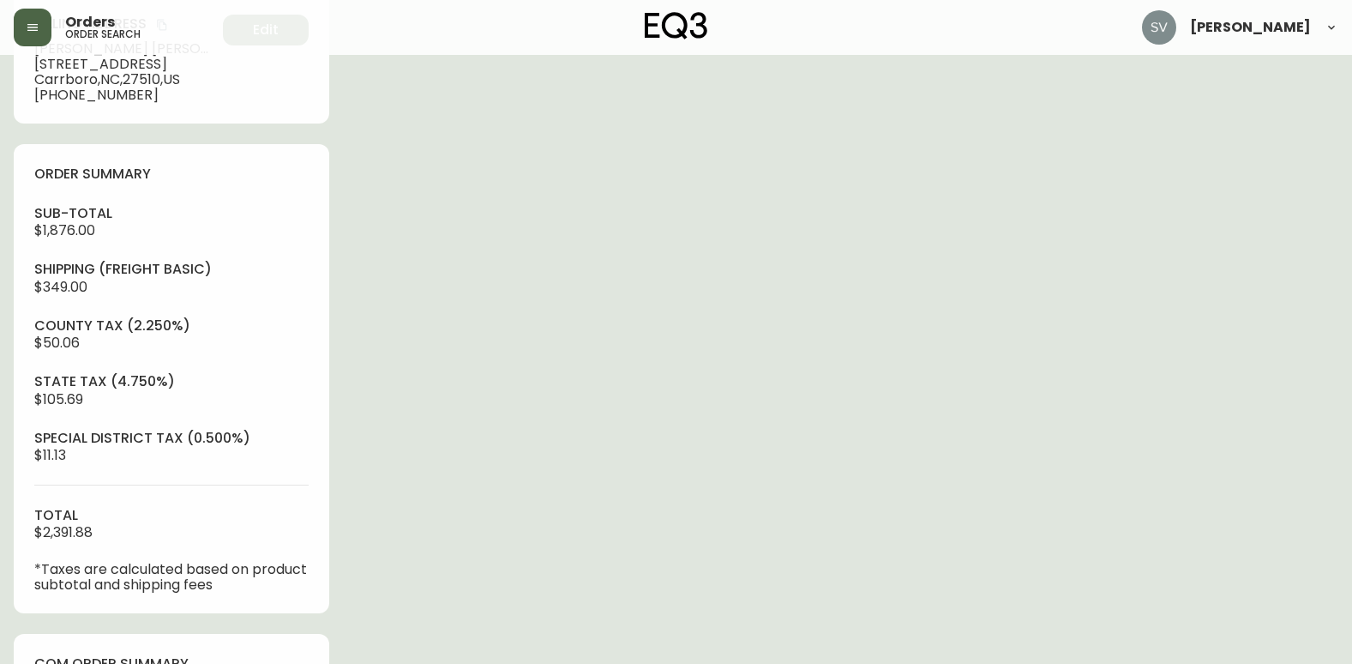
scroll to position [515, 0]
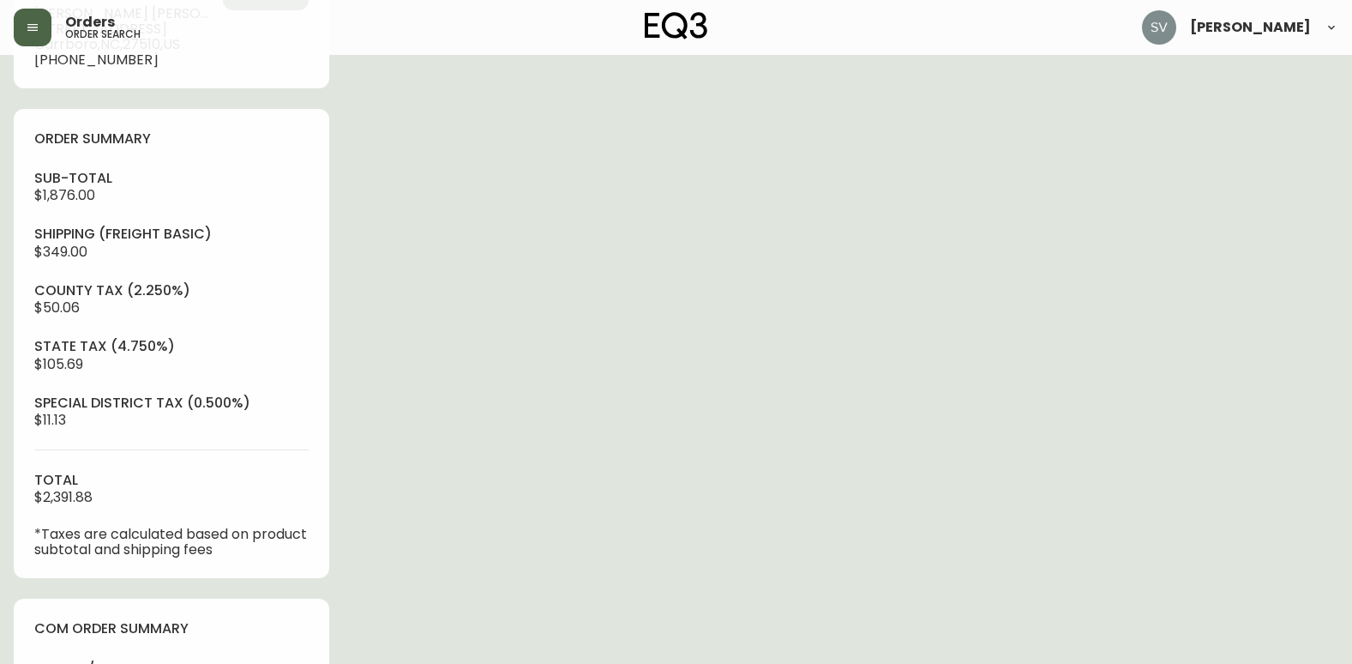
click at [1322, 367] on div "Order # 4134589 [DATE] 9:02 pm from US_EN Print Invoice Inject into ERP order s…" at bounding box center [676, 401] width 1325 height 1695
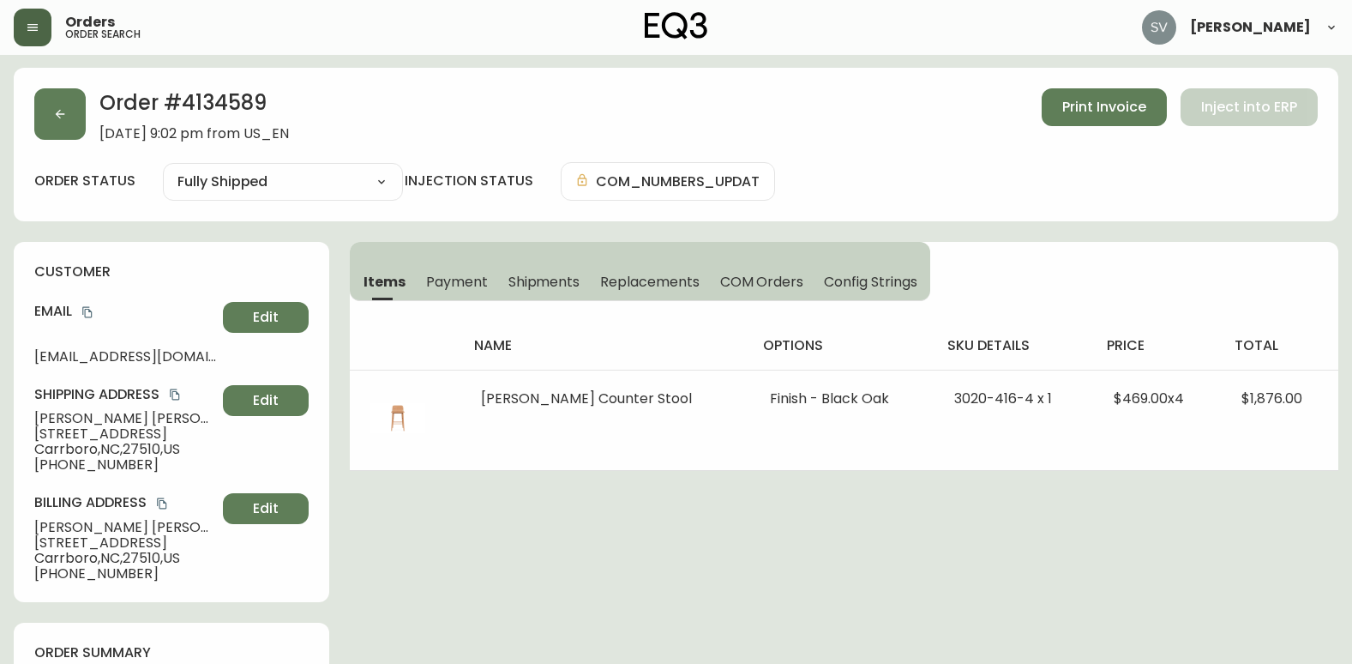
scroll to position [0, 0]
click at [171, 400] on icon "copy" at bounding box center [175, 395] width 12 height 12
drag, startPoint x: 732, startPoint y: 639, endPoint x: 694, endPoint y: 641, distance: 37.8
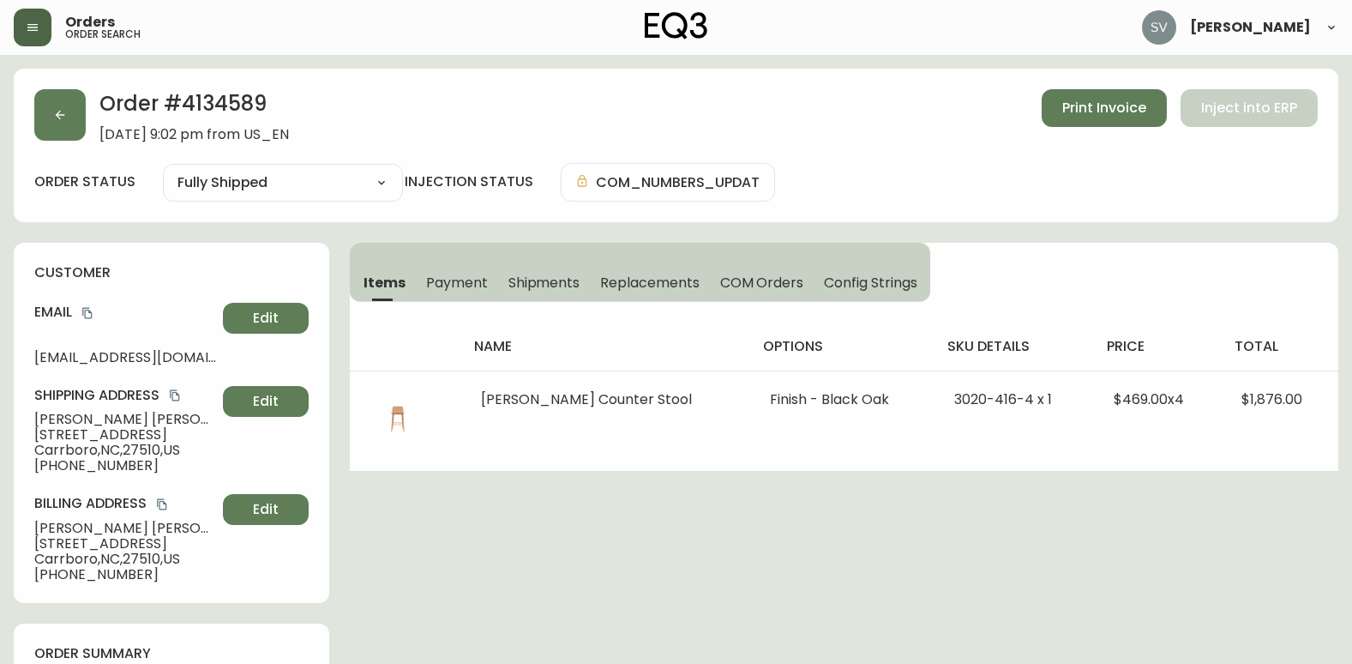
drag, startPoint x: 1288, startPoint y: 529, endPoint x: 1098, endPoint y: 522, distance: 190.5
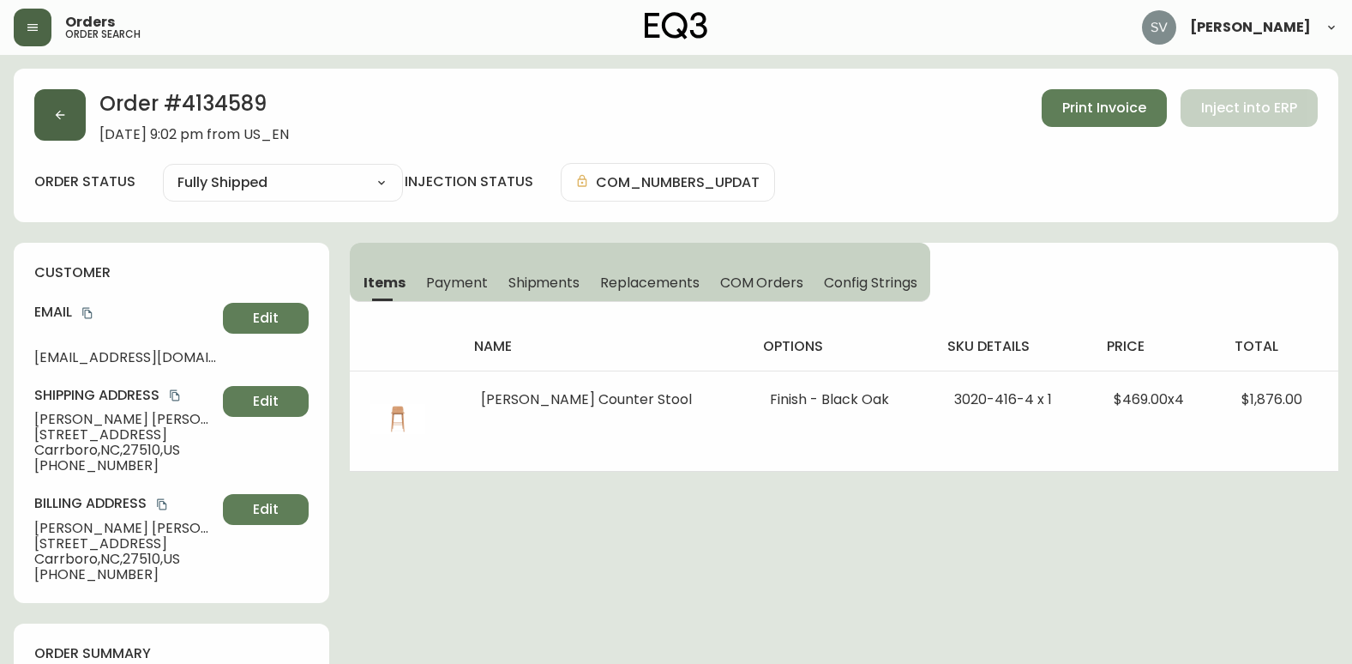
click at [80, 122] on button "button" at bounding box center [59, 114] width 51 height 51
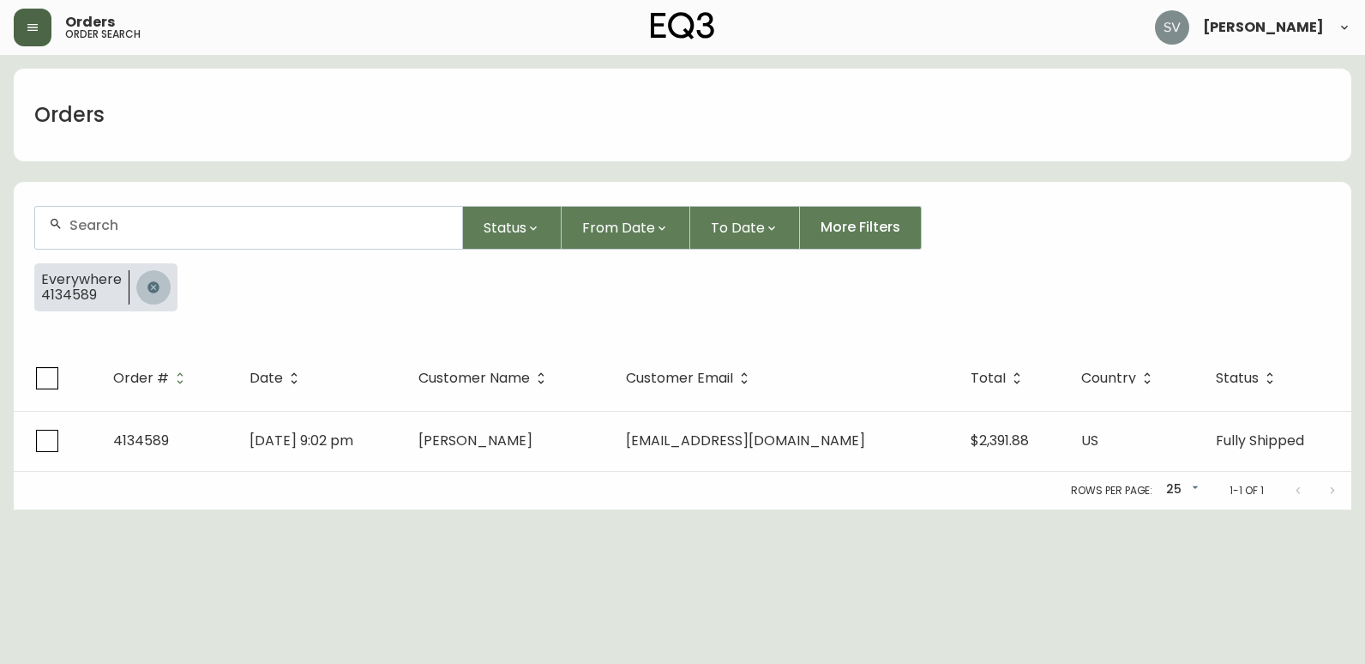
click at [152, 287] on icon "button" at bounding box center [154, 287] width 14 height 14
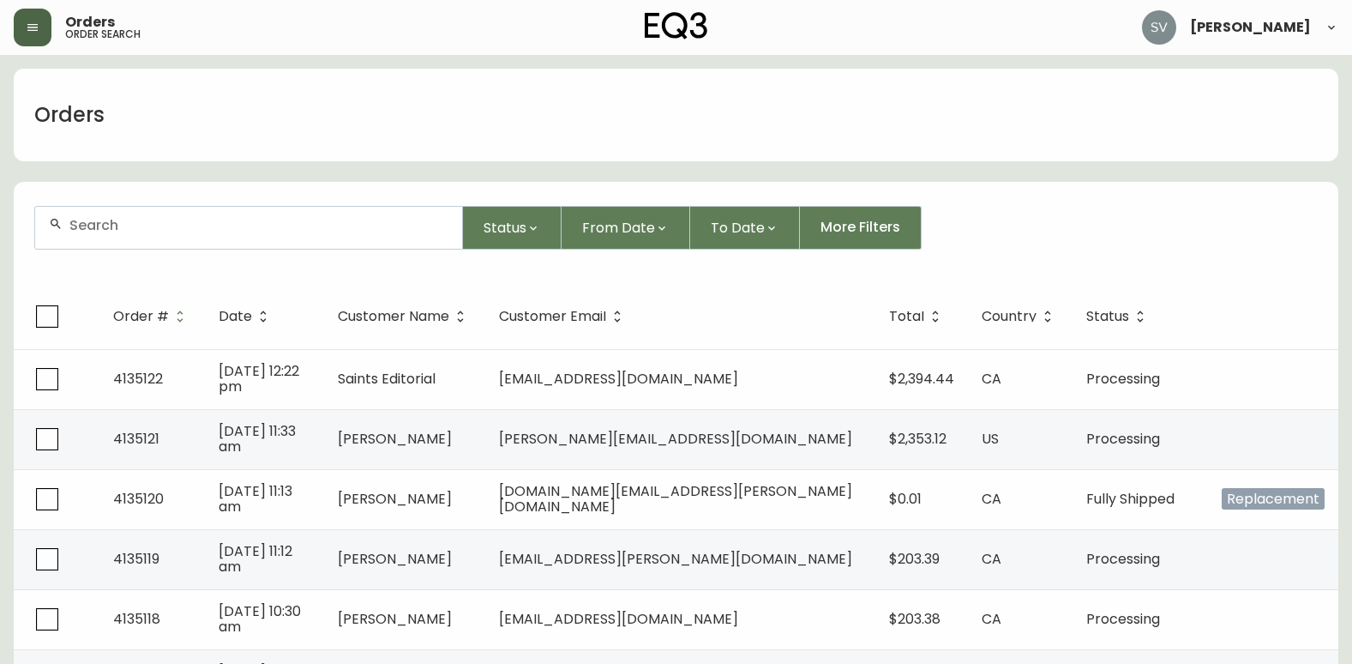
click at [242, 234] on div at bounding box center [248, 228] width 427 height 42
drag, startPoint x: 242, startPoint y: 234, endPoint x: 196, endPoint y: 222, distance: 47.0
click at [196, 222] on input "text" at bounding box center [258, 225] width 379 height 16
paste input "4133929"
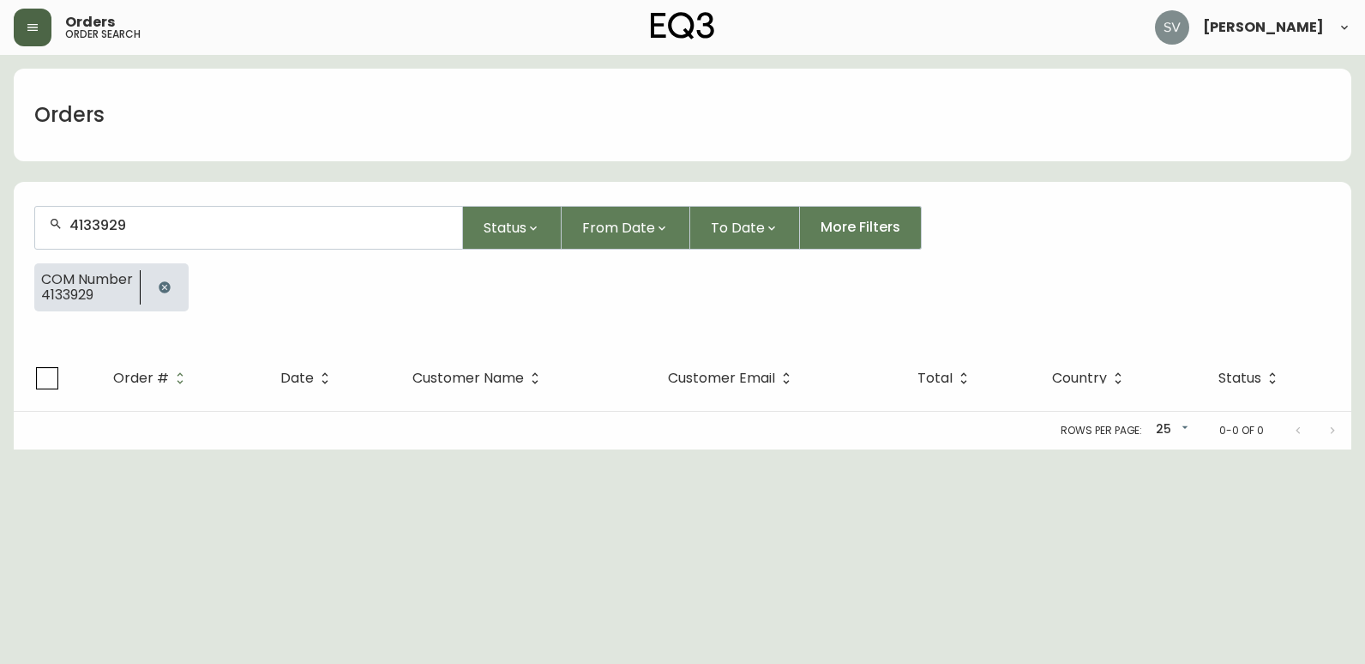
click at [183, 232] on input "4133929" at bounding box center [258, 225] width 379 height 16
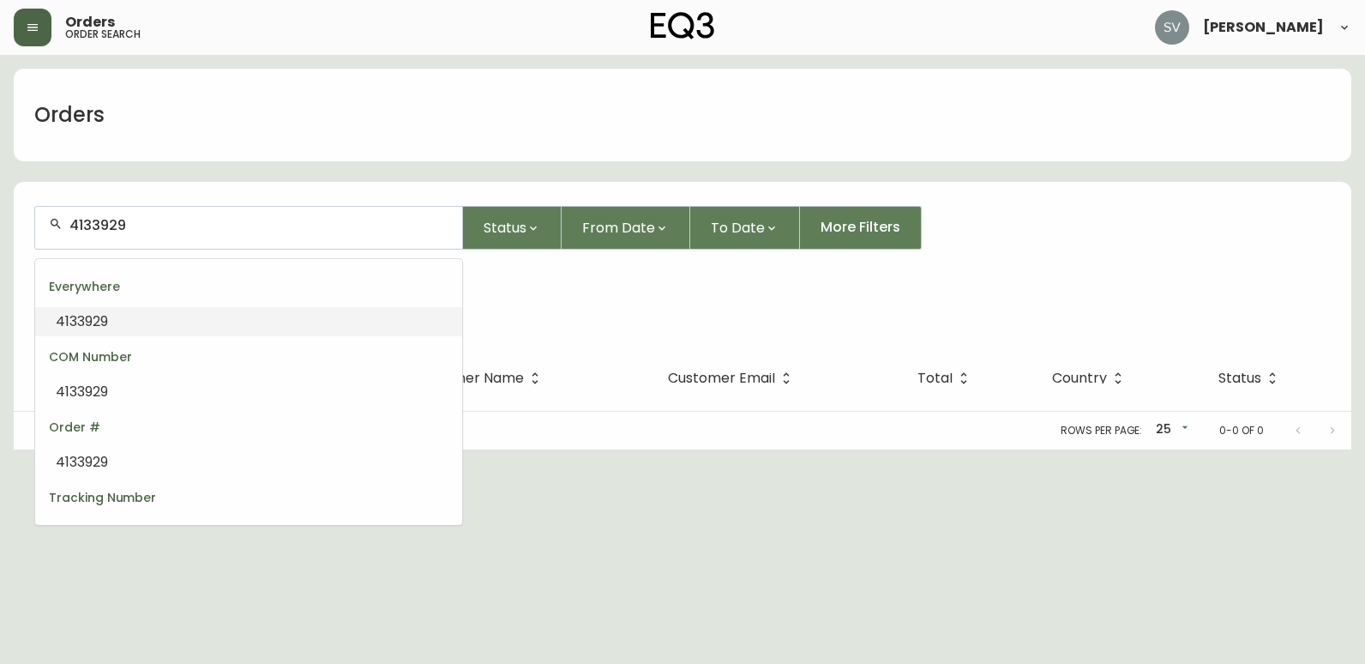
click at [132, 324] on li "4133929" at bounding box center [248, 321] width 427 height 29
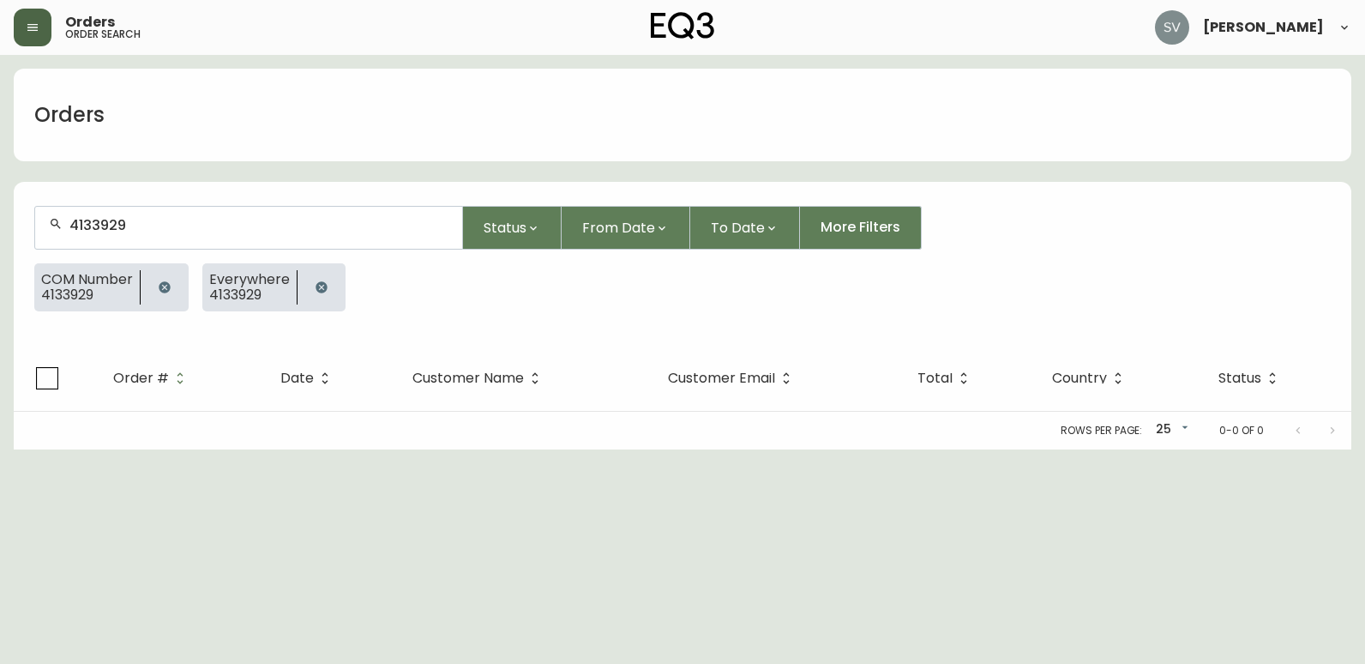
type input "4133929"
click at [162, 286] on icon "button" at bounding box center [164, 286] width 11 height 11
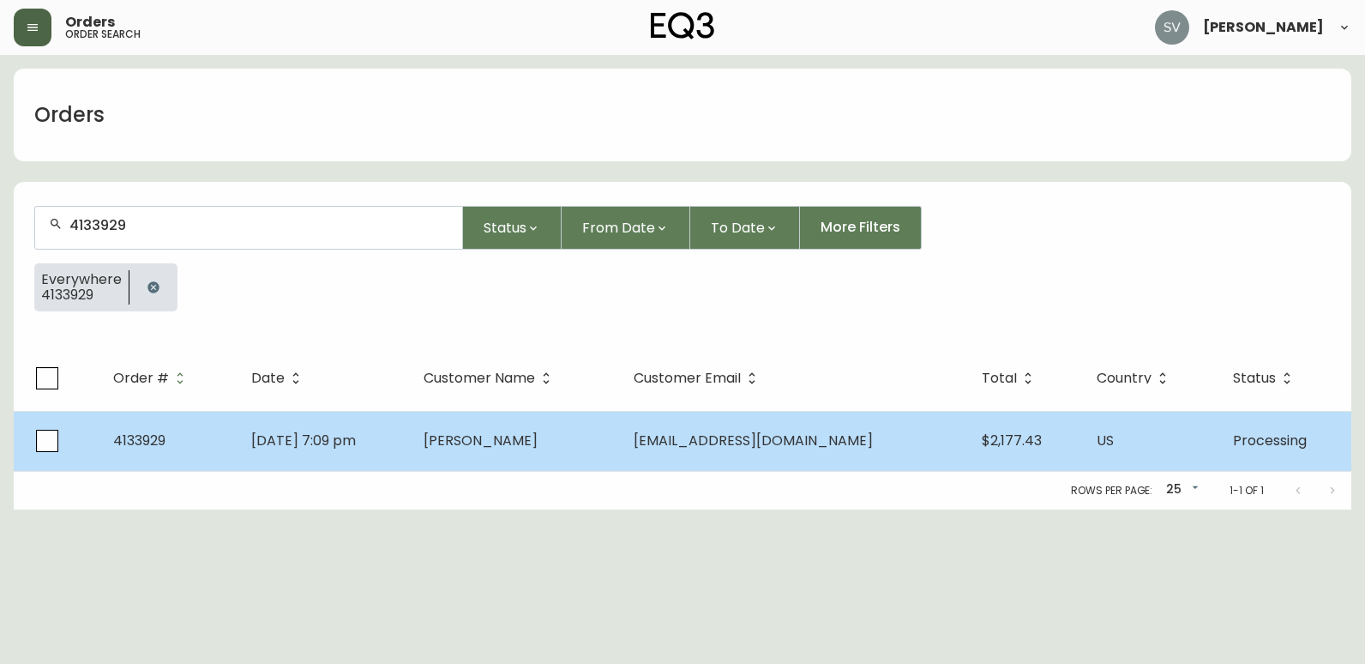
click at [410, 439] on td "[DATE] 7:09 pm" at bounding box center [324, 441] width 172 height 60
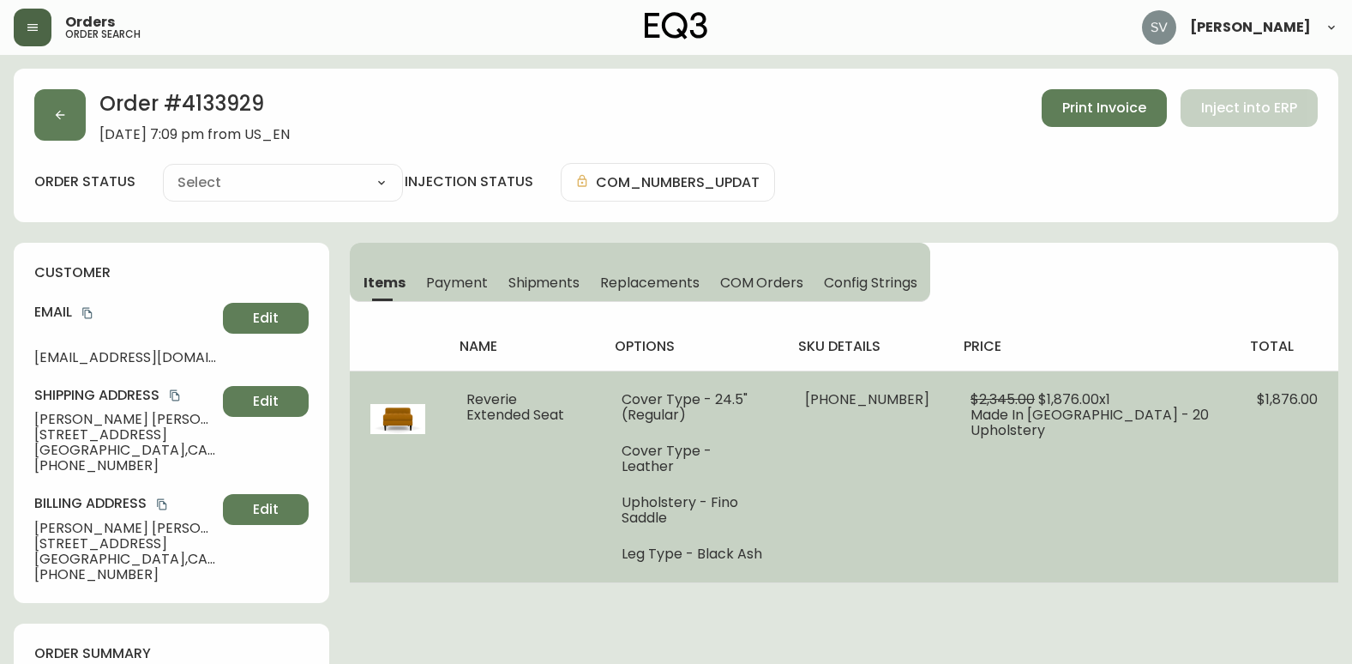
type input "Processing"
select select "PROCESSING"
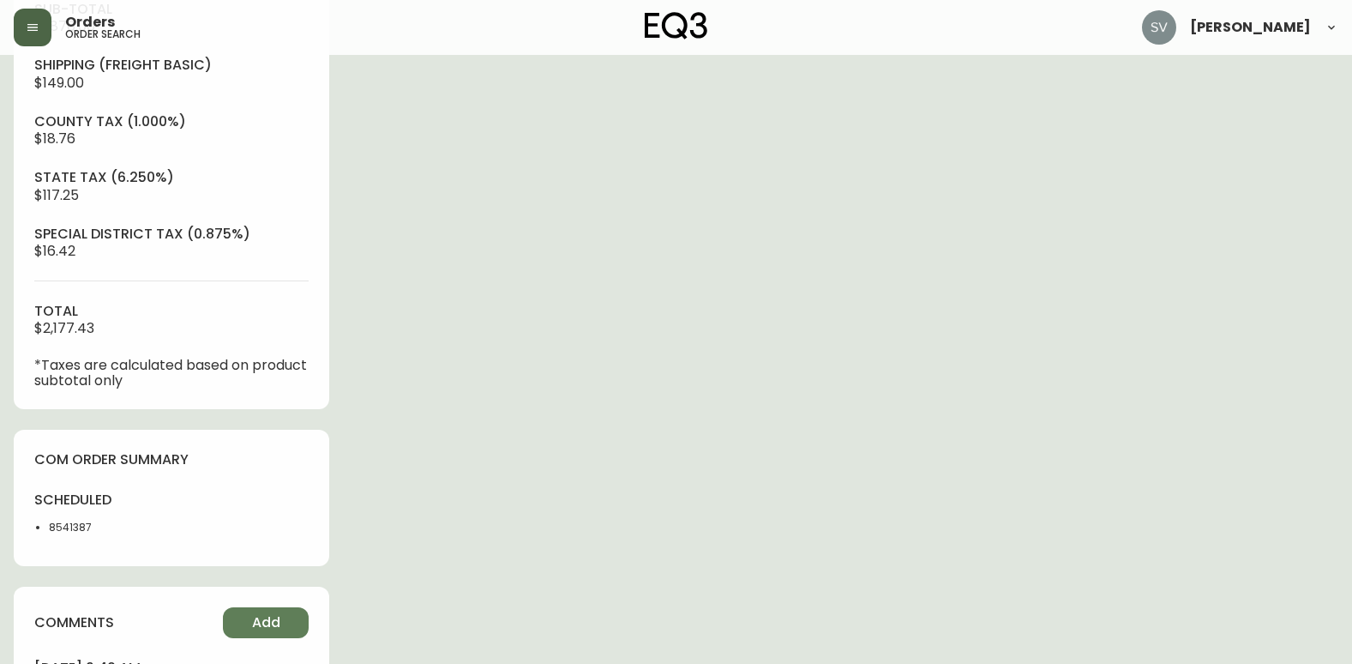
scroll to position [605, 0]
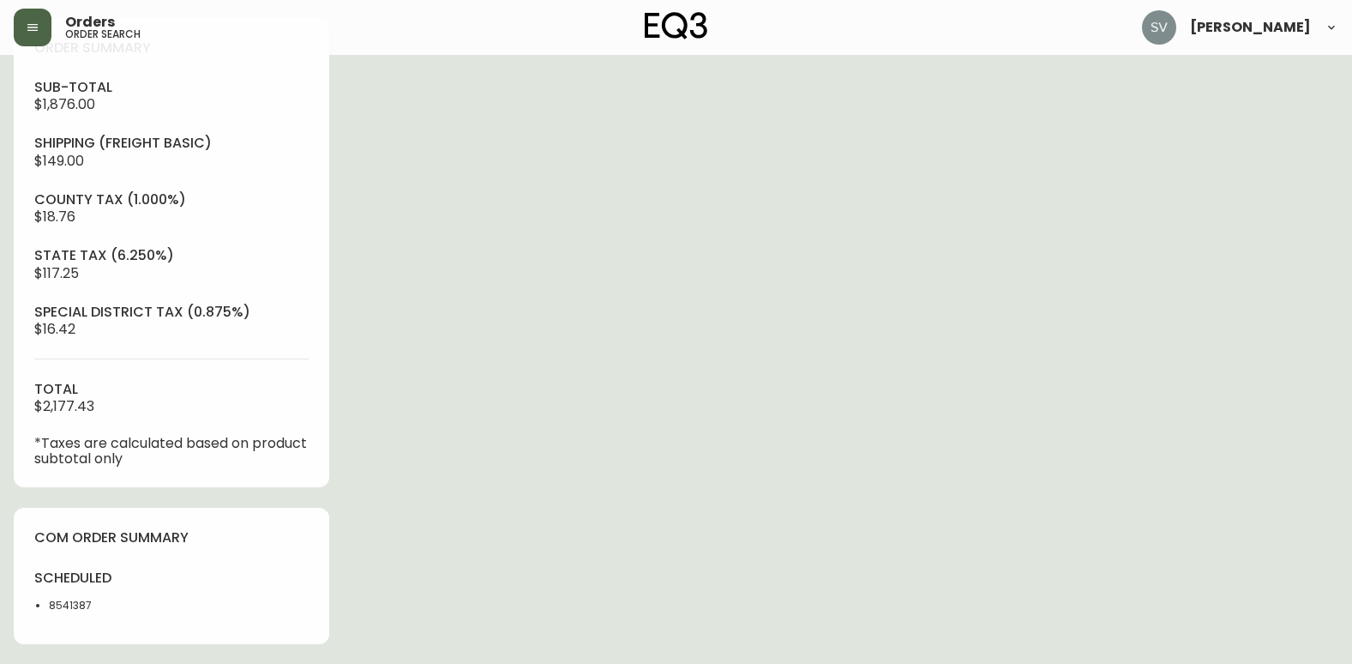
click at [913, 551] on div "Order # 4133929 [DATE] 7:09 pm from US_EN Print Invoice Inject into ERP order s…" at bounding box center [676, 277] width 1325 height 1629
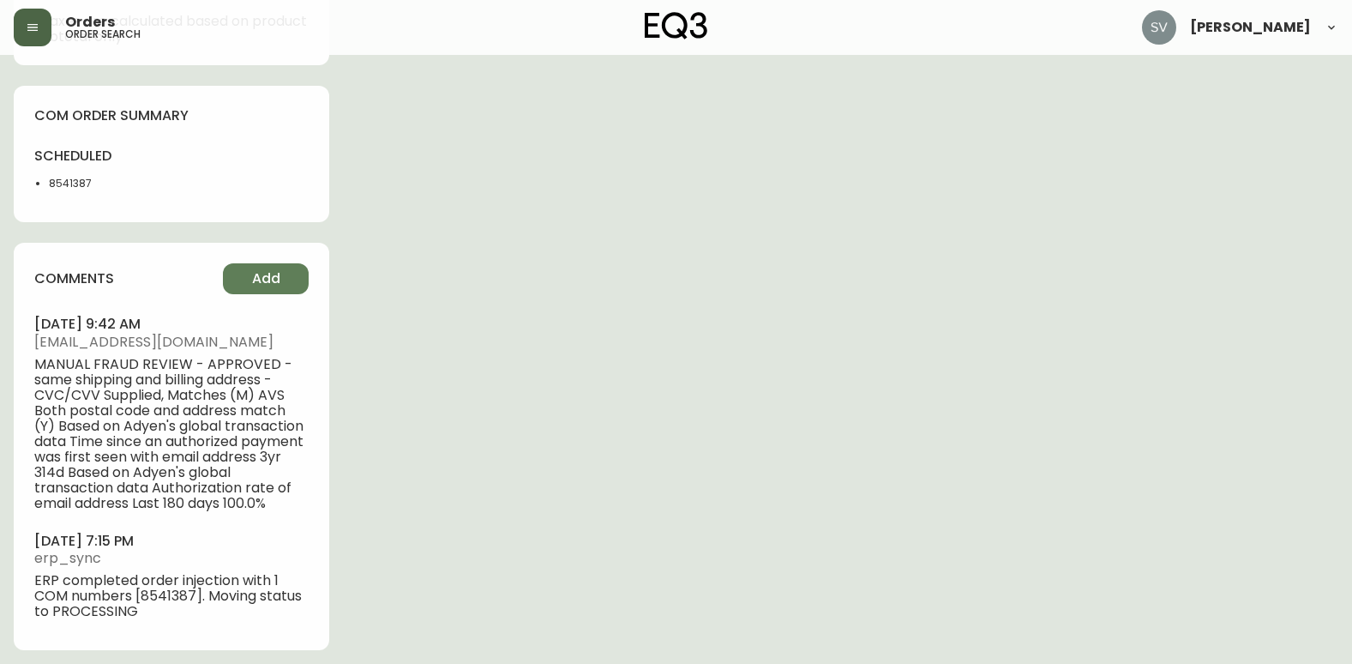
scroll to position [1034, 0]
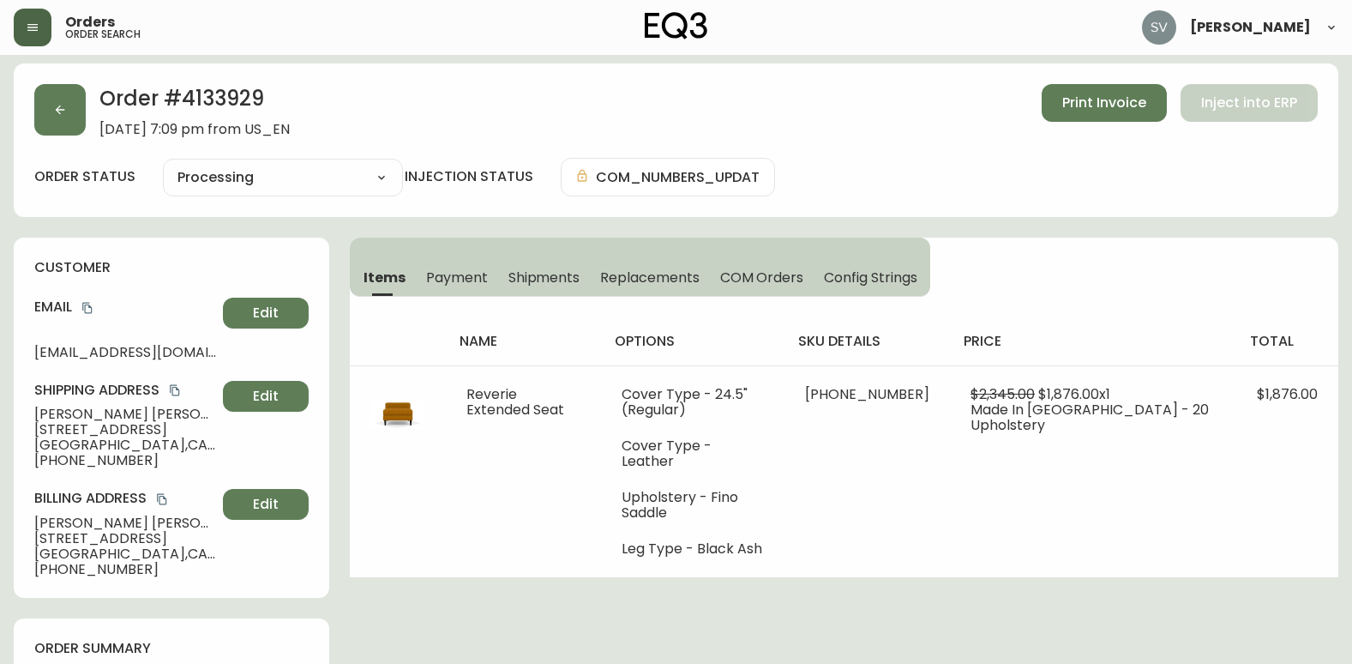
scroll to position [0, 0]
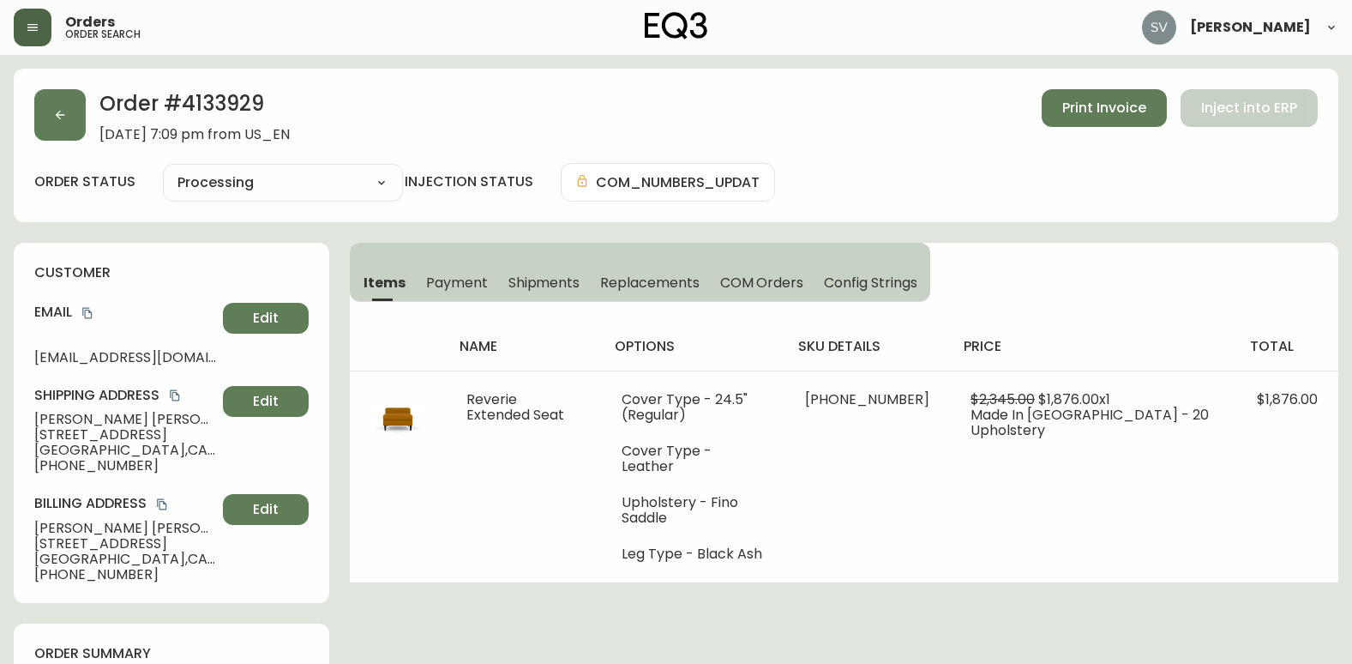
click at [52, 95] on button "button" at bounding box center [59, 114] width 51 height 51
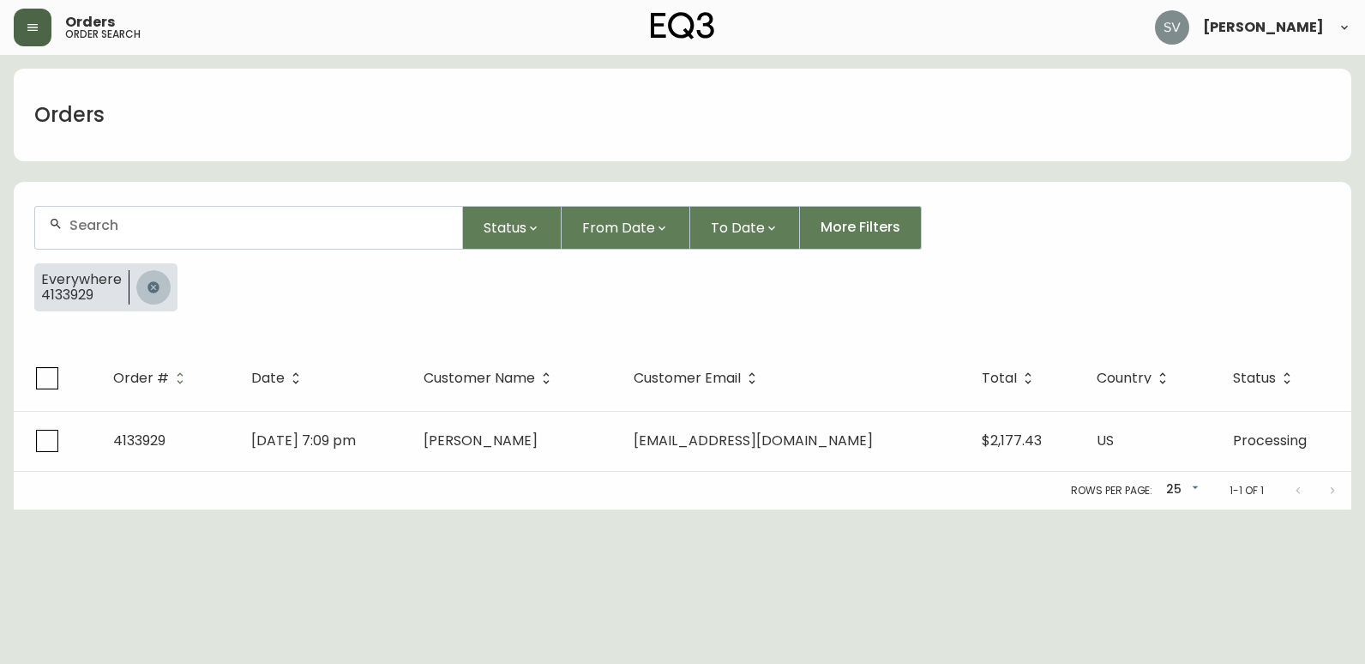
click at [147, 287] on icon "button" at bounding box center [154, 287] width 14 height 14
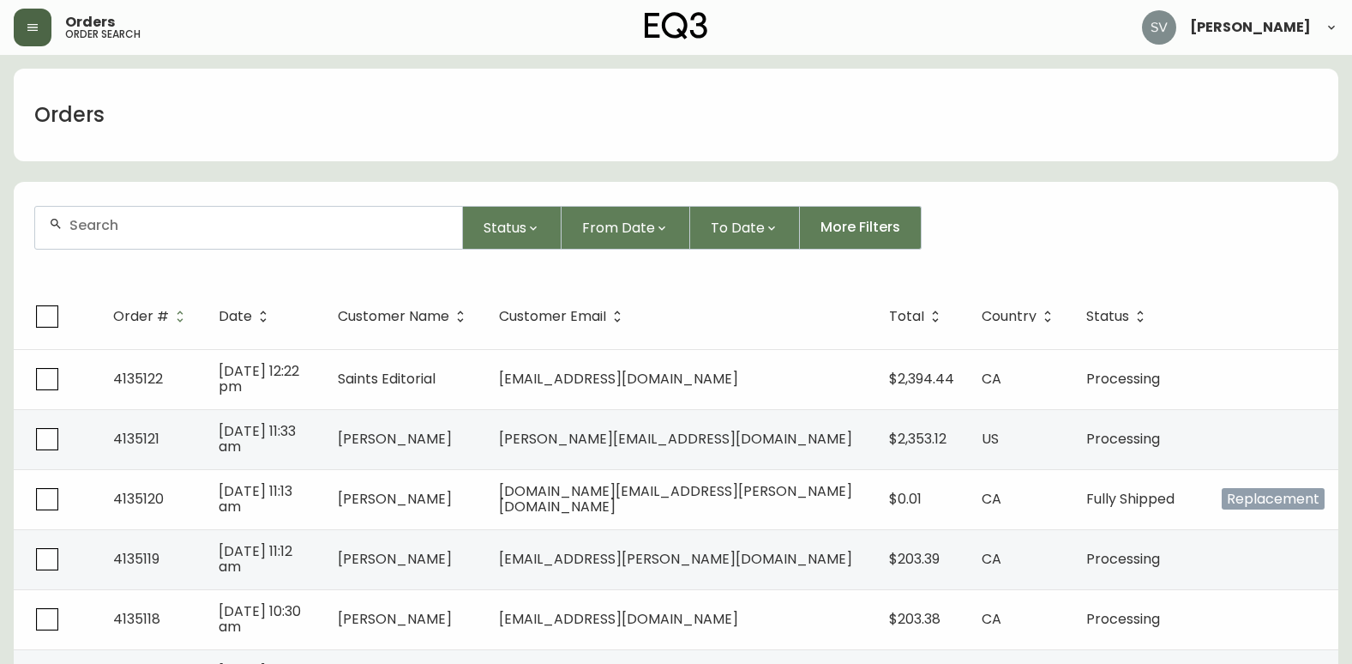
click at [194, 233] on div at bounding box center [248, 228] width 427 height 42
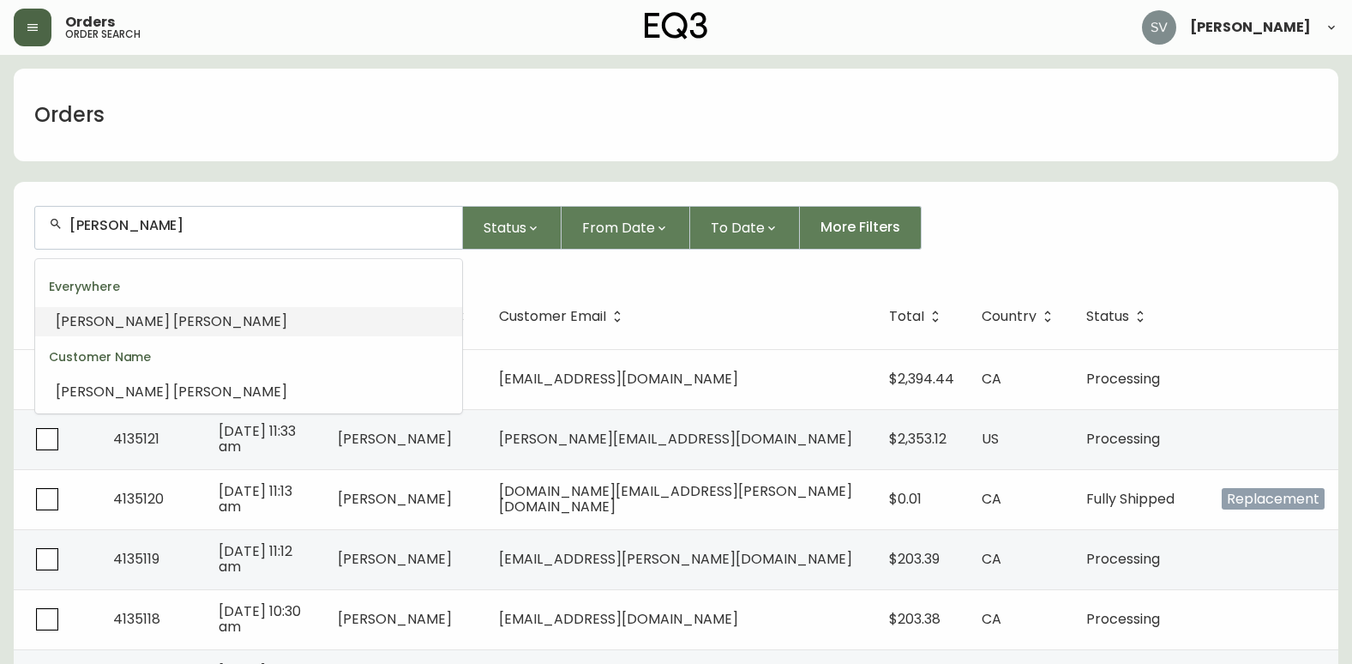
click at [151, 324] on li "[PERSON_NAME]" at bounding box center [248, 321] width 427 height 29
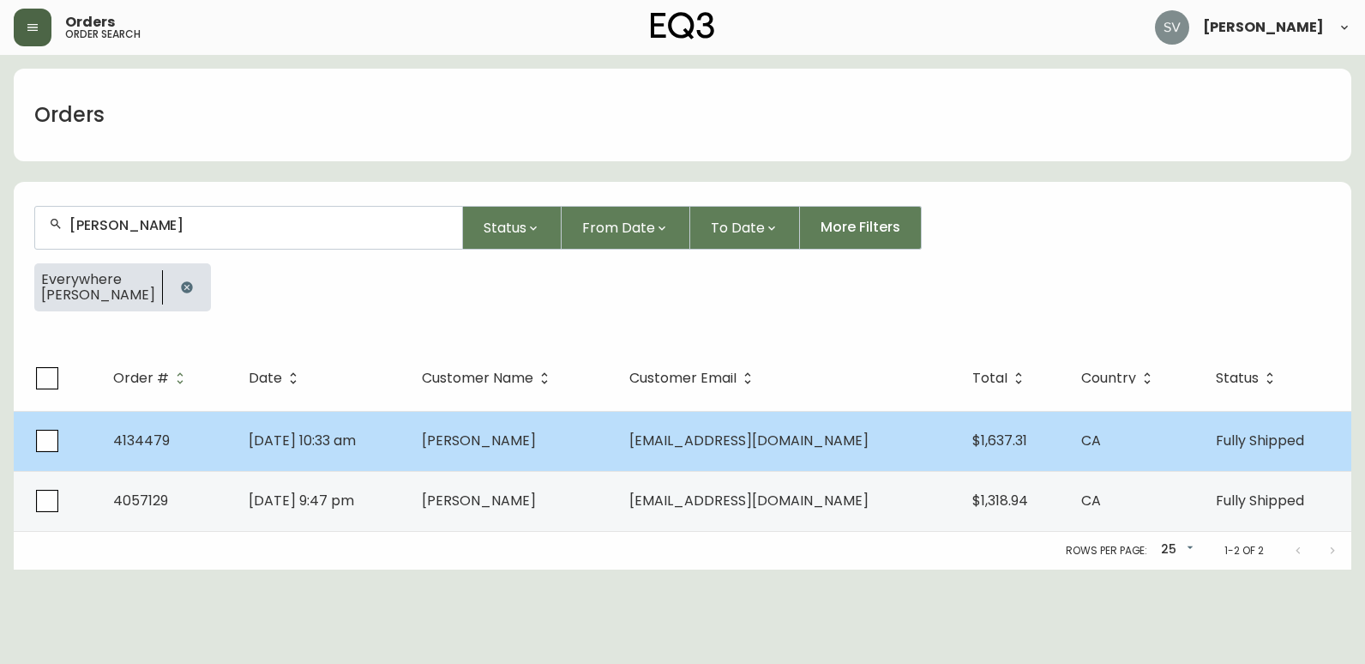
type input "[PERSON_NAME]"
click at [607, 445] on td "[PERSON_NAME]" at bounding box center [512, 441] width 208 height 60
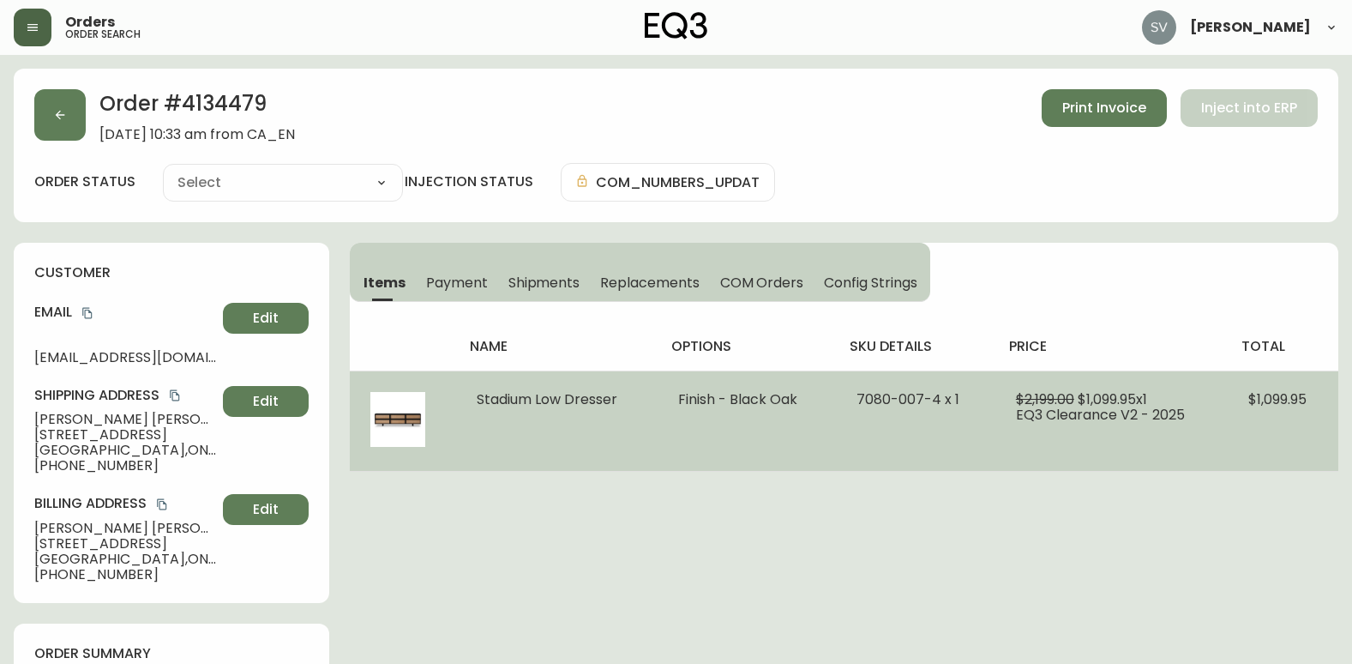
type input "Fully Shipped"
select select "FULLY_SHIPPED"
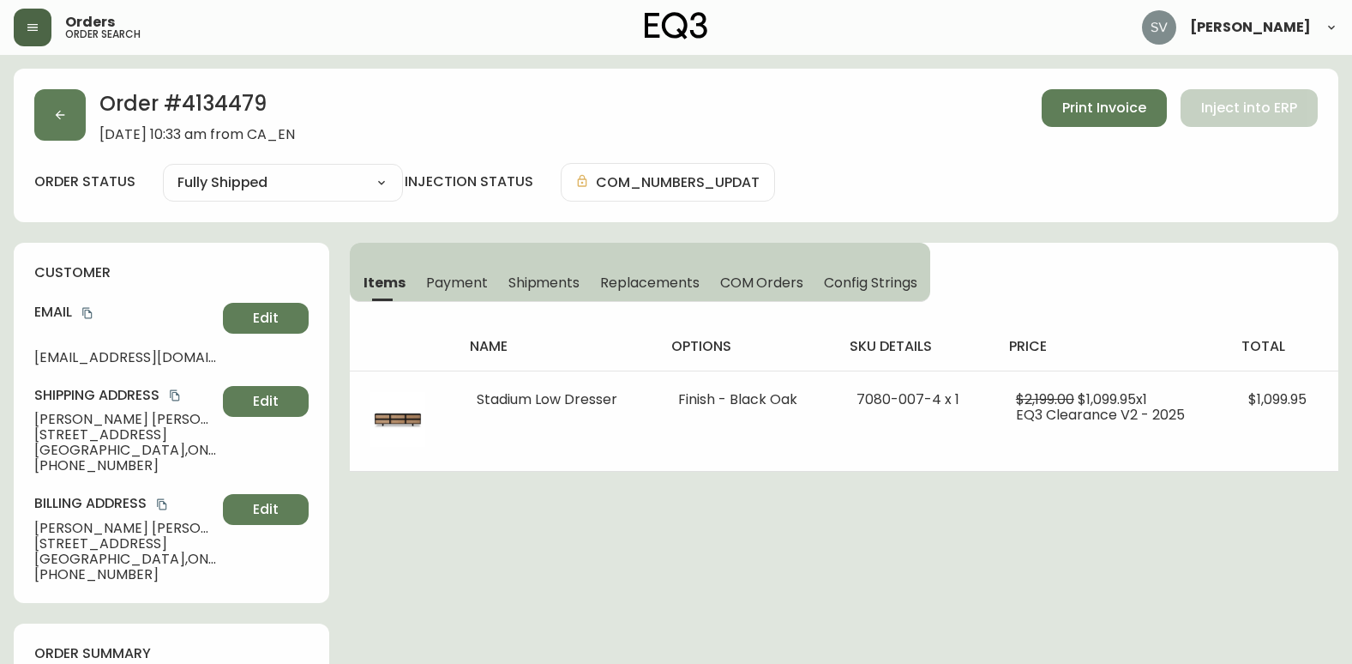
click at [88, 312] on icon "copy" at bounding box center [87, 313] width 12 height 12
click at [567, 280] on span "Shipments" at bounding box center [545, 283] width 72 height 18
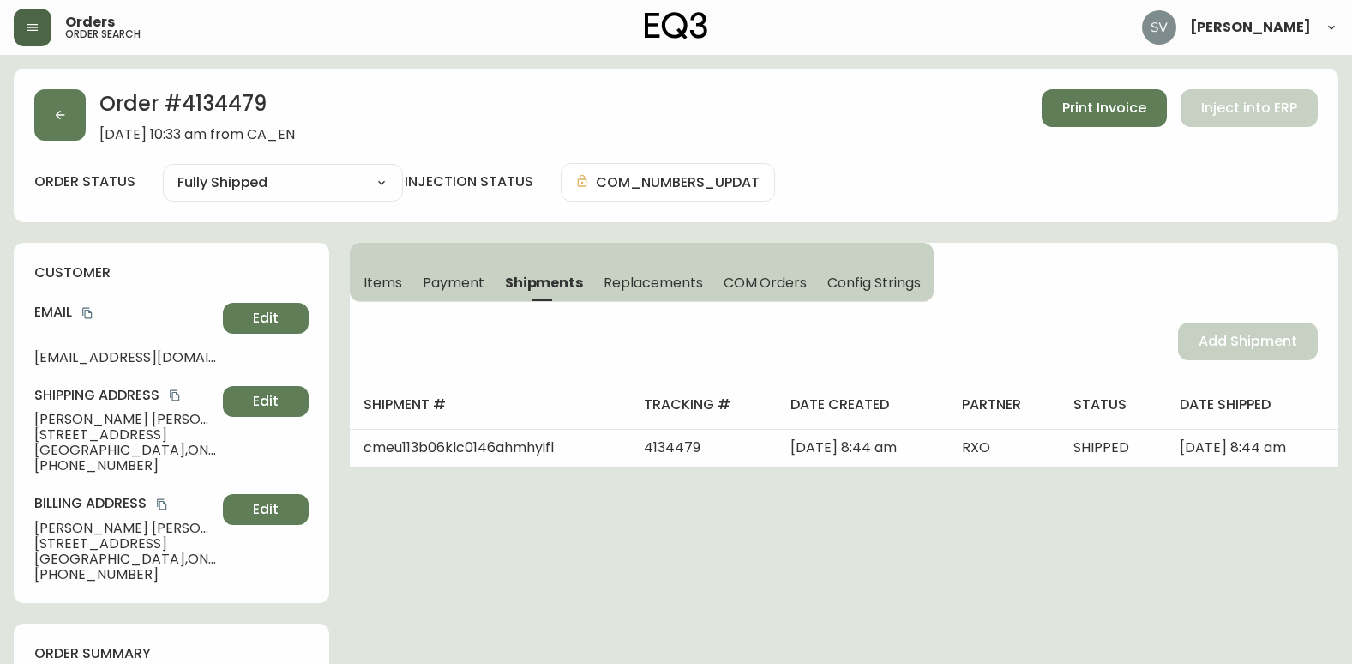
click at [376, 281] on span "Items" at bounding box center [383, 283] width 39 height 18
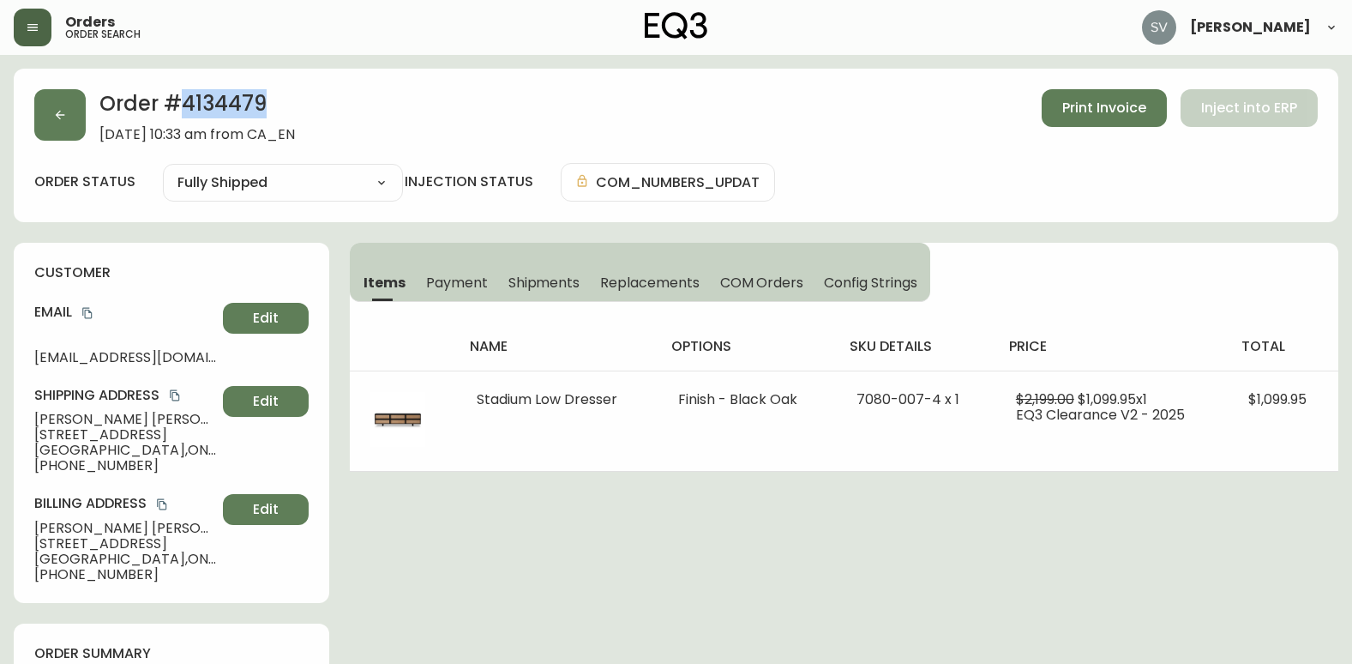
drag, startPoint x: 272, startPoint y: 104, endPoint x: 184, endPoint y: 111, distance: 88.6
click at [184, 111] on h2 "Order # 4134479" at bounding box center [197, 108] width 196 height 38
copy h2 "4134479"
click at [394, 109] on div "Order # 4134479 [DATE] 10:33 am from CA_EN Print Invoice Inject into ERP" at bounding box center [676, 115] width 1284 height 53
click at [86, 309] on icon "copy" at bounding box center [87, 313] width 12 height 12
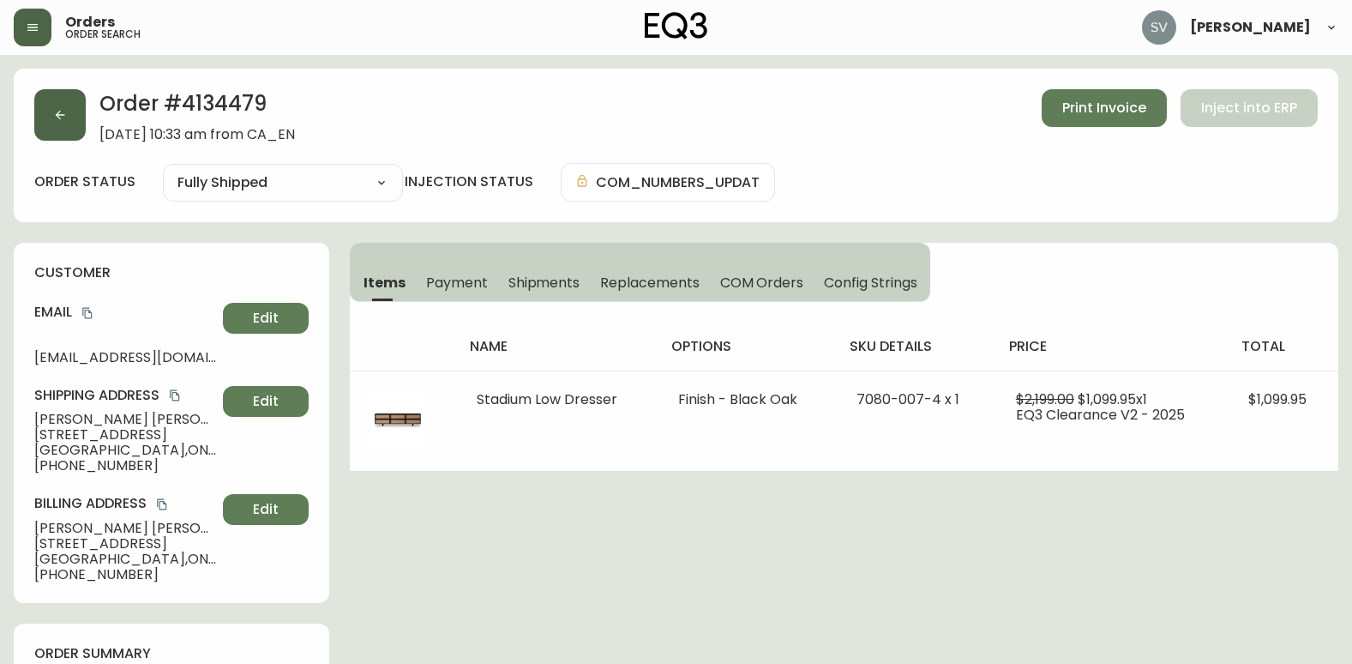
click at [75, 121] on button "button" at bounding box center [59, 114] width 51 height 51
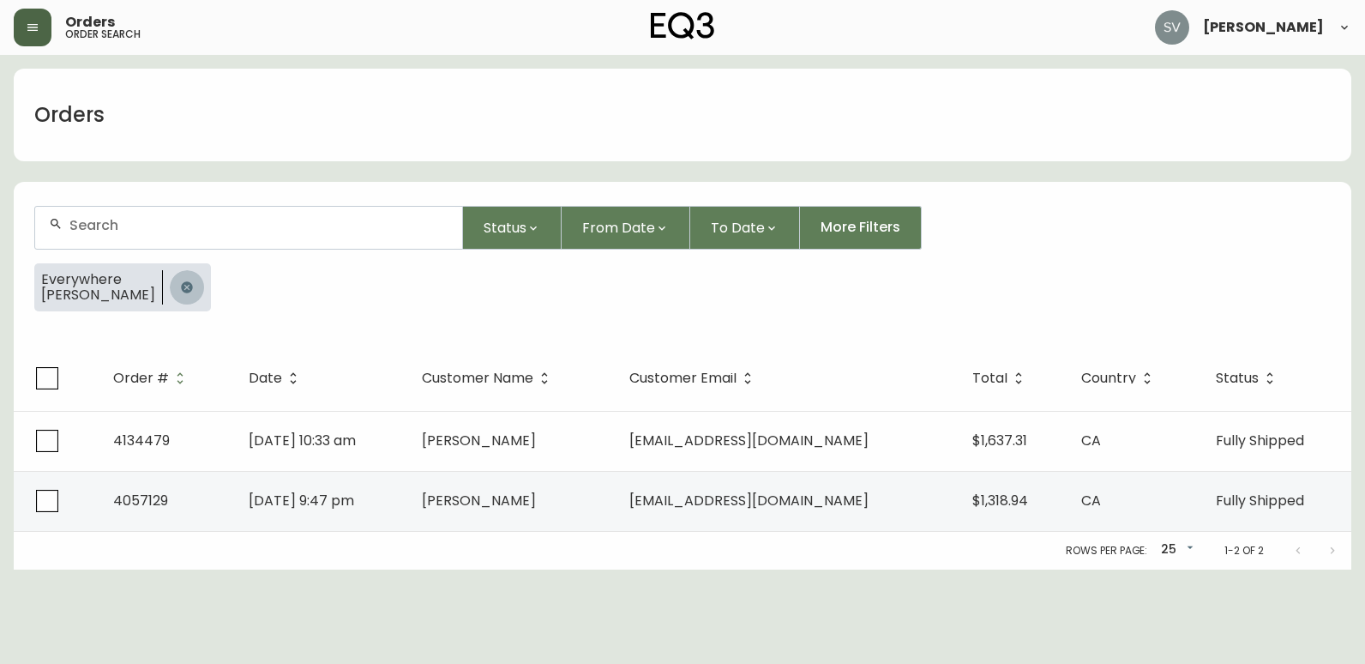
click at [180, 280] on icon "button" at bounding box center [187, 287] width 14 height 14
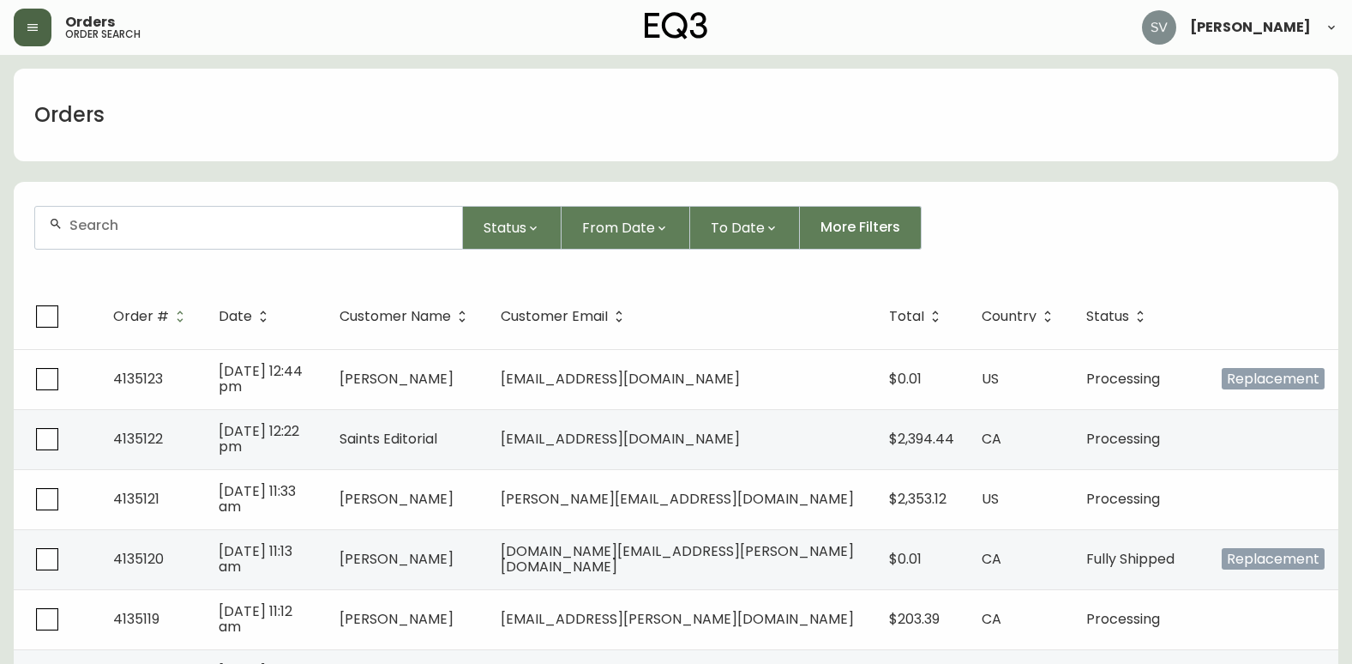
click at [209, 235] on div at bounding box center [248, 228] width 427 height 42
drag, startPoint x: 209, startPoint y: 235, endPoint x: 168, endPoint y: 232, distance: 41.3
paste input "4134543"
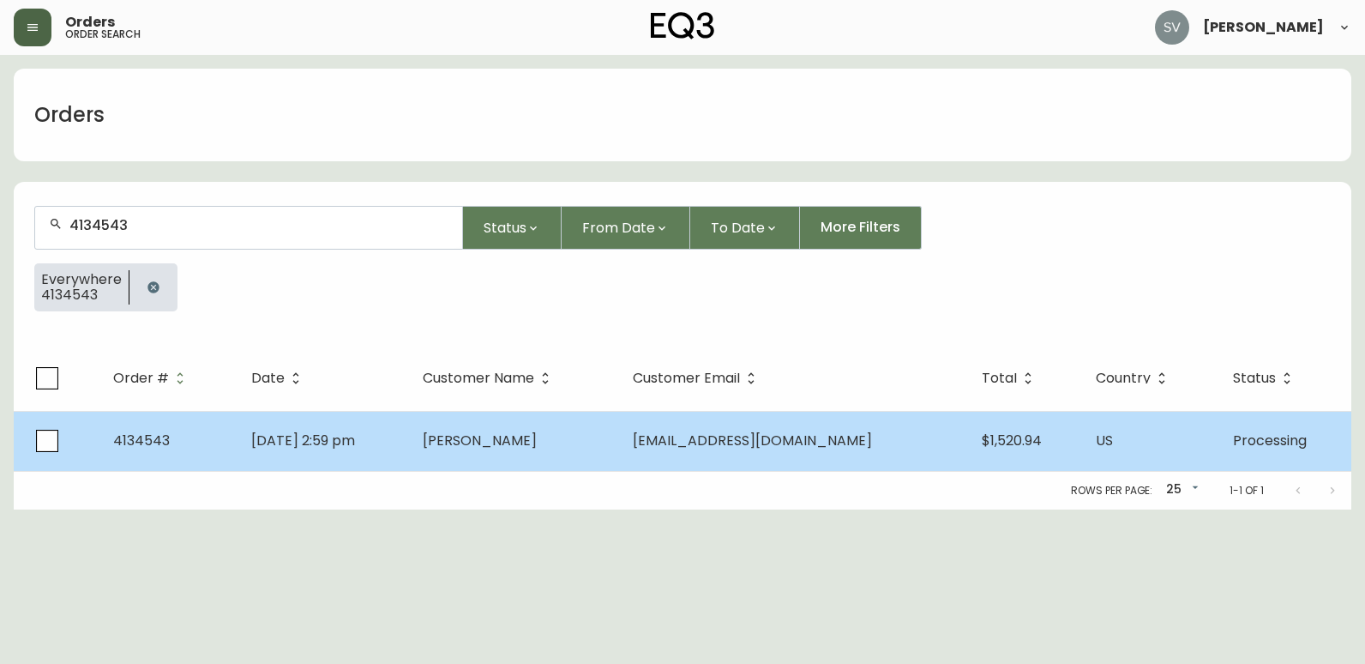
type input "4134543"
click at [750, 438] on span "[EMAIL_ADDRESS][DOMAIN_NAME]" at bounding box center [752, 441] width 239 height 20
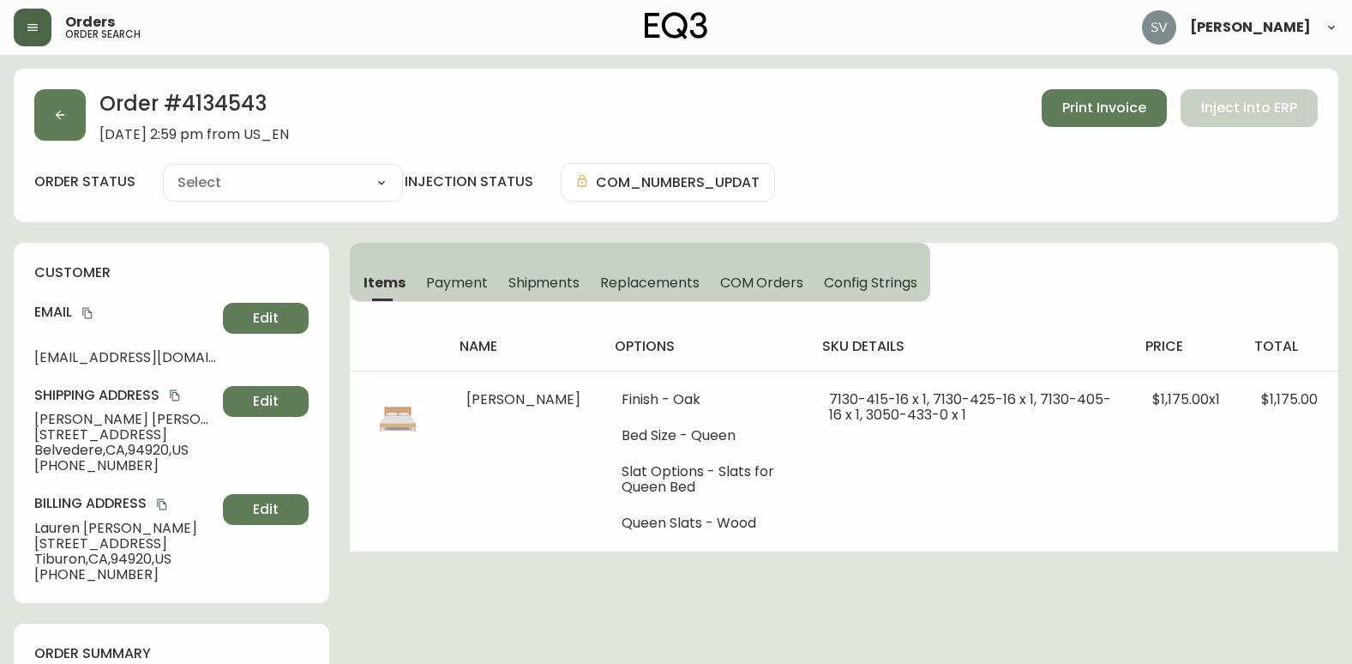
type input "Processing"
select select "PROCESSING"
click at [90, 310] on icon "copy" at bounding box center [86, 313] width 9 height 11
